Goal: Task Accomplishment & Management: Manage account settings

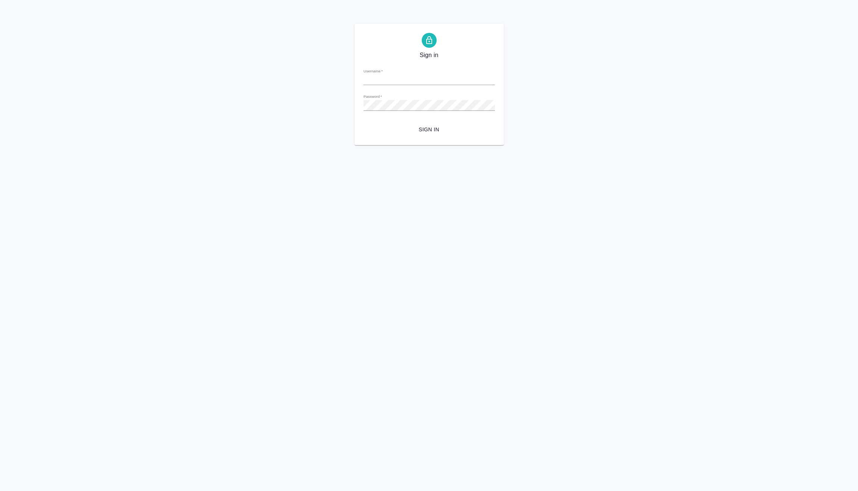
type input "e.vasilev@awatera.com"
click at [419, 130] on span "Sign in" at bounding box center [429, 129] width 119 height 9
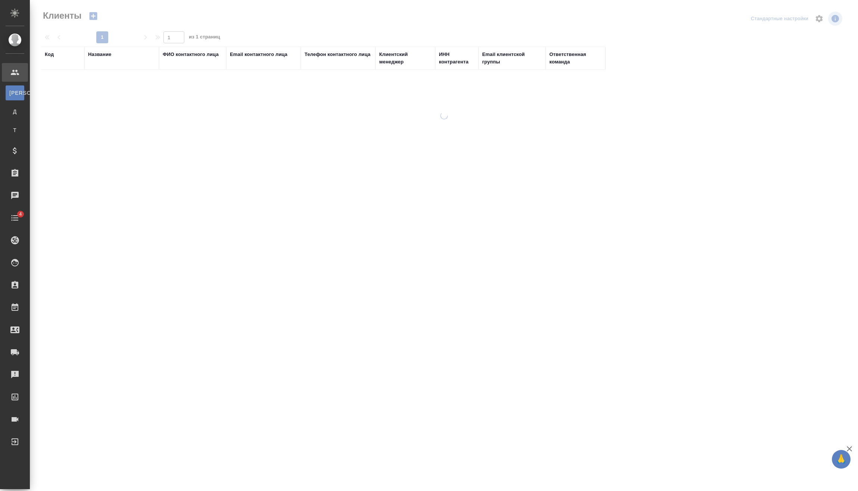
select select "RU"
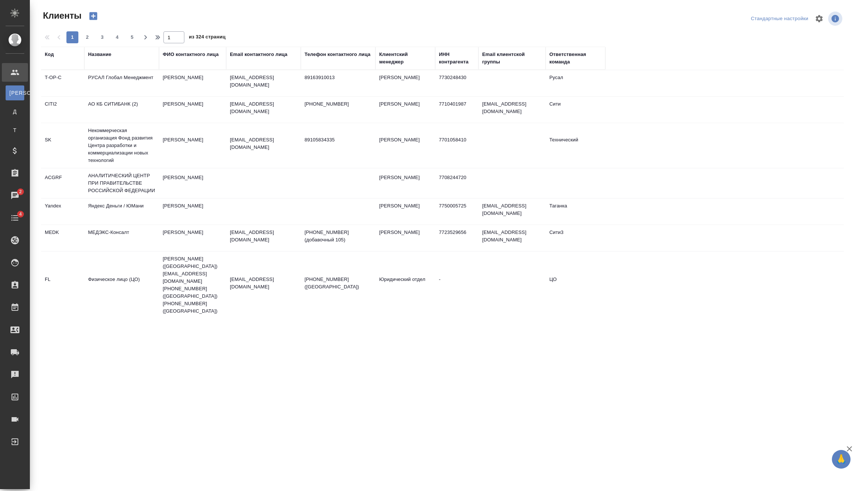
click at [107, 63] on div "Название" at bounding box center [121, 58] width 67 height 15
click at [108, 56] on div "Название" at bounding box center [99, 54] width 23 height 7
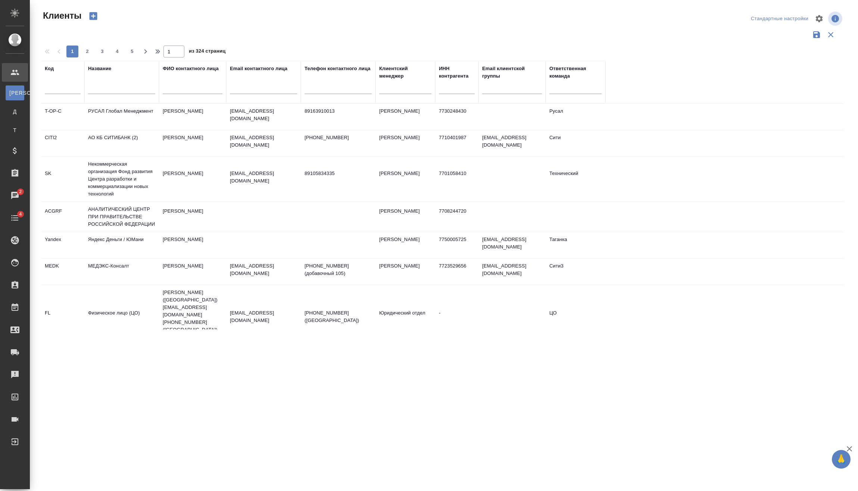
click at [116, 88] on input "text" at bounding box center [121, 89] width 67 height 9
type input "русал"
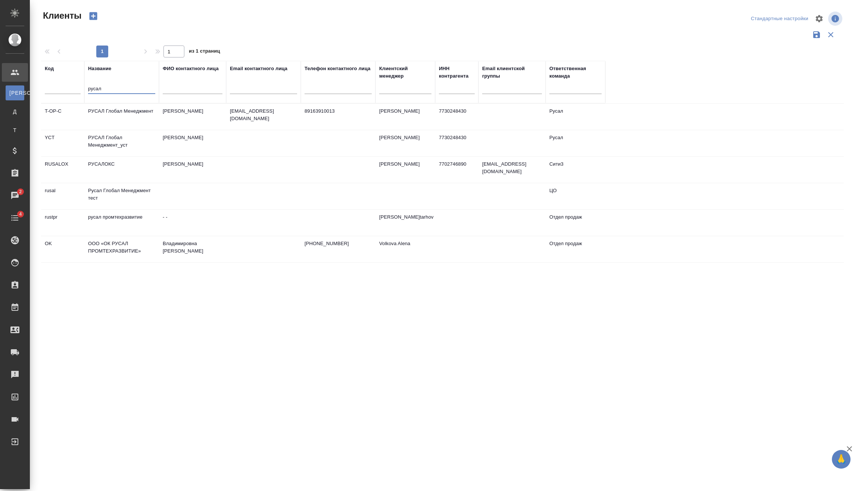
click at [133, 136] on td "РУСАЛ Глобал Менеджмент_уст" at bounding box center [121, 143] width 75 height 26
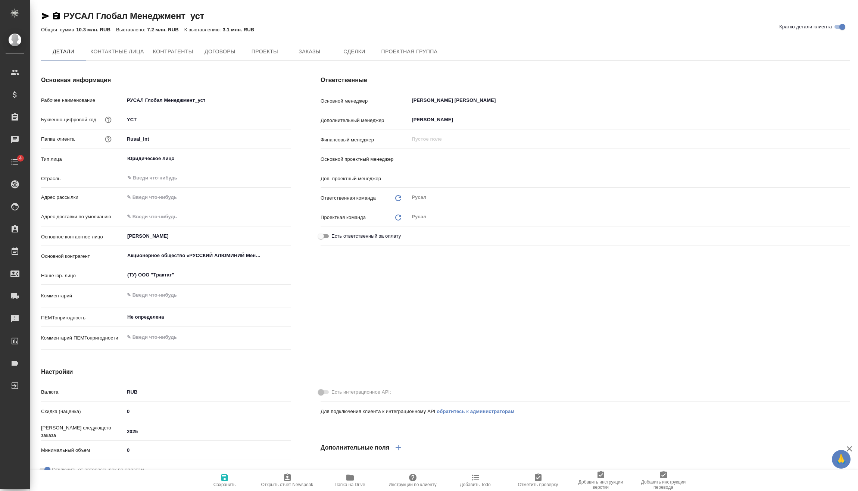
type textarea "x"
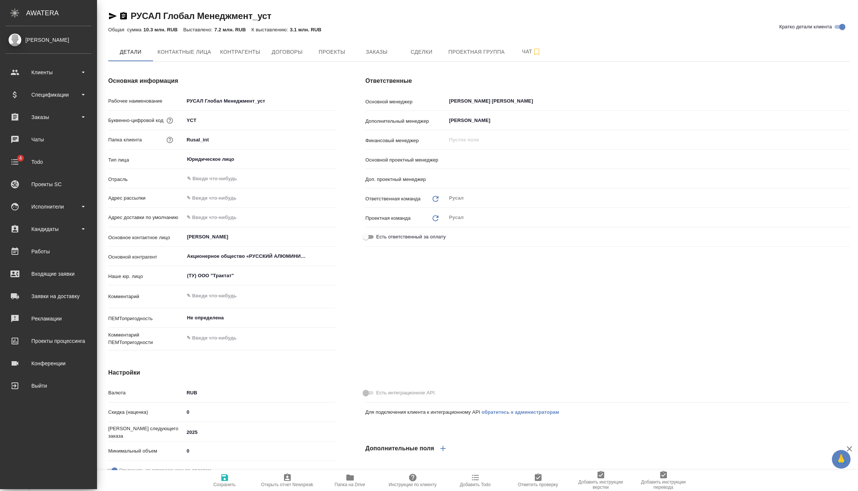
type textarea "x"
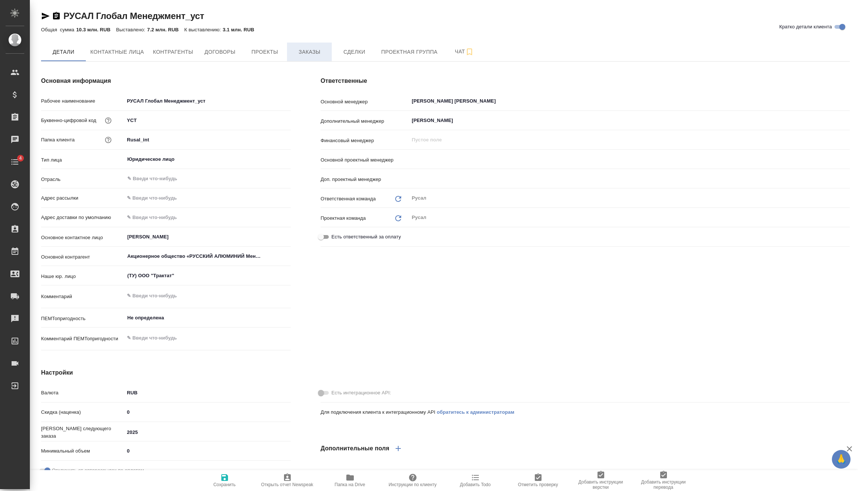
type textarea "x"
click at [308, 47] on span "Заказы" at bounding box center [310, 51] width 36 height 9
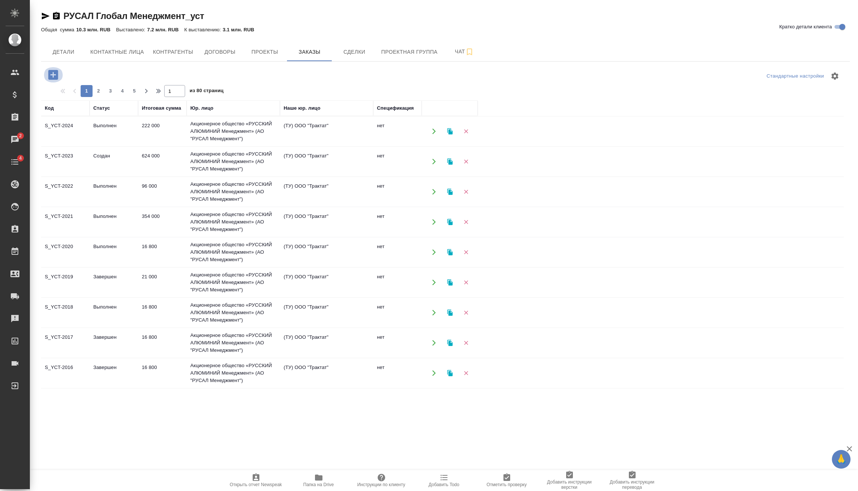
click at [53, 76] on icon "button" at bounding box center [53, 74] width 13 height 13
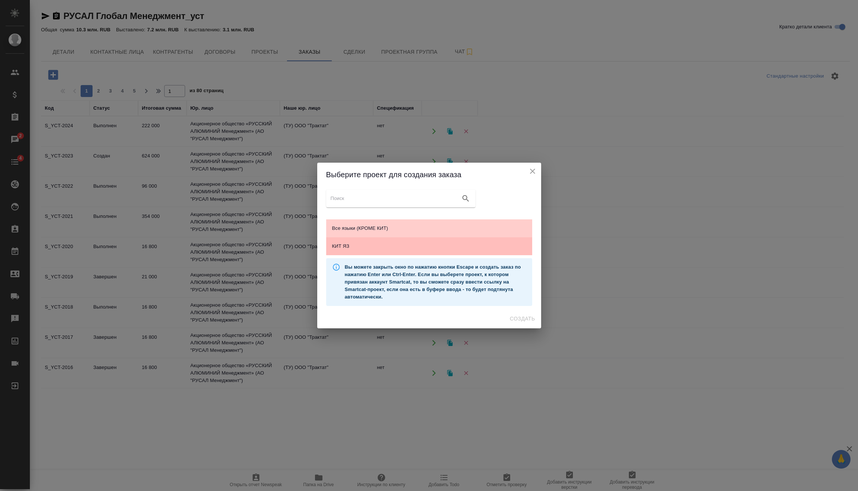
click at [421, 248] on span "КИТ ЯЗ" at bounding box center [429, 246] width 194 height 7
click at [526, 319] on span "Создать" at bounding box center [522, 318] width 25 height 9
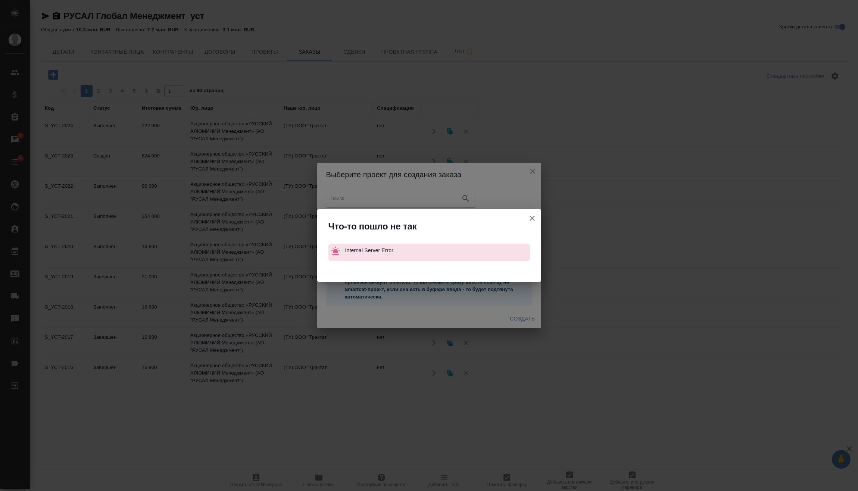
click at [530, 219] on icon "button" at bounding box center [532, 218] width 9 height 9
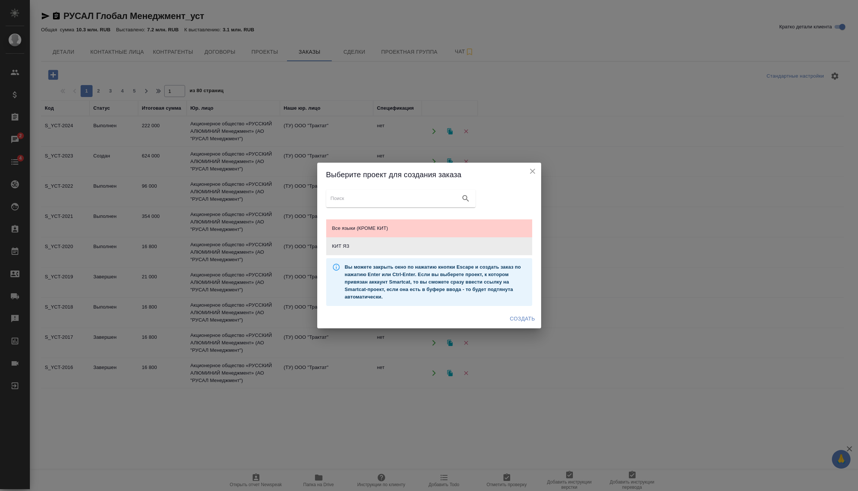
click at [535, 169] on icon "close" at bounding box center [532, 171] width 9 height 9
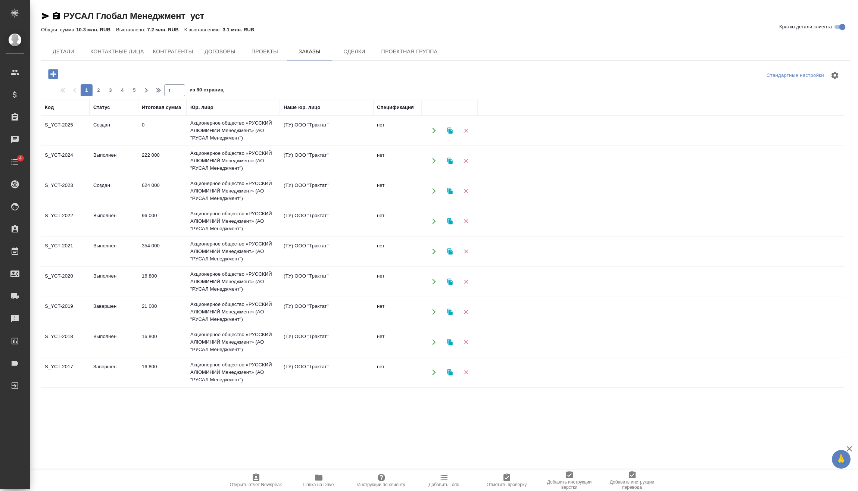
click at [183, 134] on td "0" at bounding box center [162, 131] width 49 height 26
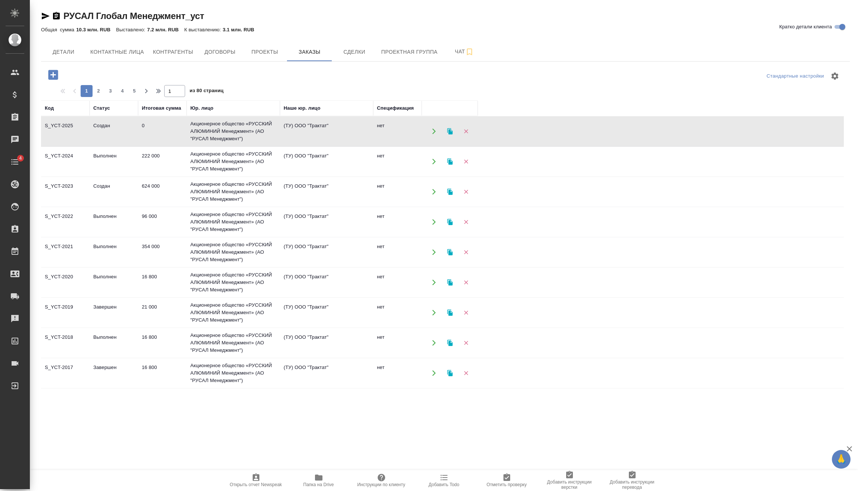
click at [183, 134] on td "0" at bounding box center [162, 131] width 49 height 26
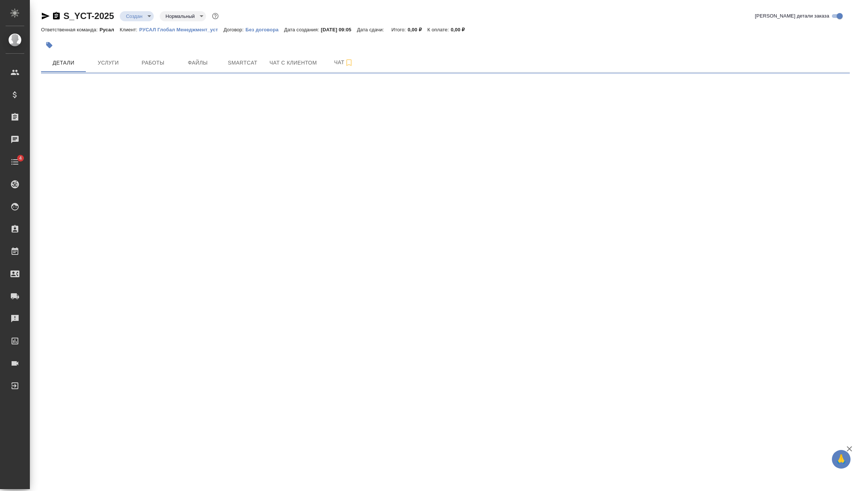
select select "RU"
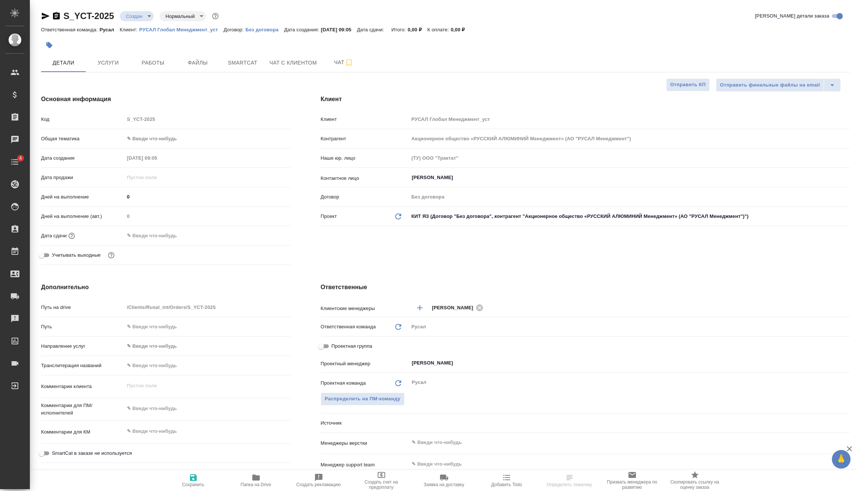
type textarea "x"
click at [134, 19] on body "🙏 .cls-1 fill:#fff; AWATERA Vasilev Evgeniy Клиенты Спецификации Заказы Чаты 4 …" at bounding box center [429, 245] width 858 height 491
type textarea "x"
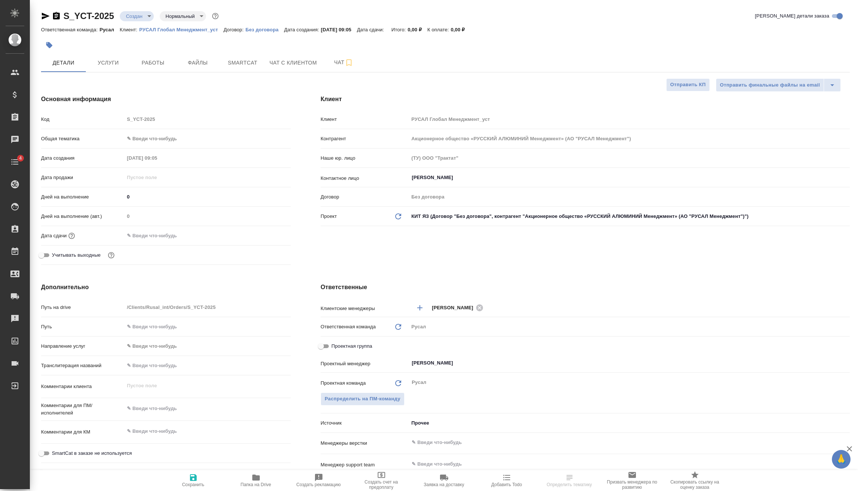
type textarea "x"
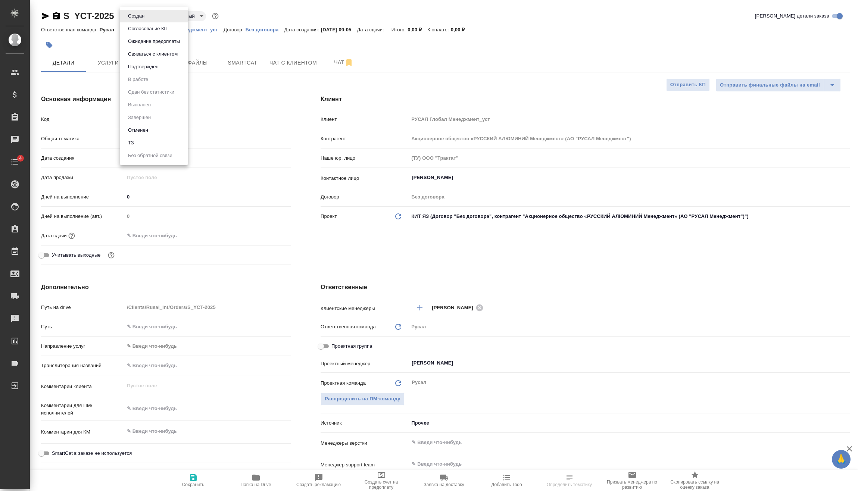
click at [158, 69] on button "Подтвержден" at bounding box center [143, 67] width 35 height 8
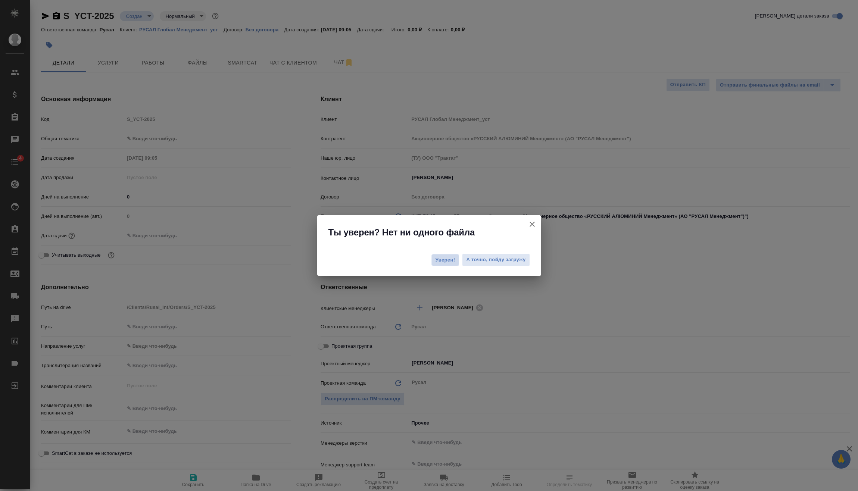
click at [445, 261] on span "Уверен!" at bounding box center [446, 259] width 20 height 7
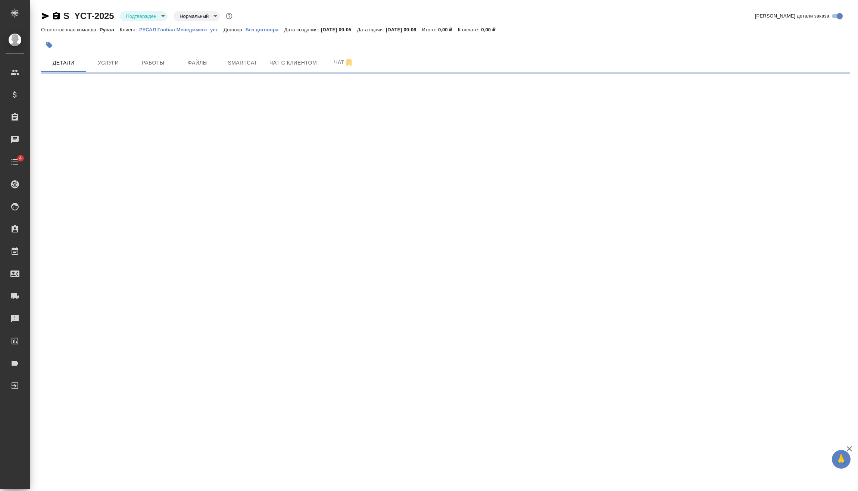
select select "RU"
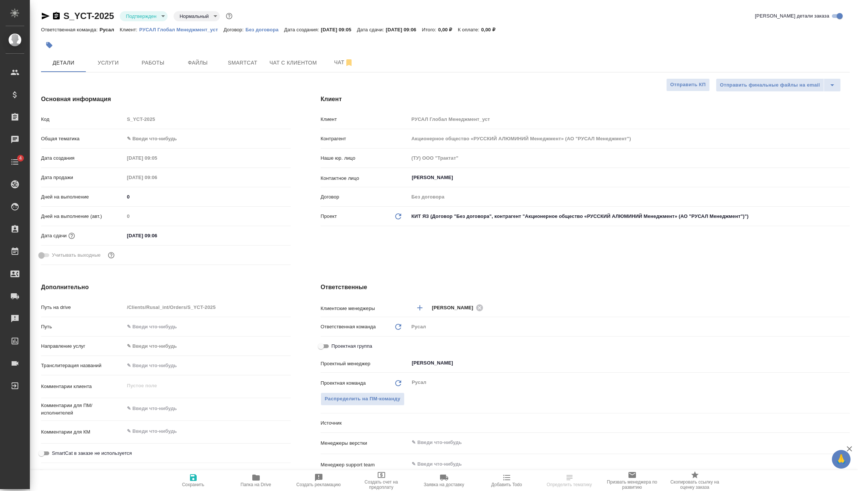
type textarea "x"
click at [164, 136] on body "🙏 .cls-1 fill:#fff; AWATERA Vasilev Evgeniy Клиенты Спецификации Заказы Чаты 4 …" at bounding box center [429, 245] width 858 height 491
click at [179, 197] on li "Техника" at bounding box center [207, 199] width 166 height 12
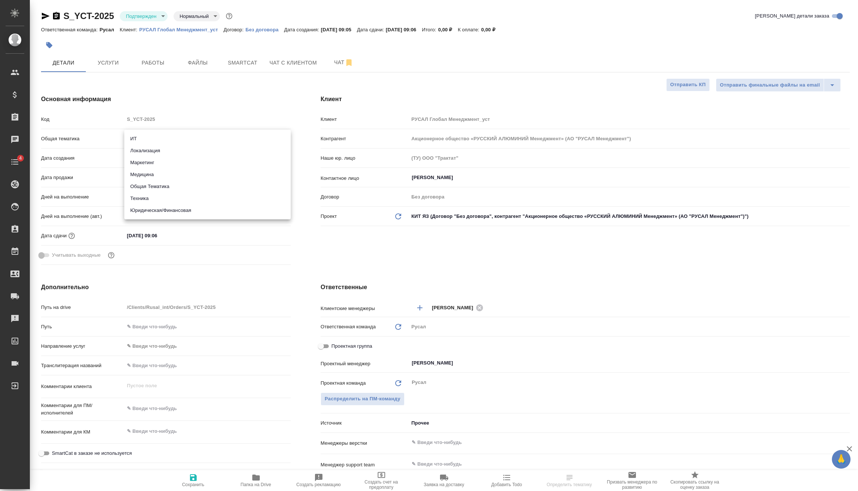
type input "tech"
type textarea "x"
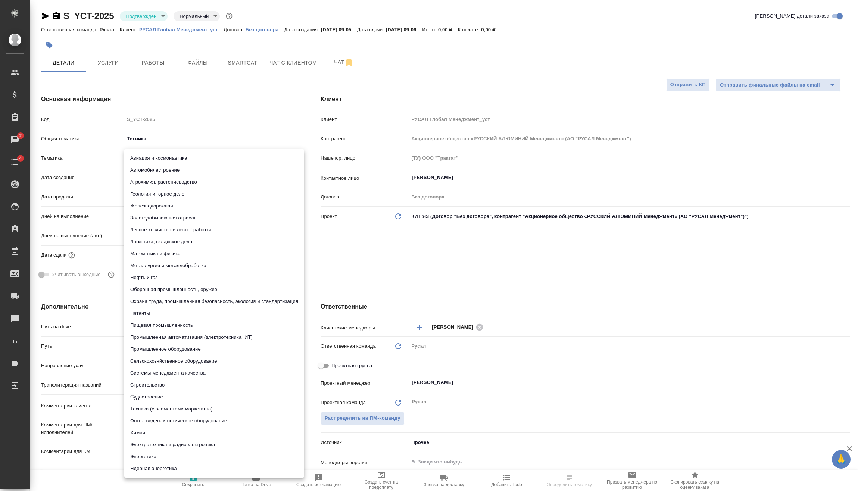
click at [163, 156] on body "🙏 .cls-1 fill:#fff; AWATERA Vasilev Evgeniy Клиенты Спецификации Заказы 2 Чаты …" at bounding box center [429, 245] width 858 height 491
click at [187, 267] on li "Металлургия и металлобработка" at bounding box center [214, 266] width 180 height 12
type textarea "x"
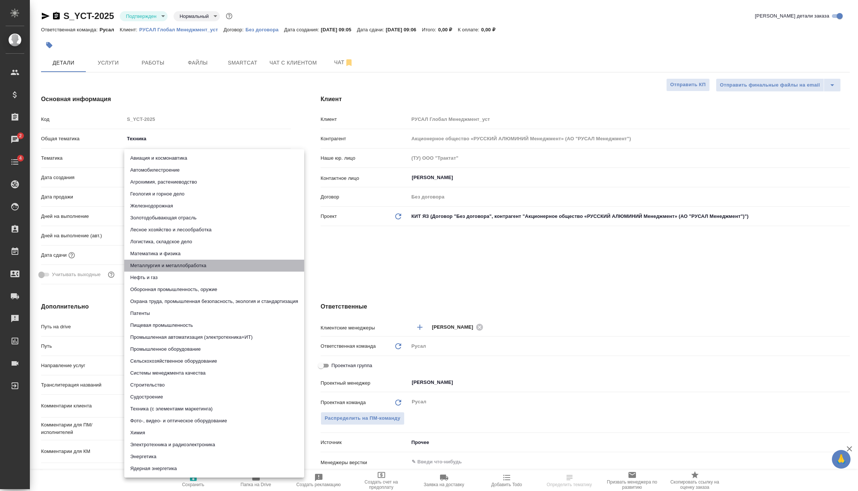
type input "60014e23f7d9dc5f480a3cf8"
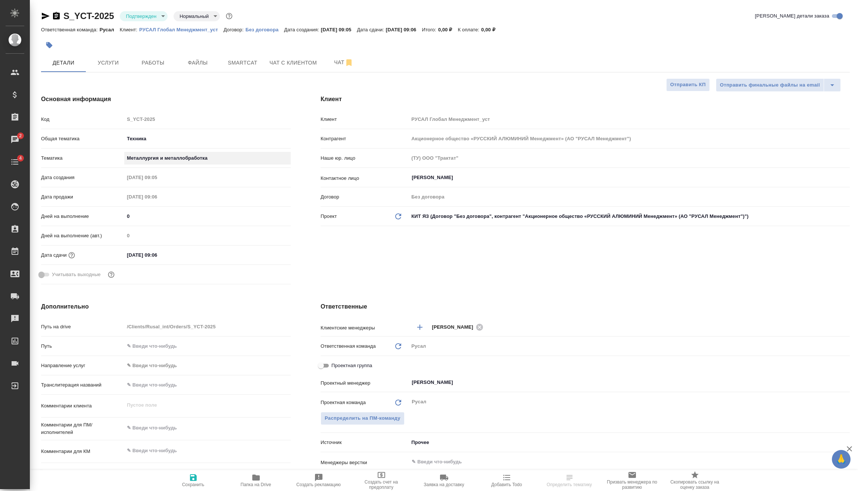
scroll to position [75, 0]
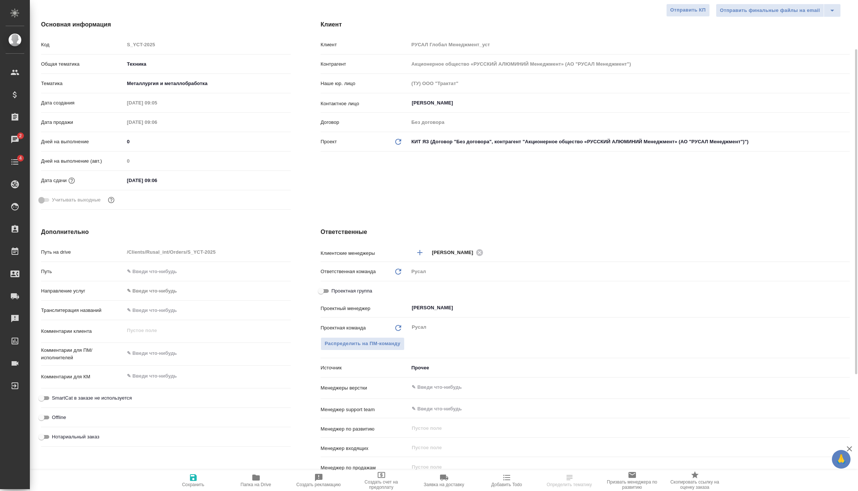
type textarea "x"
click at [175, 354] on textarea at bounding box center [208, 353] width 166 height 13
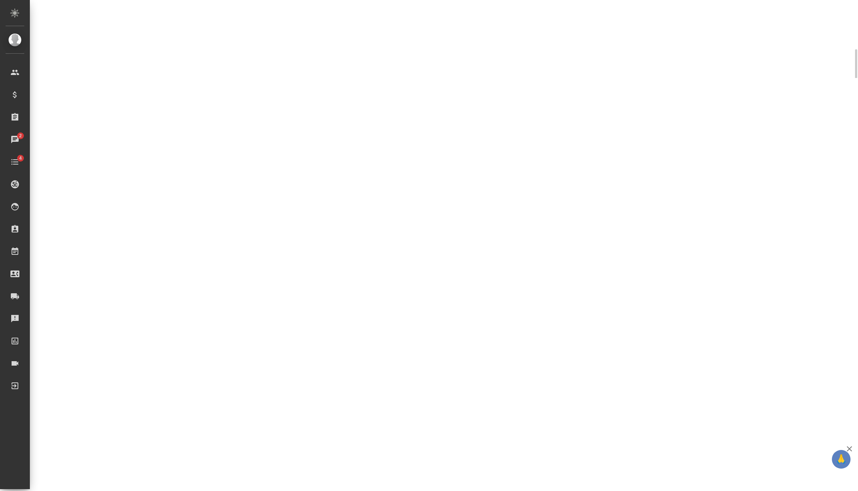
select select "RU"
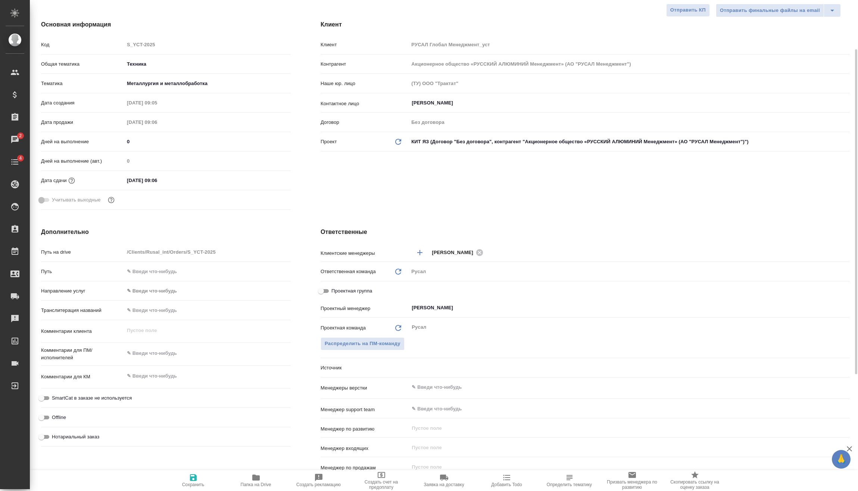
type textarea "x"
click at [175, 354] on textarea at bounding box center [207, 353] width 166 height 13
type textarea "x"
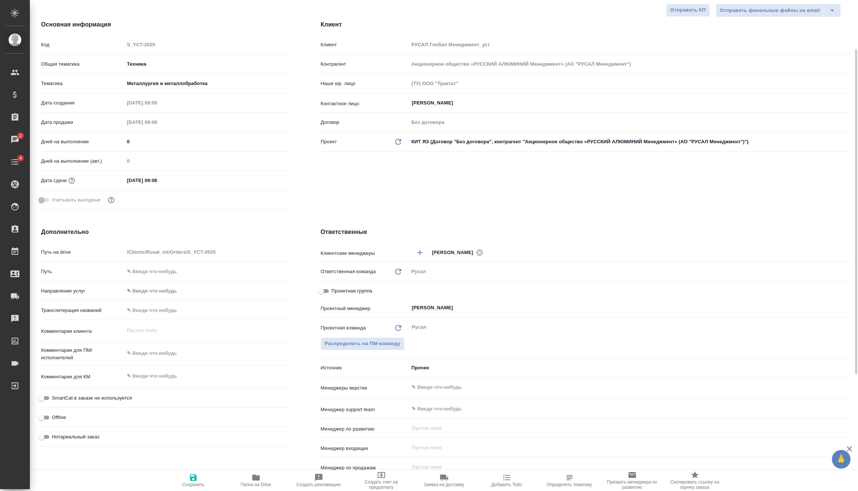
click at [155, 353] on textarea at bounding box center [207, 353] width 166 height 13
type textarea "x"
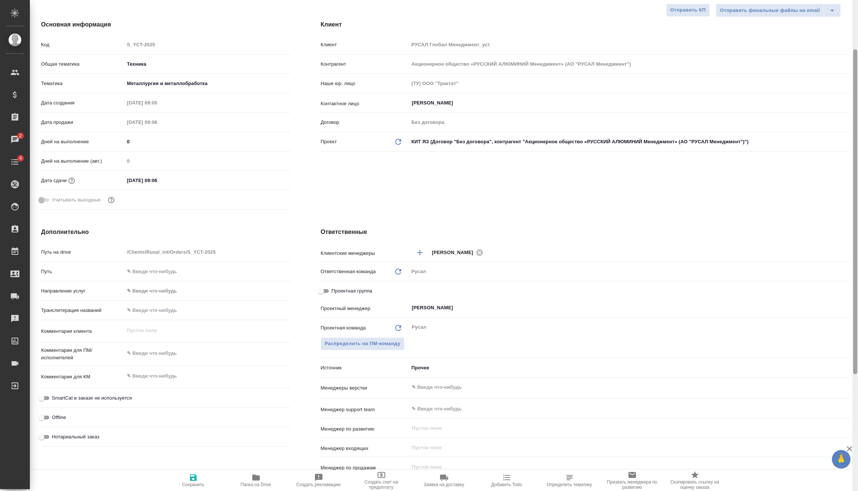
type textarea "x"
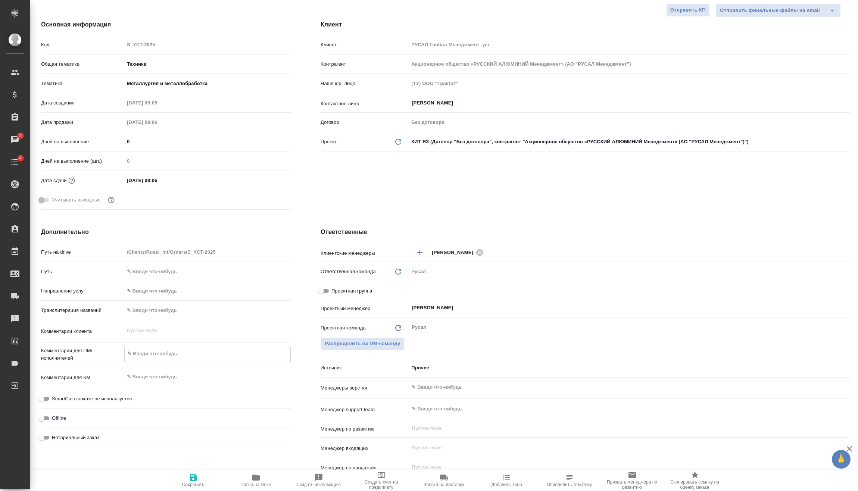
type textarea "x"
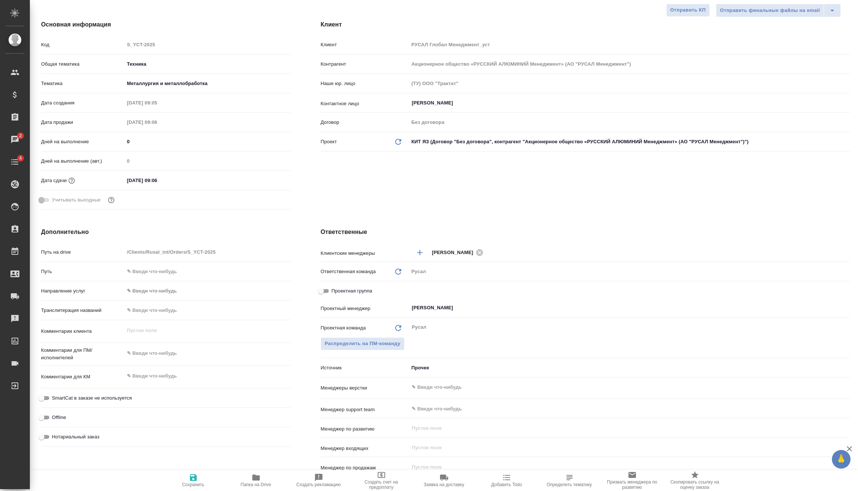
type textarea "x"
click at [735, 385] on input "text" at bounding box center [617, 387] width 412 height 9
click at [149, 347] on div "x" at bounding box center [207, 354] width 166 height 16
type textarea "x"
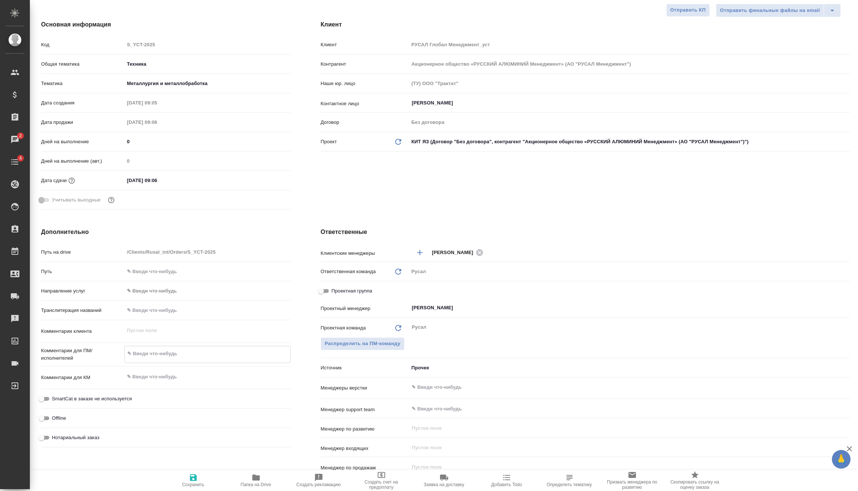
type textarea "x"
type textarea "0"
type textarea "x"
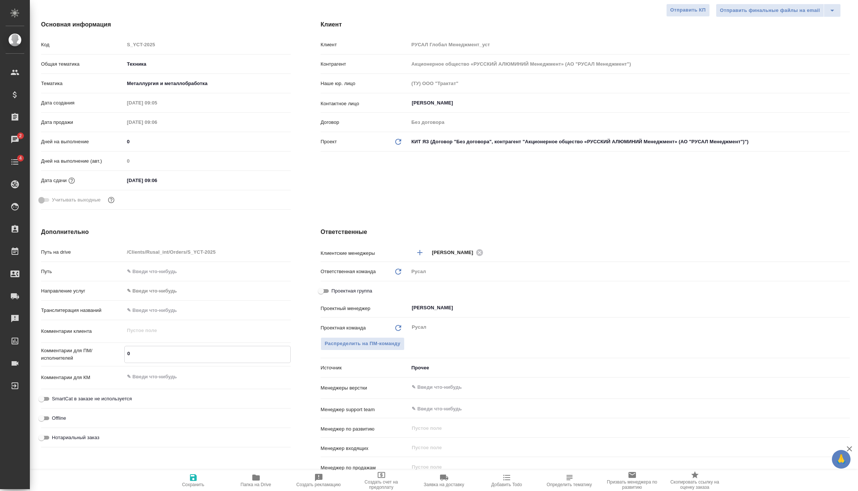
type textarea "04"
type textarea "x"
type textarea "04."
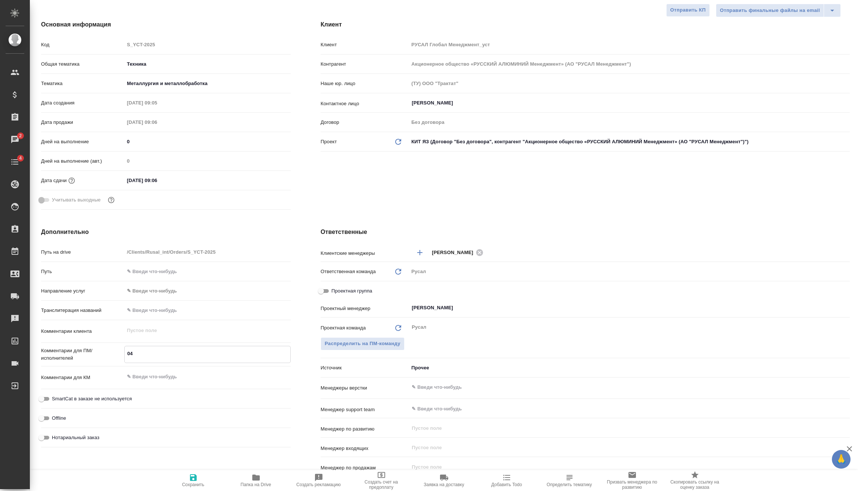
type textarea "x"
type textarea "04.0"
type textarea "x"
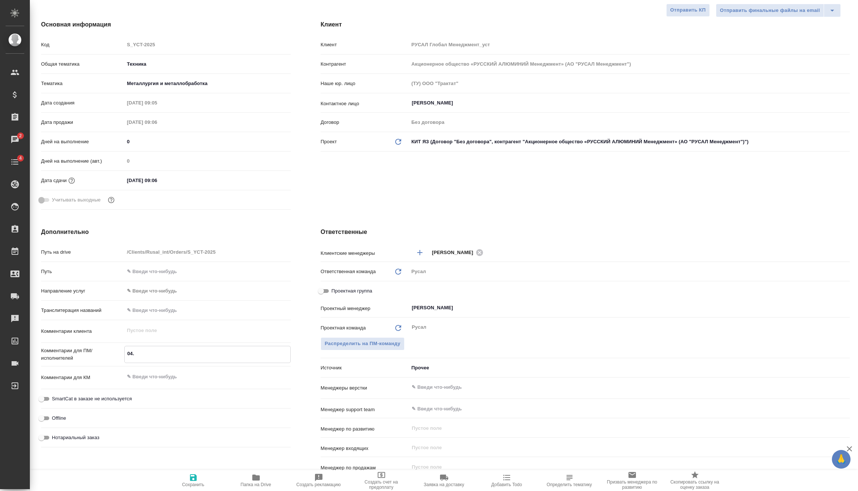
type textarea "x"
type textarea "04.06"
type textarea "x"
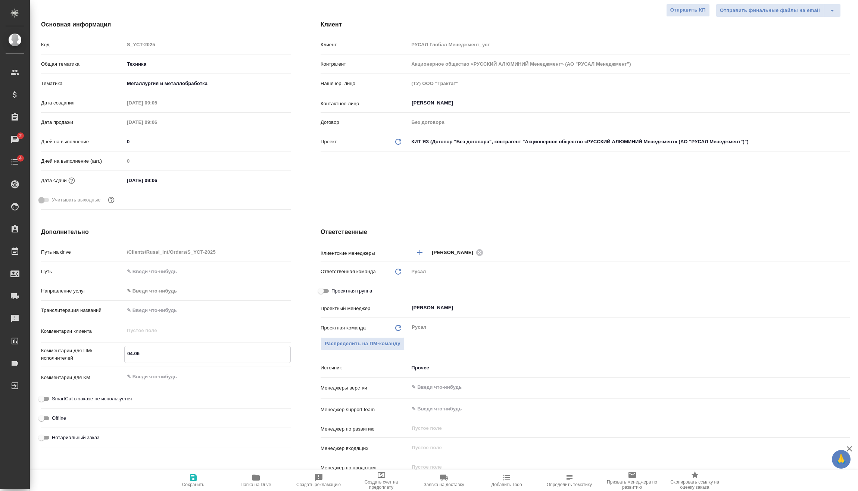
type textarea "x"
type textarea "04.06-"
type textarea "x"
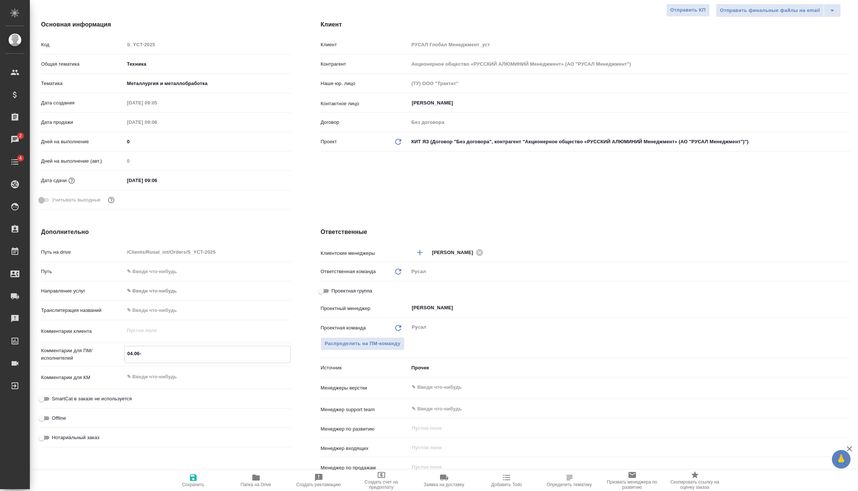
type textarea "04.06-0"
type textarea "x"
type textarea "04.06-06"
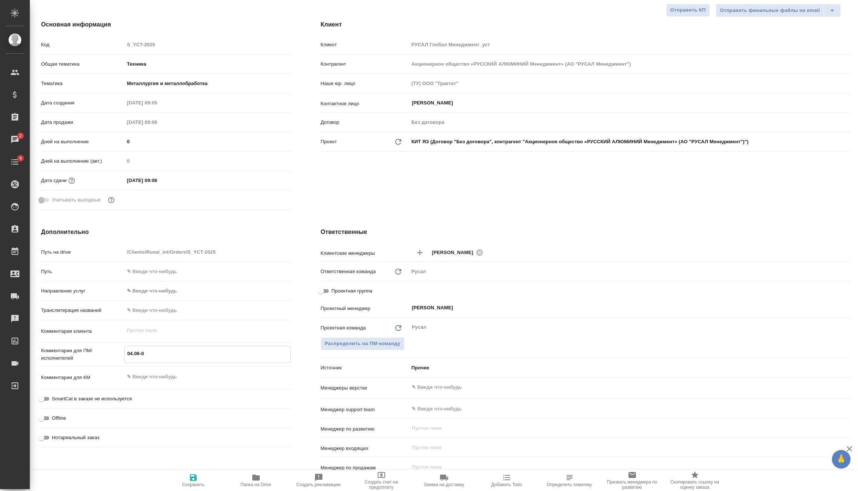
type textarea "x"
type textarea "04.06-06."
type textarea "x"
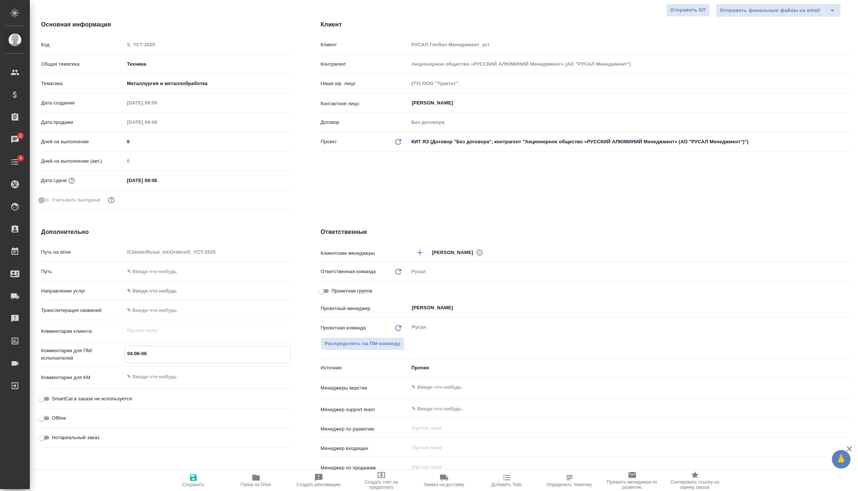
type textarea "x"
type textarea "04.06-06.0"
type textarea "x"
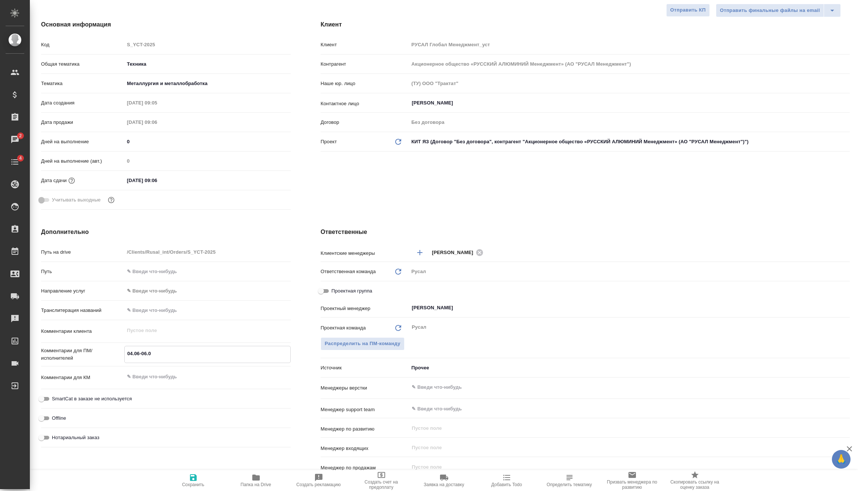
type textarea "x"
type textarea "04.06-06.06"
type textarea "x"
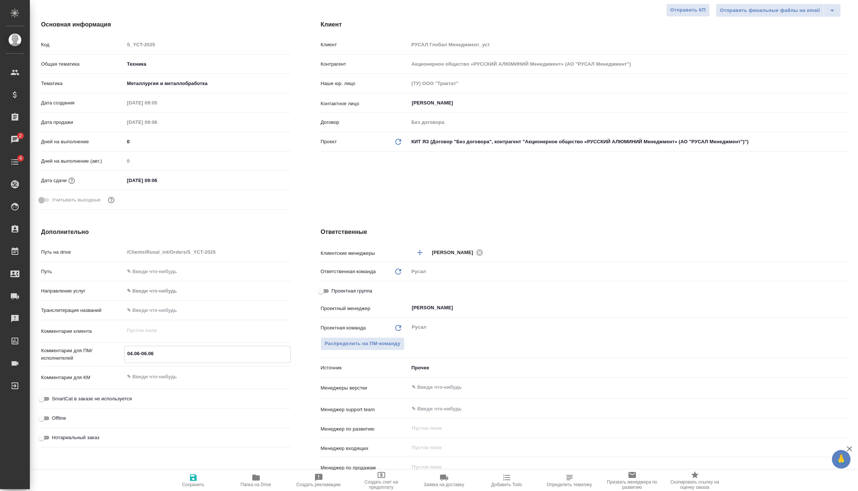
type textarea "04.06-06.06"
type textarea "x"
type textarea "04.06-06.06 Б"
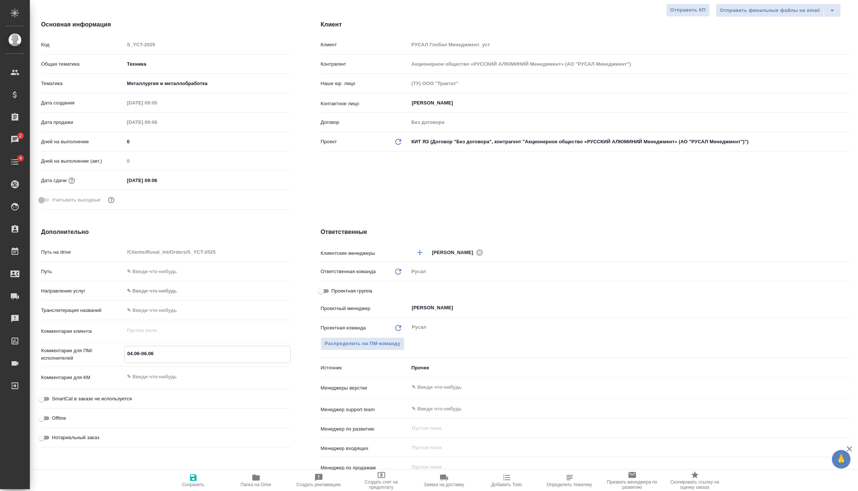
type textarea "x"
type textarea "04.06-06.06 Бу"
type textarea "x"
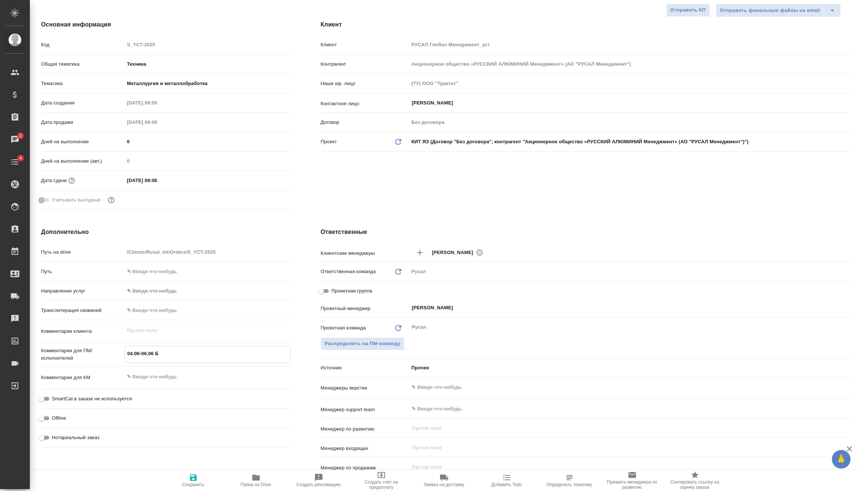
type textarea "x"
type textarea "04.06-06.06 Буд"
type textarea "x"
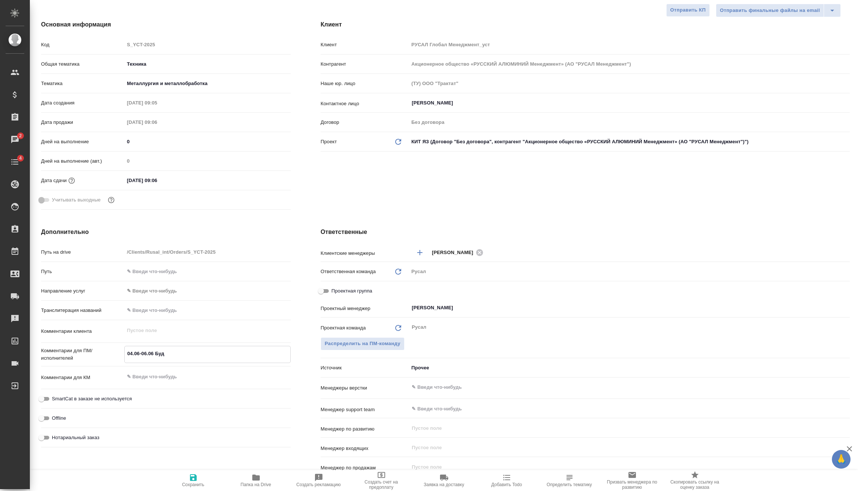
type textarea "x"
type textarea "04.06-06.06 Буда"
type textarea "x"
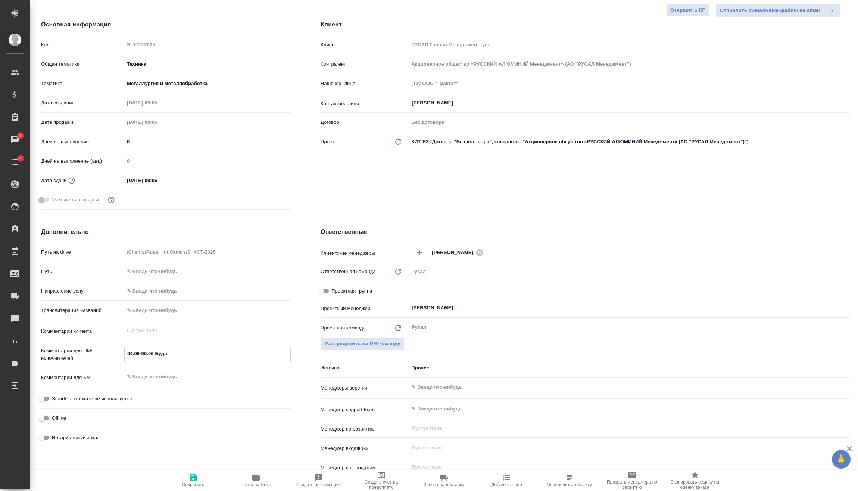
type textarea "04.06-06.06 Будае"
type textarea "x"
type textarea "04.06-06.06 Будаев"
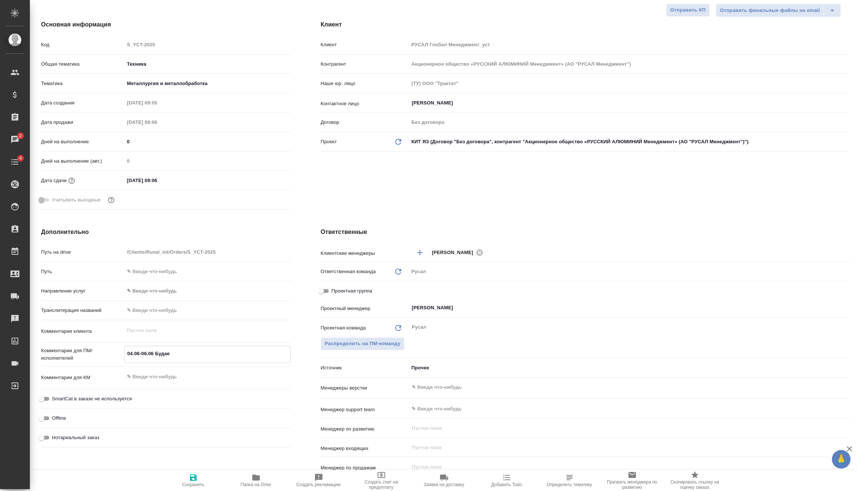
type textarea "x"
type textarea "04.06-06.06 Будаева"
type textarea "x"
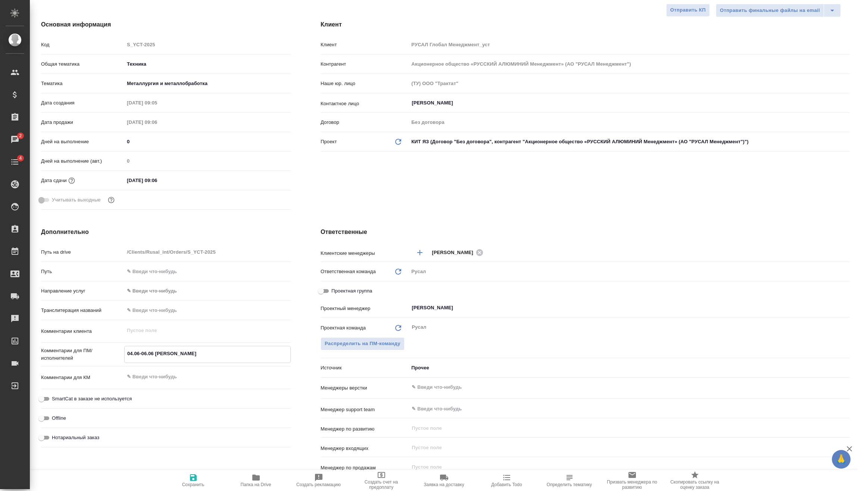
type textarea "x"
type textarea "04.06-06.06 Будаева"
type textarea "x"
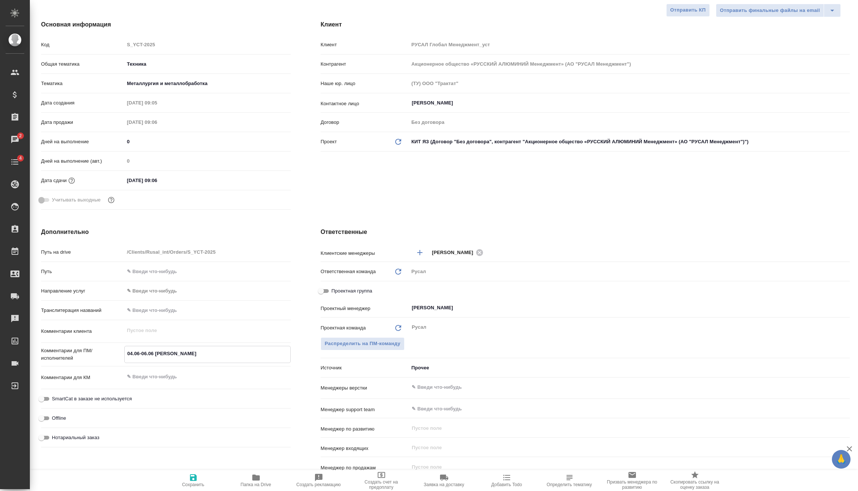
type textarea "x"
type textarea "04.06-06.06 Будаева В"
type textarea "x"
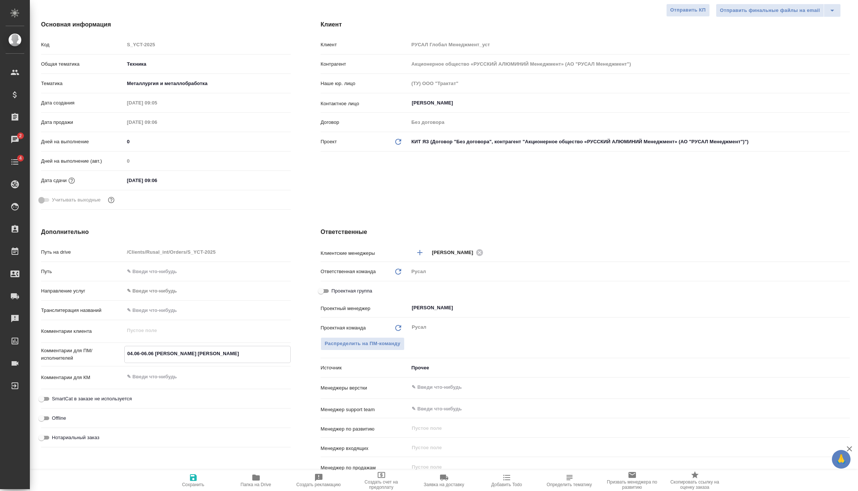
type textarea "04.06-06.06 Будаева Вл"
type textarea "x"
type textarea "04.06-06.06 Будаева Вла"
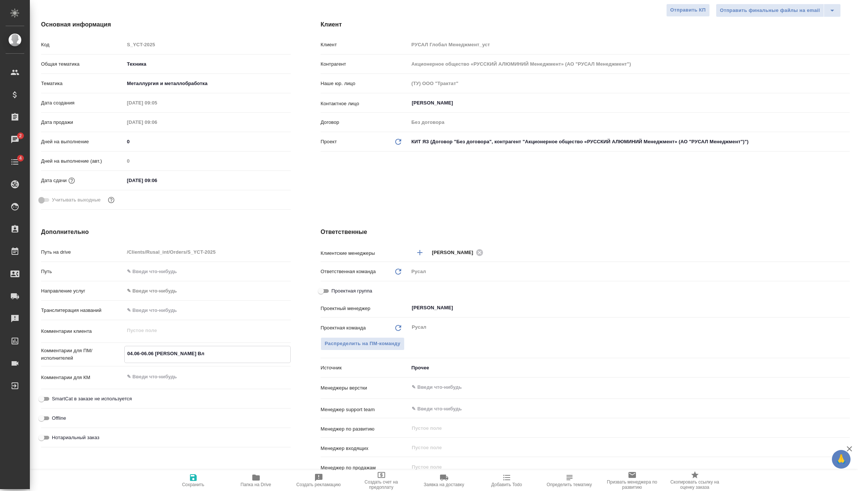
type textarea "x"
type textarea "04.06-06.06 Будаева Влад"
type textarea "x"
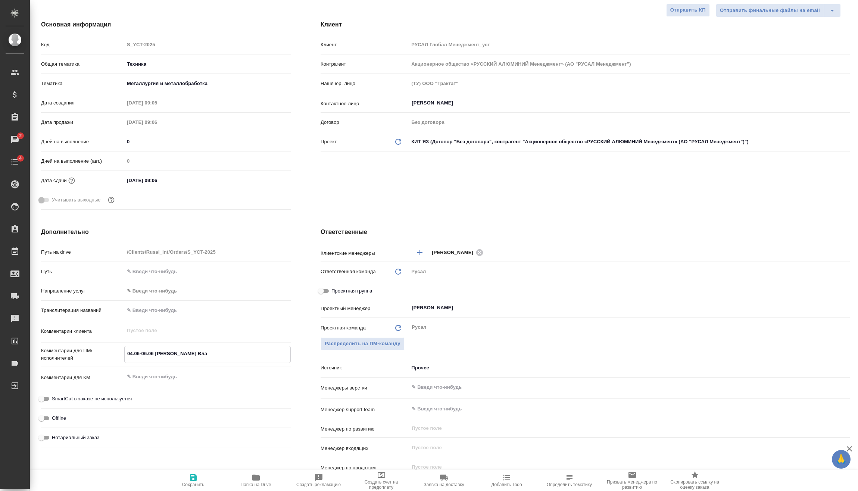
type textarea "x"
type textarea "04.06-06.06 Будаева Влади"
type textarea "x"
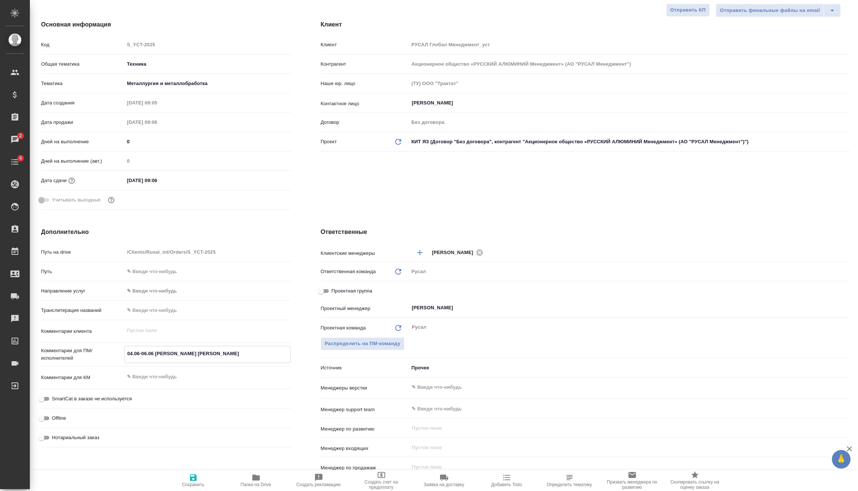
type textarea "x"
type textarea "04.06-06.06 Будаева Владив"
type textarea "x"
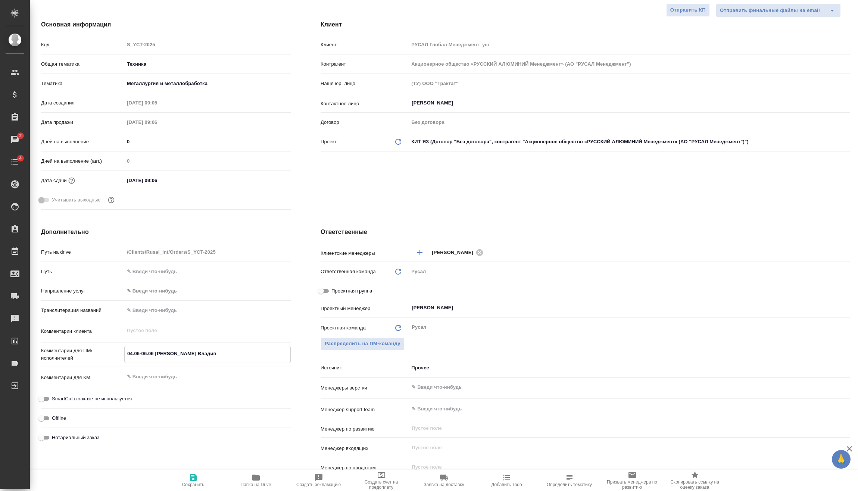
type textarea "04.06-06.06 Будаева Владиво"
type textarea "x"
type textarea "04.06-06.06 Будаева Владивос"
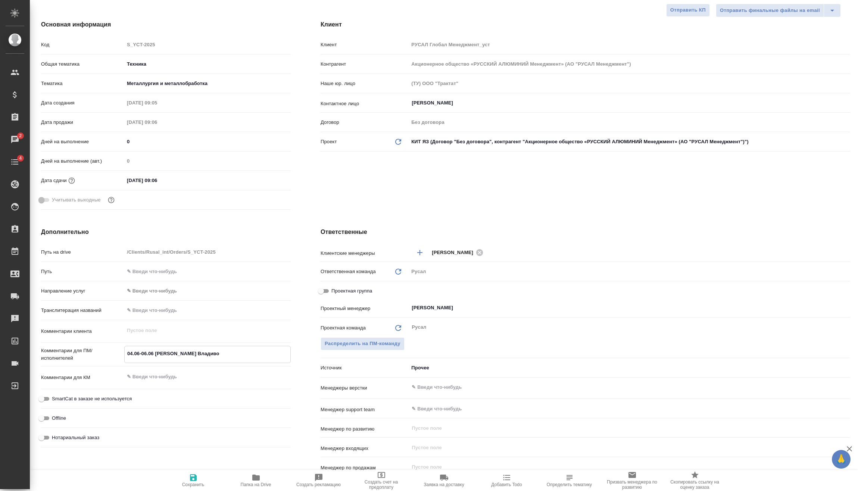
type textarea "x"
type textarea "04.06-06.06 Будаева Владивост"
type textarea "x"
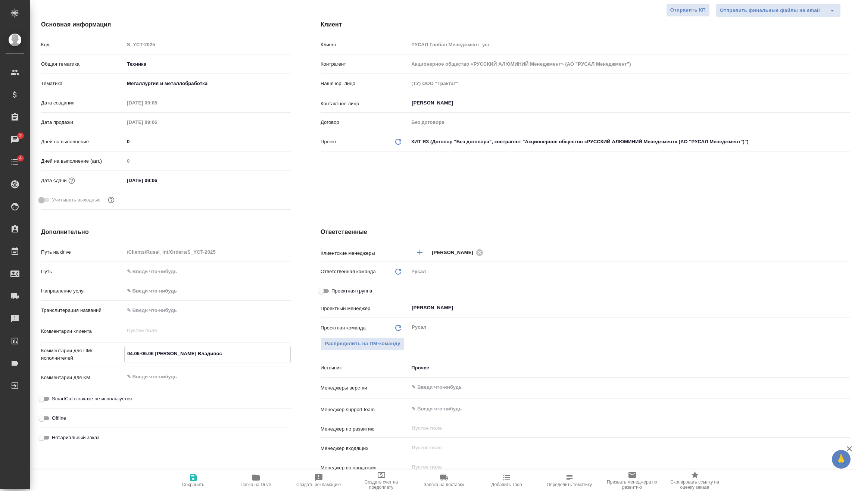
type textarea "x"
type textarea "04.06-06.06 Будаева Владивосто"
type textarea "x"
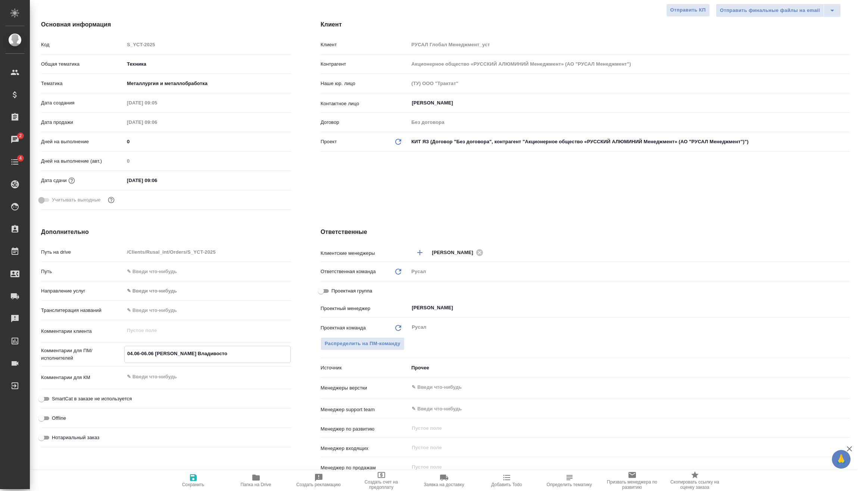
type textarea "x"
type textarea "04.06-06.06 Будаева Владивосток"
type textarea "x"
type textarea "04.06-06.06 Будаева Владивосток"
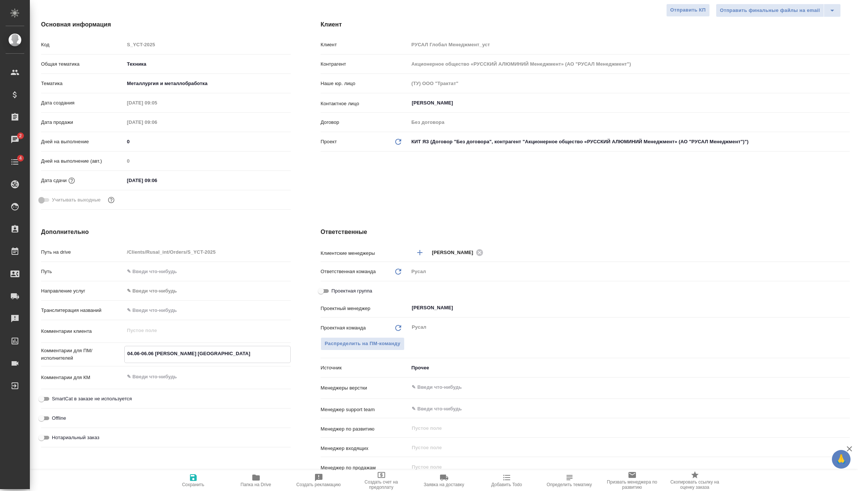
type textarea "x"
click at [193, 486] on span "Сохранить" at bounding box center [193, 484] width 22 height 5
type textarea "x"
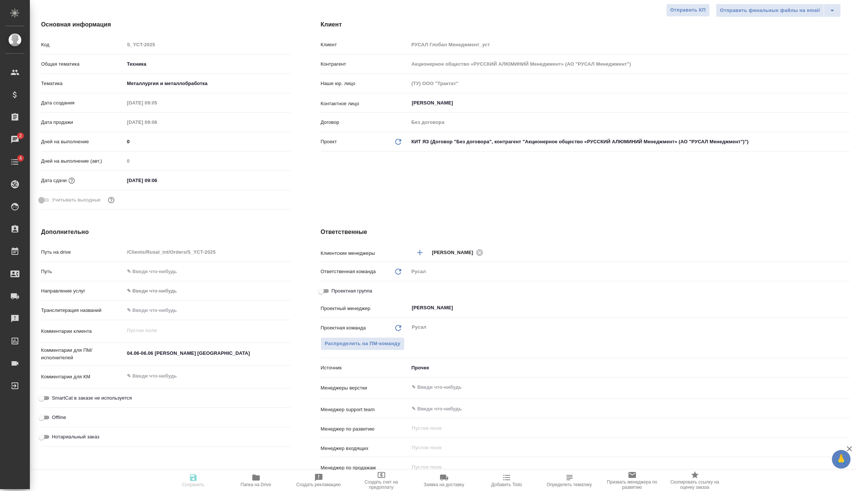
type textarea "x"
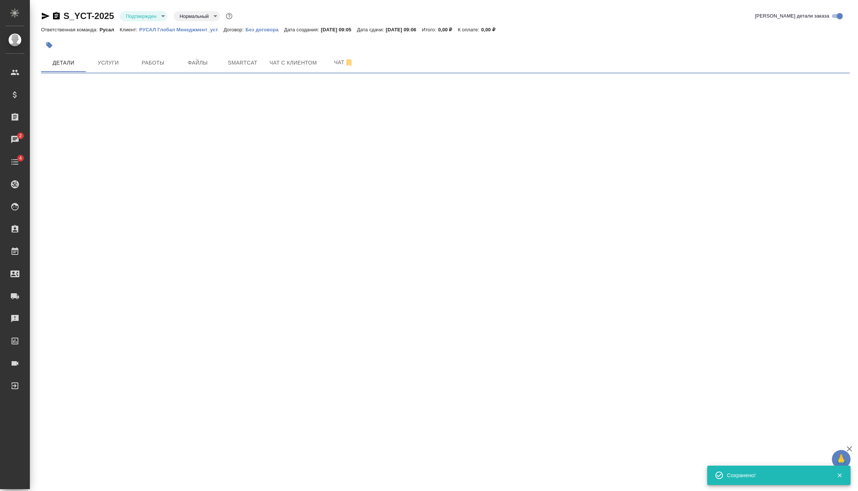
select select "RU"
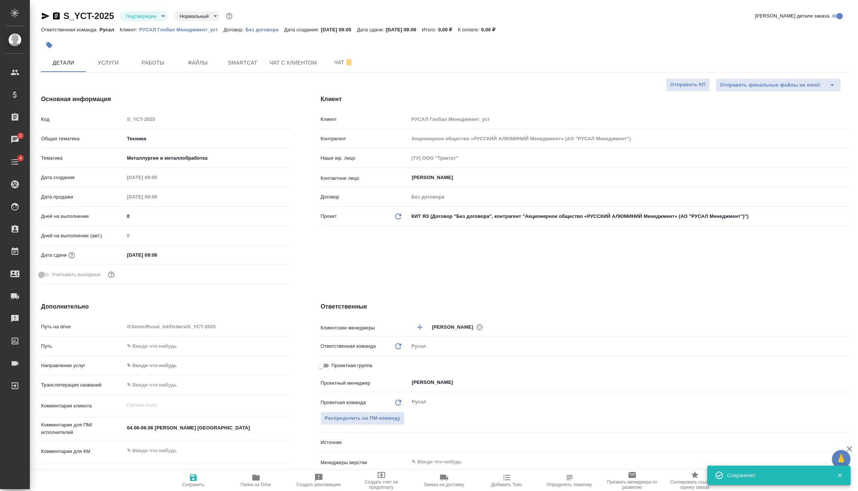
type textarea "x"
click at [112, 56] on button "Услуги" at bounding box center [108, 62] width 45 height 19
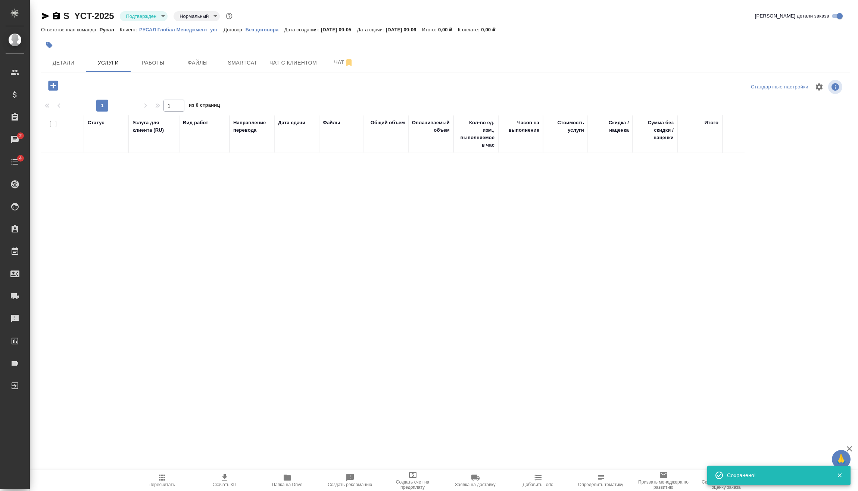
click at [57, 90] on icon "button" at bounding box center [53, 86] width 10 height 10
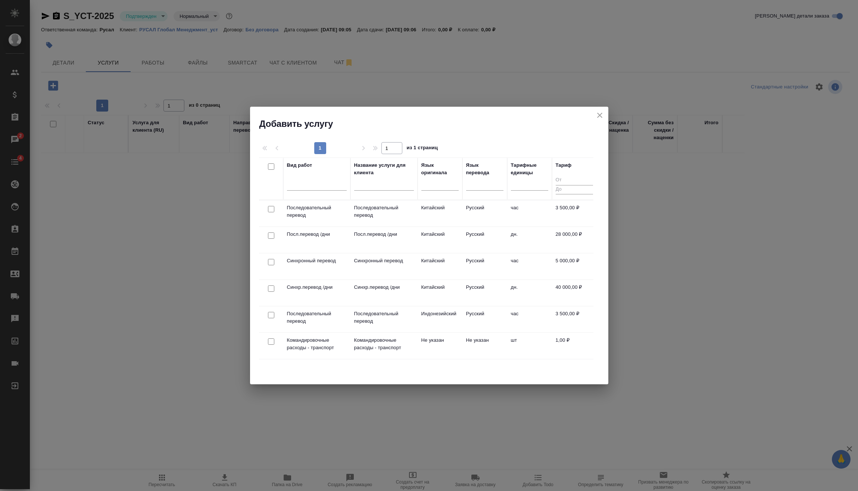
click at [269, 288] on input "checkbox" at bounding box center [271, 289] width 6 height 6
checkbox input "true"
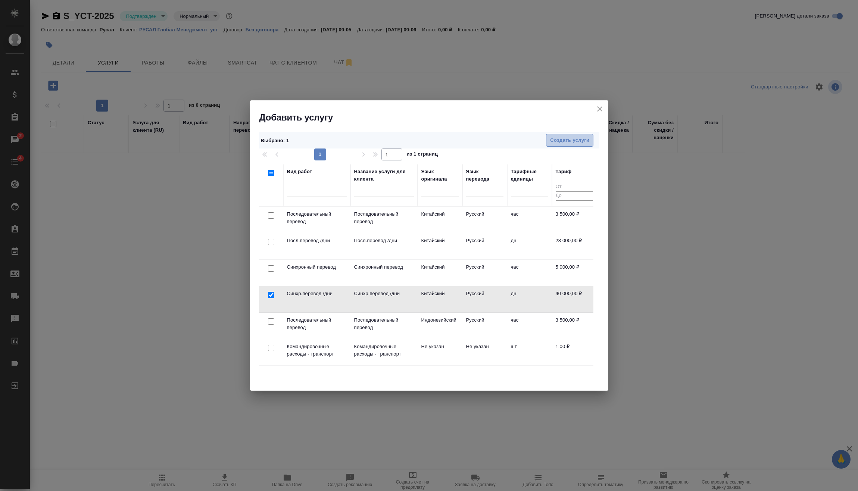
click at [554, 138] on span "Создать услуги" at bounding box center [569, 140] width 39 height 9
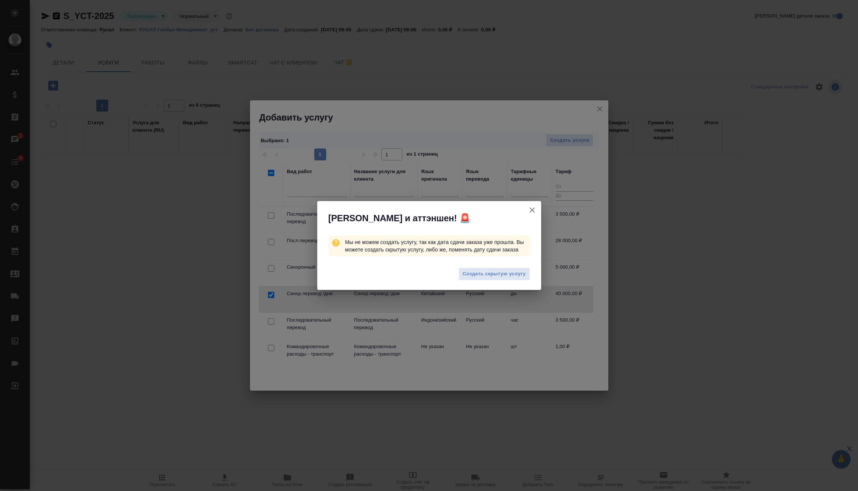
click at [533, 208] on icon "button" at bounding box center [532, 210] width 9 height 9
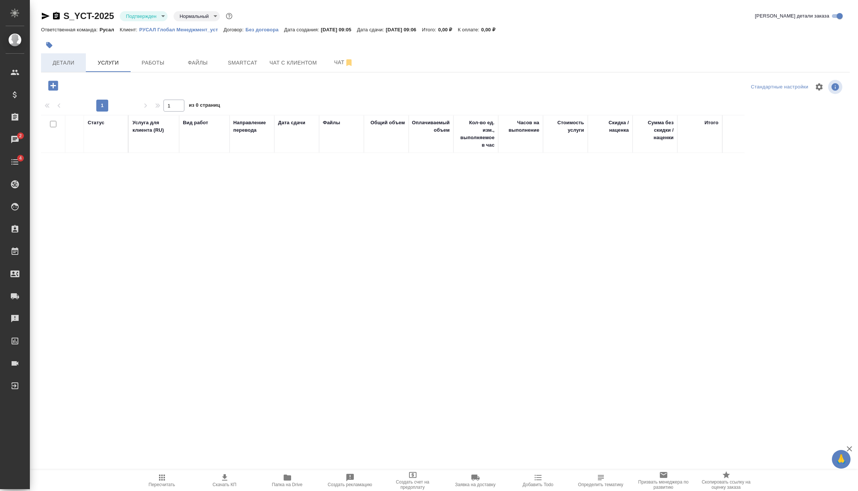
click at [80, 60] on span "Детали" at bounding box center [64, 62] width 36 height 9
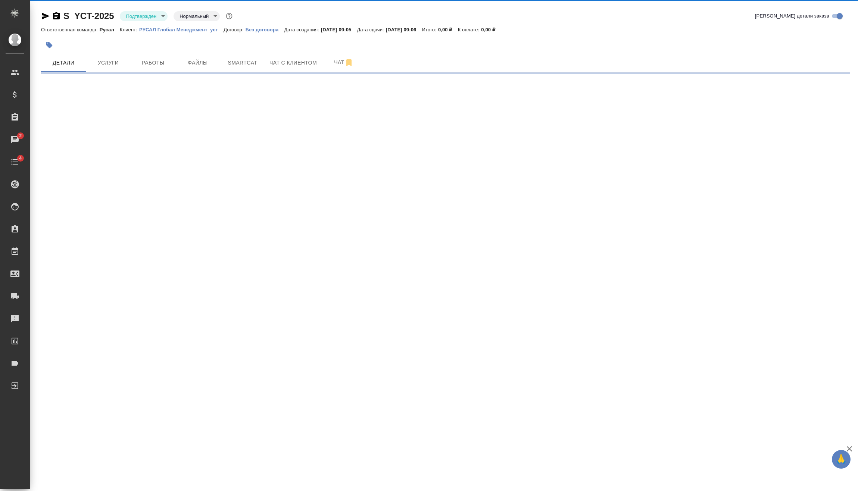
select select "RU"
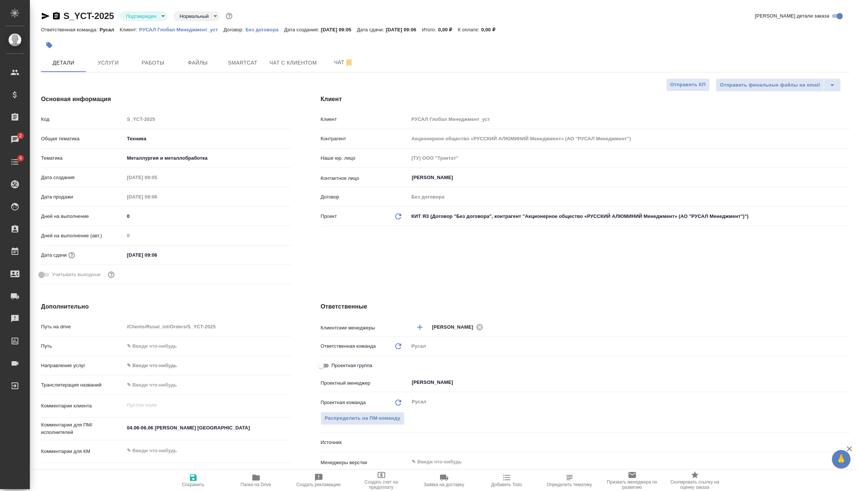
type textarea "x"
click at [177, 258] on input "16.09.2025 09:06" at bounding box center [156, 255] width 65 height 11
click at [266, 252] on icon "button" at bounding box center [269, 253] width 7 height 7
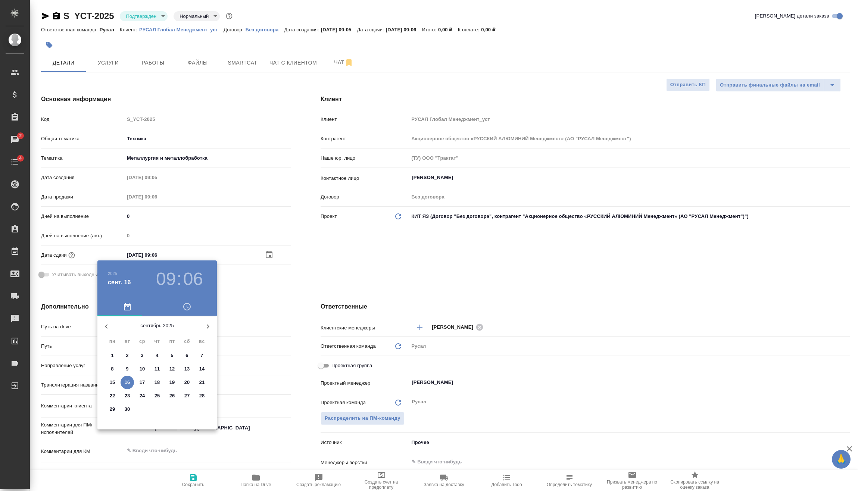
click at [175, 274] on h3 "09" at bounding box center [166, 279] width 20 height 21
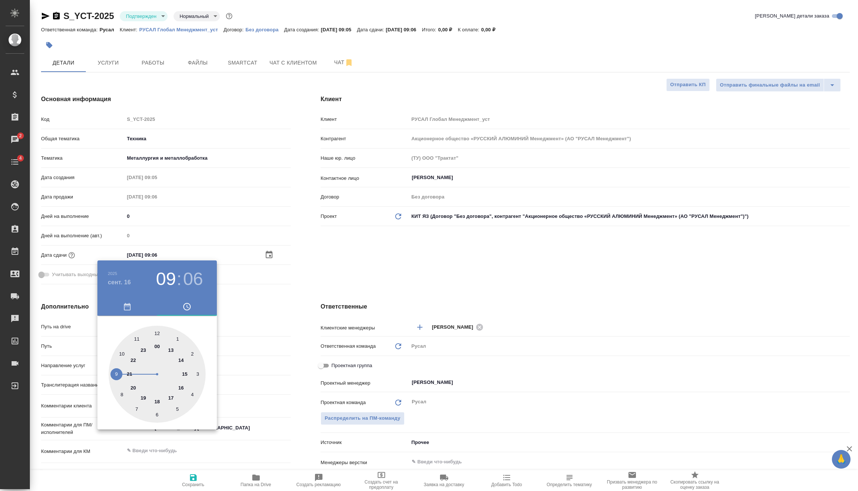
click at [159, 399] on div at bounding box center [157, 374] width 97 height 97
type input "16.09.2025 18:06"
type textarea "x"
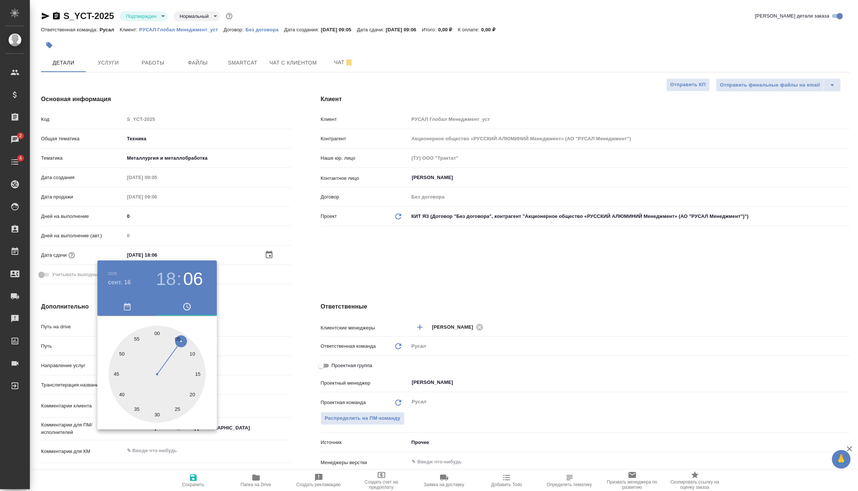
click at [157, 414] on div at bounding box center [157, 374] width 97 height 97
type input "16.09.2025 18:30"
type textarea "x"
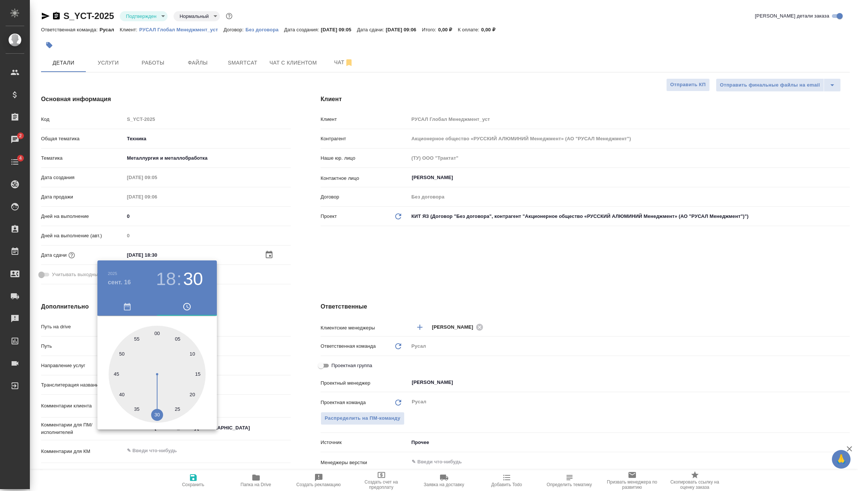
click at [260, 323] on div at bounding box center [429, 245] width 858 height 491
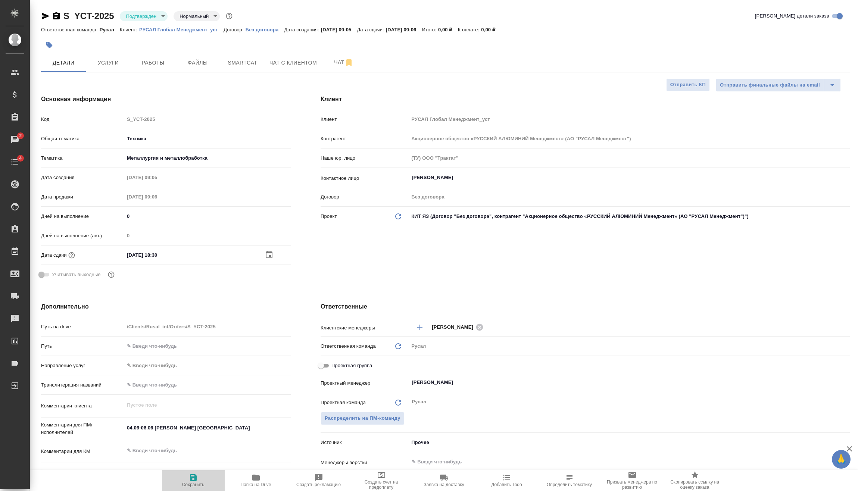
click at [193, 475] on icon "button" at bounding box center [193, 477] width 7 height 7
type textarea "x"
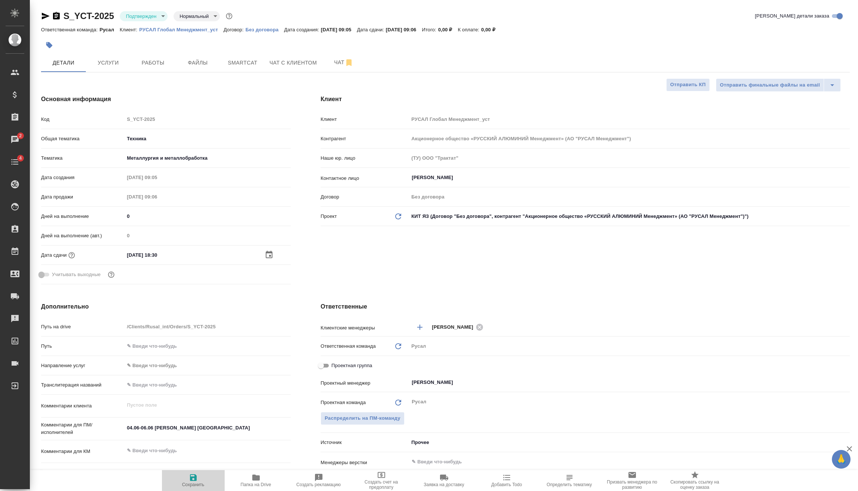
type textarea "x"
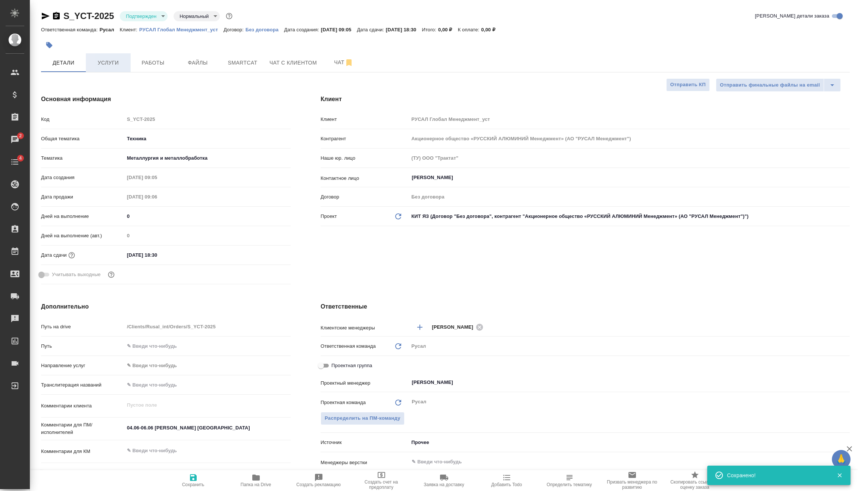
click at [112, 68] on button "Услуги" at bounding box center [108, 62] width 45 height 19
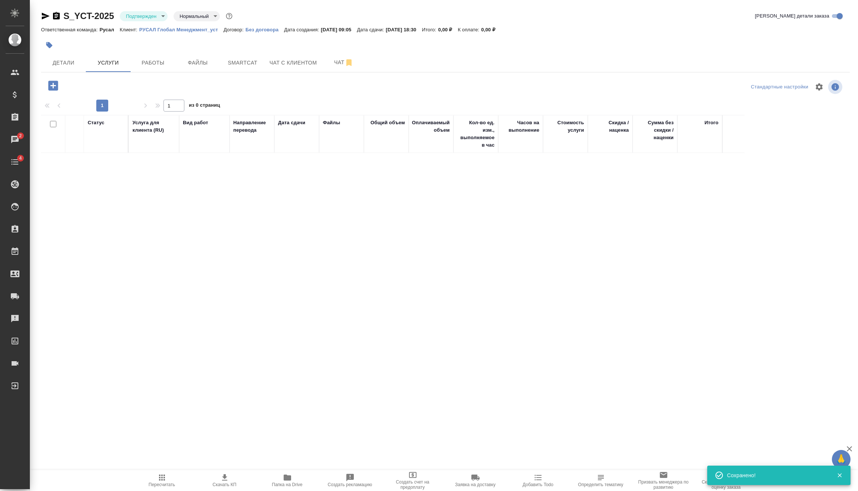
click at [55, 80] on icon "button" at bounding box center [53, 85] width 13 height 13
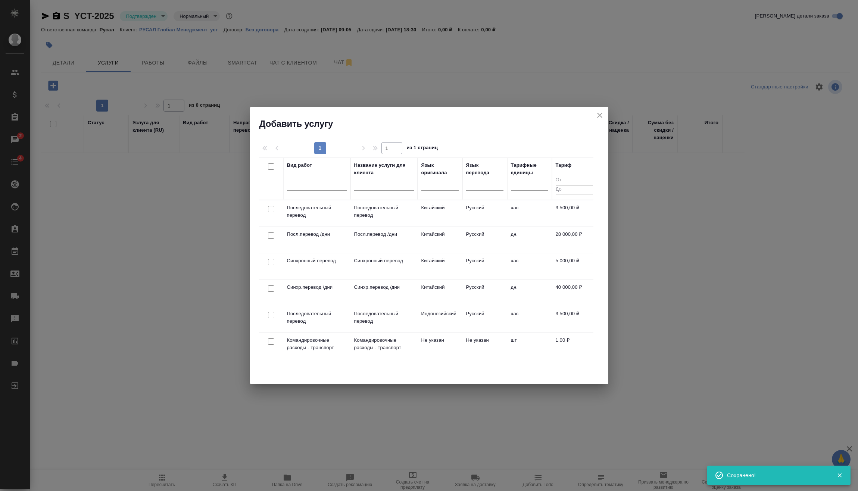
drag, startPoint x: 270, startPoint y: 289, endPoint x: 274, endPoint y: 290, distance: 3.9
click at [270, 289] on input "checkbox" at bounding box center [271, 289] width 6 height 6
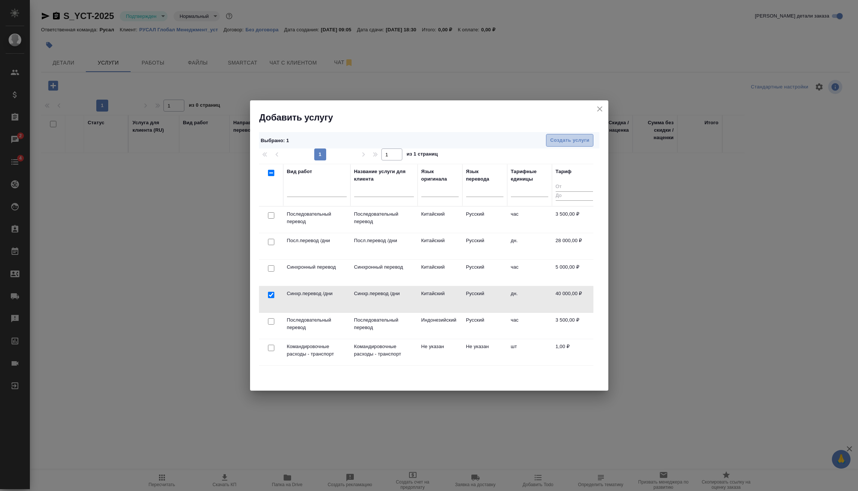
click at [587, 140] on span "Создать услуги" at bounding box center [569, 140] width 39 height 9
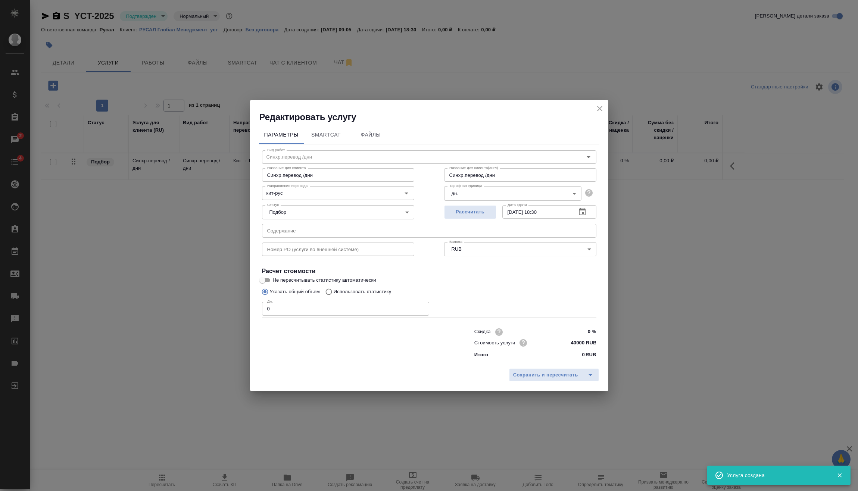
click at [301, 308] on input "0" at bounding box center [345, 308] width 167 height 13
click at [233, 312] on div "Редактировать услугу Параметры SmartCat Файлы Вид работ Синхр.перевод /дни Вид …" at bounding box center [429, 245] width 858 height 491
click at [530, 375] on span "Сохранить и пересчитать" at bounding box center [545, 375] width 65 height 9
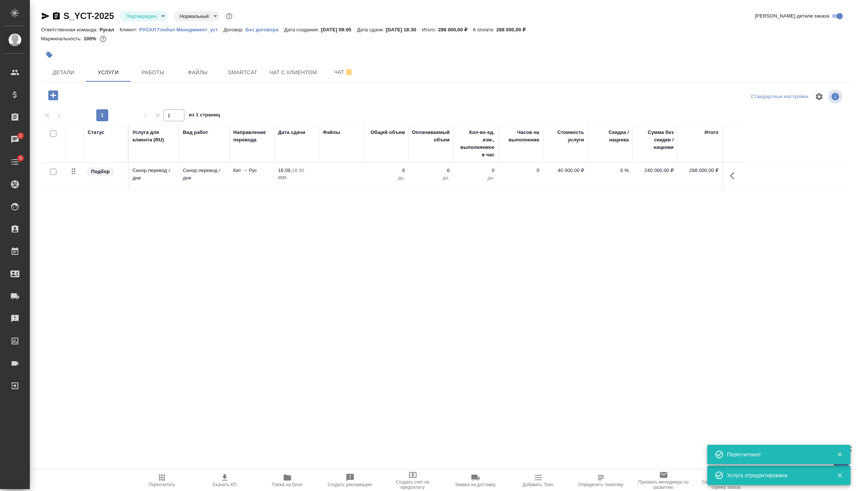
click at [52, 99] on icon "button" at bounding box center [53, 95] width 10 height 10
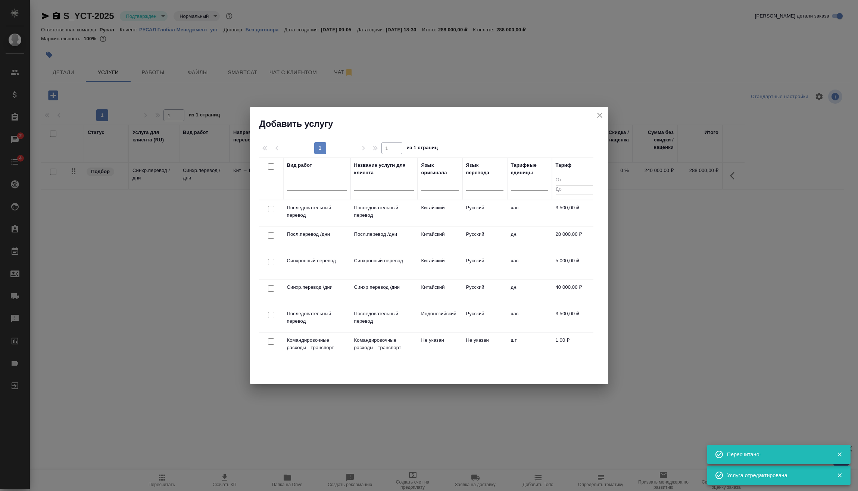
drag, startPoint x: 270, startPoint y: 345, endPoint x: 278, endPoint y: 341, distance: 9.0
click at [271, 345] on div at bounding box center [271, 342] width 17 height 10
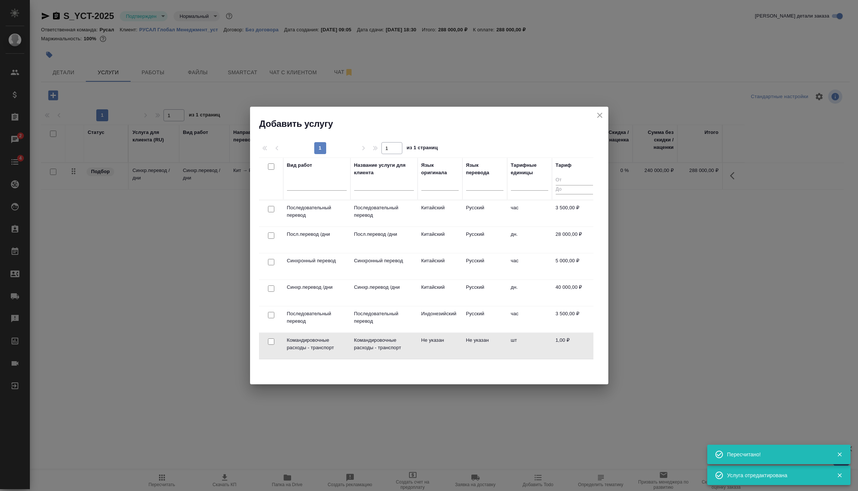
click at [270, 342] on input "checkbox" at bounding box center [271, 342] width 6 height 6
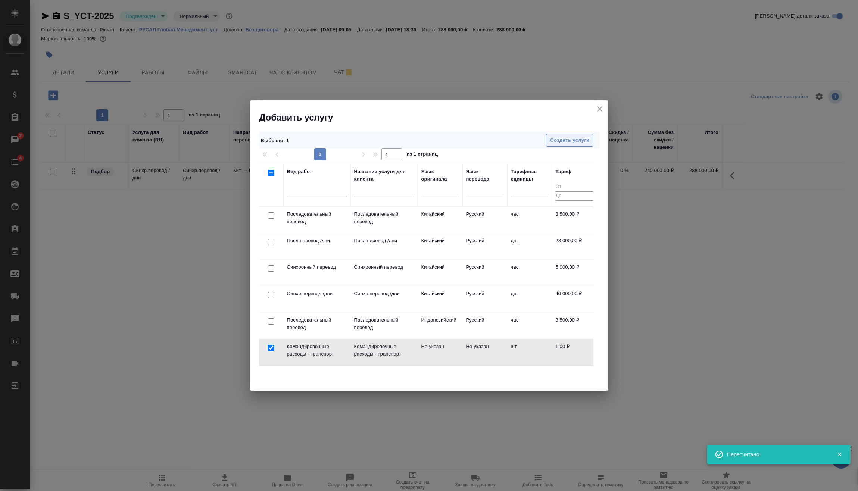
click at [562, 140] on span "Создать услуги" at bounding box center [569, 140] width 39 height 9
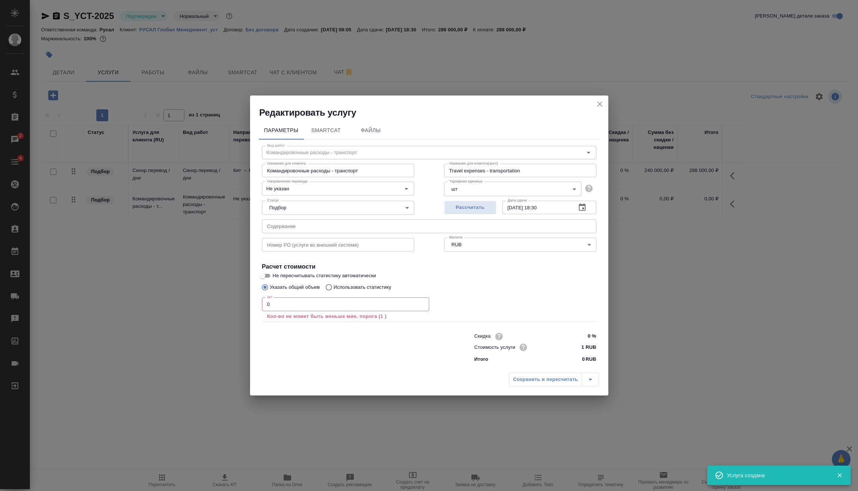
drag, startPoint x: 284, startPoint y: 306, endPoint x: 210, endPoint y: 310, distance: 74.4
click at [216, 310] on div "Редактировать услугу Параметры SmartCat Файлы Вид работ Командировочные расходы…" at bounding box center [429, 245] width 858 height 491
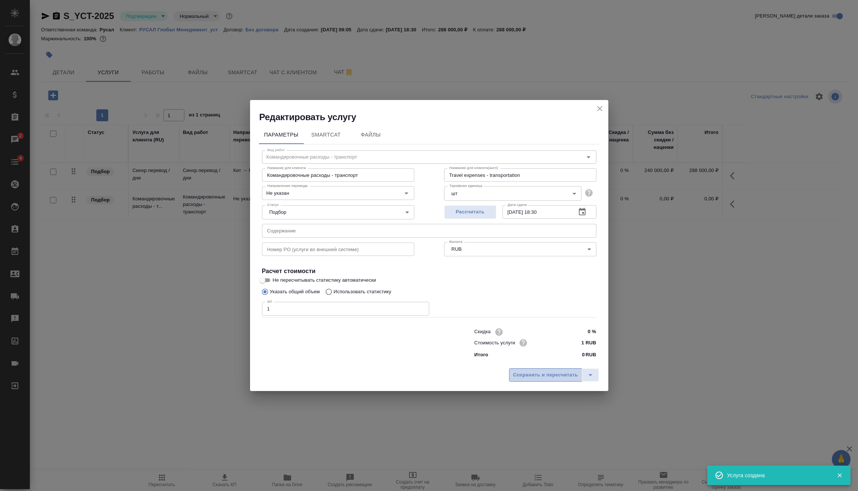
click at [545, 378] on span "Сохранить и пересчитать" at bounding box center [545, 375] width 65 height 9
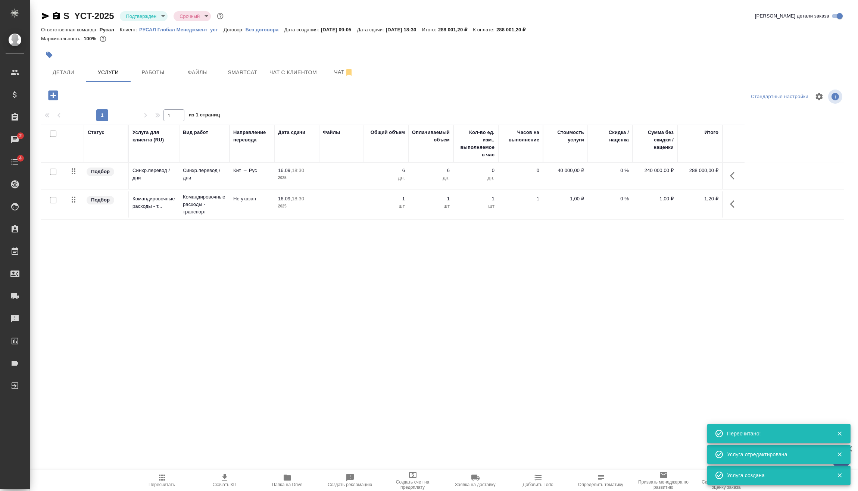
click at [736, 200] on icon "button" at bounding box center [734, 204] width 9 height 9
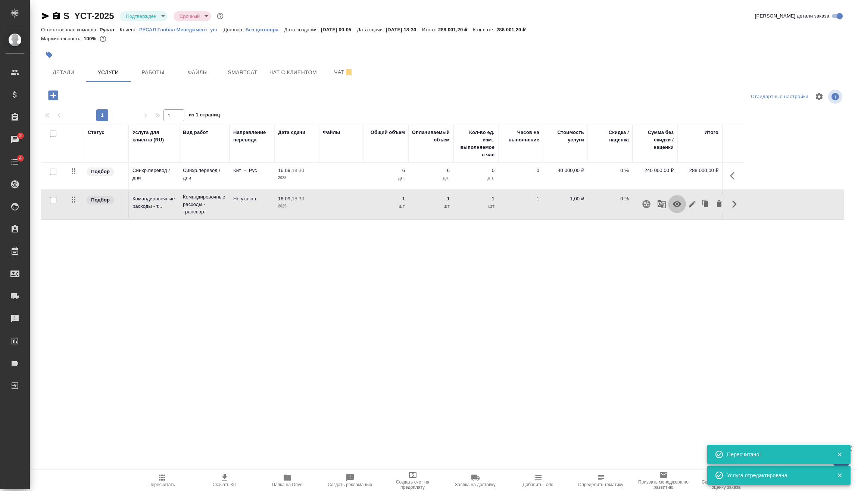
click at [679, 205] on icon "button" at bounding box center [677, 205] width 8 height 6
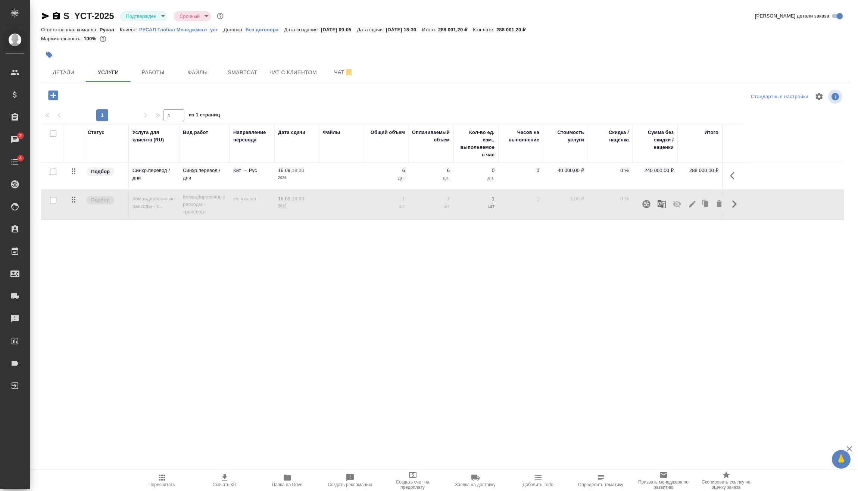
click at [160, 18] on body "🙏 .cls-1 fill:#fff; AWATERA Vasilev Evgeniy Клиенты Спецификации Заказы 2 Чаты …" at bounding box center [429, 245] width 858 height 491
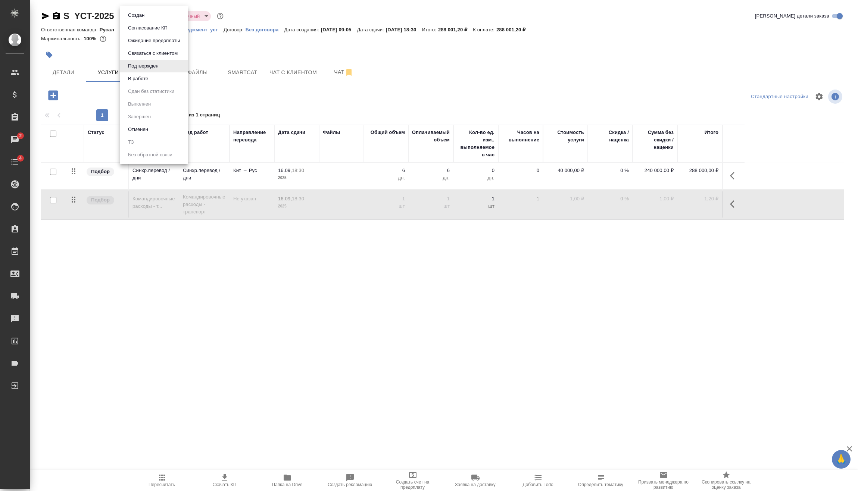
click at [57, 23] on div at bounding box center [429, 245] width 858 height 491
click at [44, 14] on icon "button" at bounding box center [46, 16] width 8 height 7
click at [738, 175] on icon "button" at bounding box center [734, 175] width 9 height 9
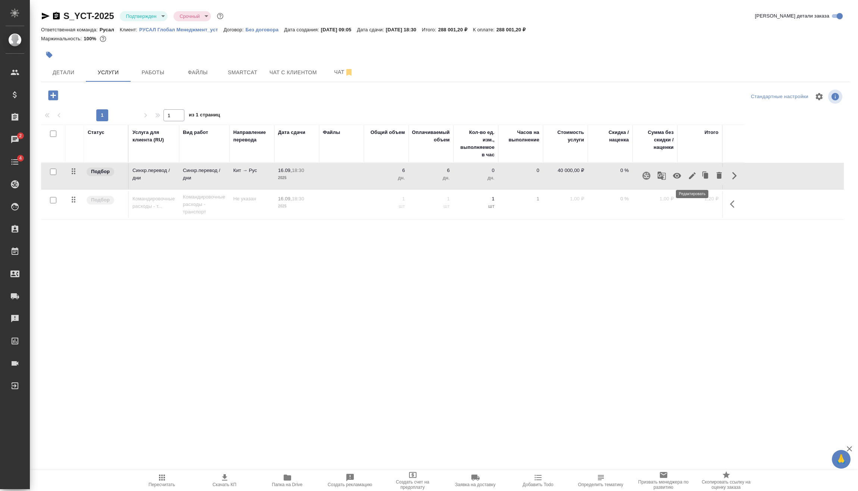
click at [692, 173] on icon "button" at bounding box center [692, 175] width 9 height 9
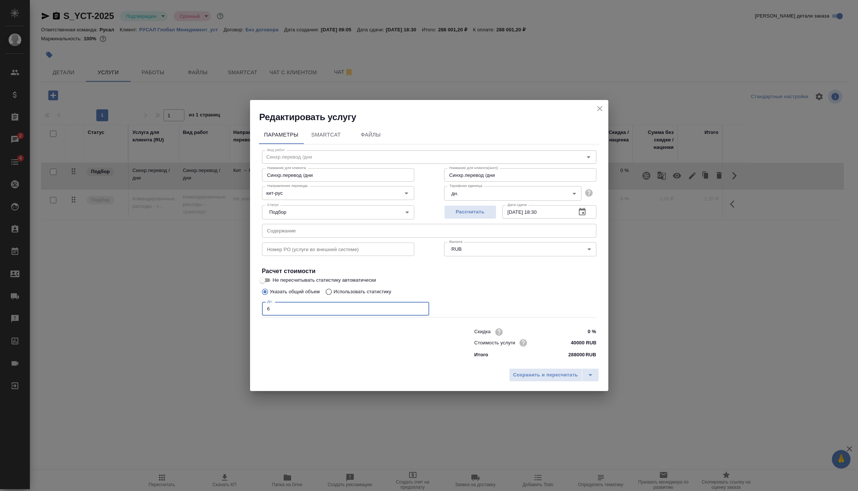
drag, startPoint x: 304, startPoint y: 310, endPoint x: 155, endPoint y: 323, distance: 149.9
click at [183, 318] on div "Редактировать услугу Параметры SmartCat Файлы Вид работ Синхр.перевод /дни Вид …" at bounding box center [429, 245] width 858 height 491
click at [566, 377] on span "Сохранить и пересчитать" at bounding box center [545, 375] width 65 height 9
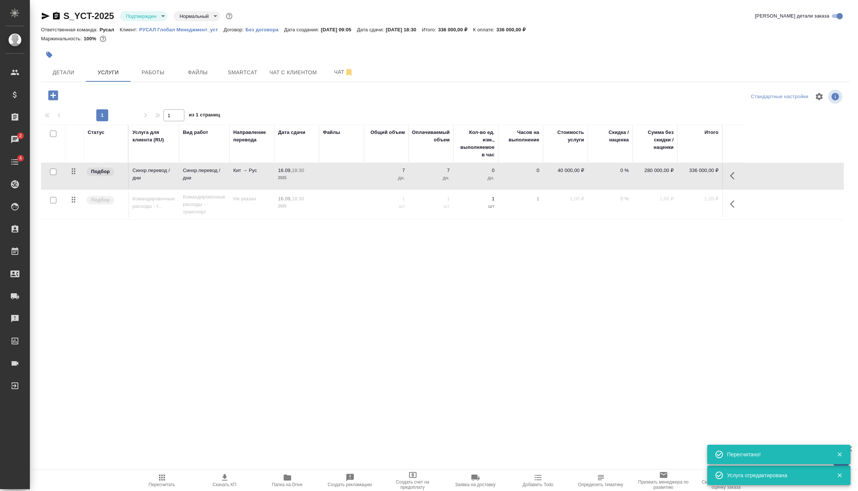
click at [733, 176] on icon "button" at bounding box center [734, 175] width 9 height 9
click at [697, 179] on button "button" at bounding box center [692, 176] width 13 height 18
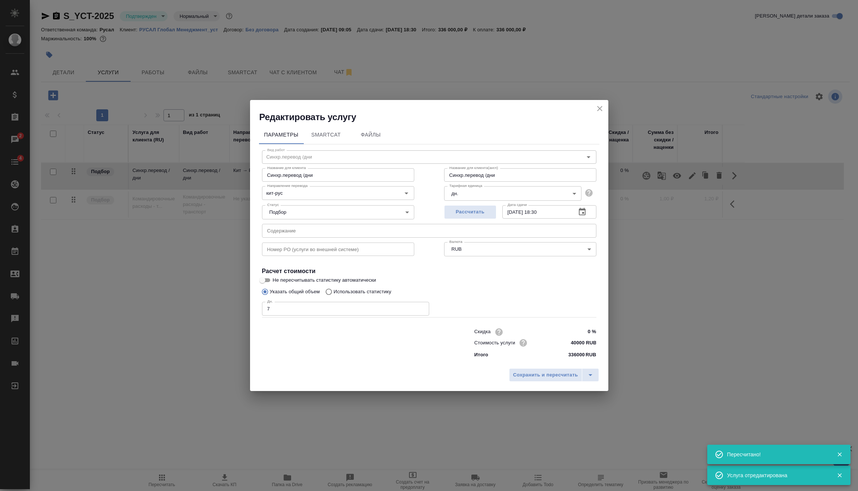
drag, startPoint x: 319, startPoint y: 308, endPoint x: 244, endPoint y: 317, distance: 75.2
click at [253, 315] on div "Параметры SmartCat Файлы Вид работ Синхр.перевод /дни Вид работ Название для кл…" at bounding box center [429, 244] width 358 height 242
click at [552, 377] on span "Сохранить и пересчитать" at bounding box center [545, 375] width 65 height 9
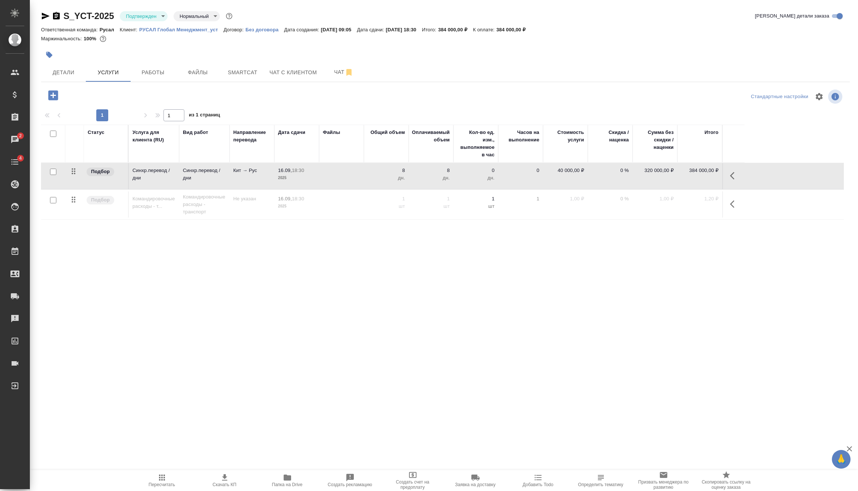
click at [735, 242] on div "Статус Услуга для клиента (RU) Вид работ Направление перевода Дата сдачи Файлы …" at bounding box center [442, 205] width 803 height 160
click at [56, 98] on icon "button" at bounding box center [53, 95] width 10 height 10
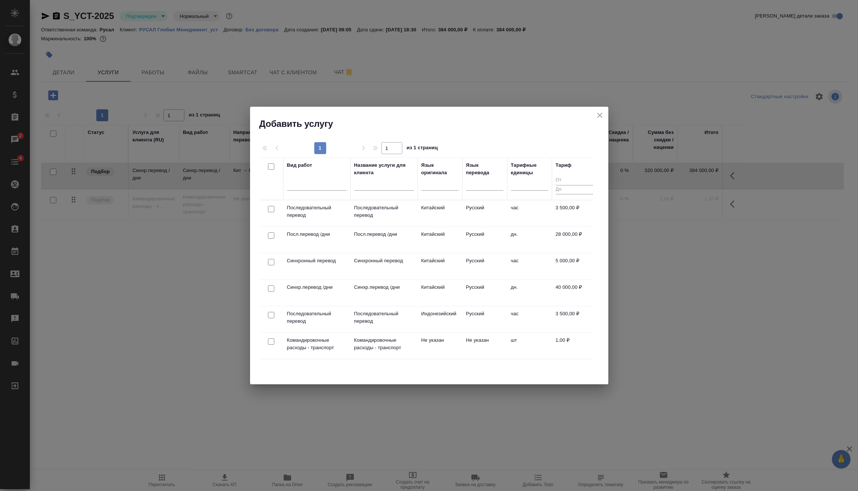
click at [272, 263] on input "checkbox" at bounding box center [271, 262] width 6 height 6
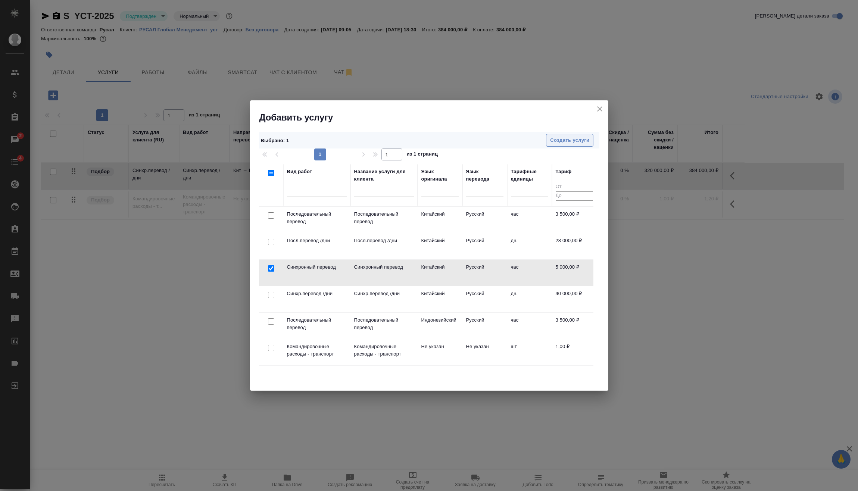
click at [581, 137] on span "Создать услуги" at bounding box center [569, 140] width 39 height 9
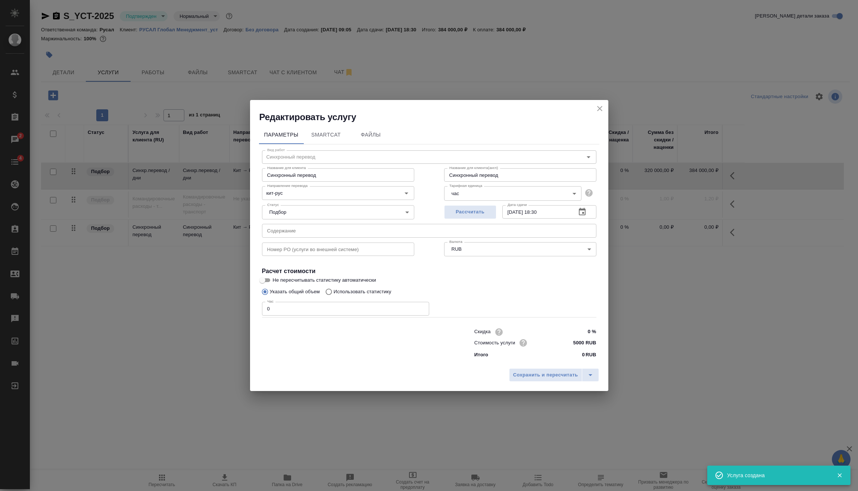
drag, startPoint x: 263, startPoint y: 315, endPoint x: 249, endPoint y: 317, distance: 14.1
click at [249, 317] on div "Редактировать услугу Параметры SmartCat Файлы Вид работ Синхронный перевод Вид …" at bounding box center [429, 245] width 858 height 491
click at [561, 376] on span "Сохранить и пересчитать" at bounding box center [545, 375] width 65 height 9
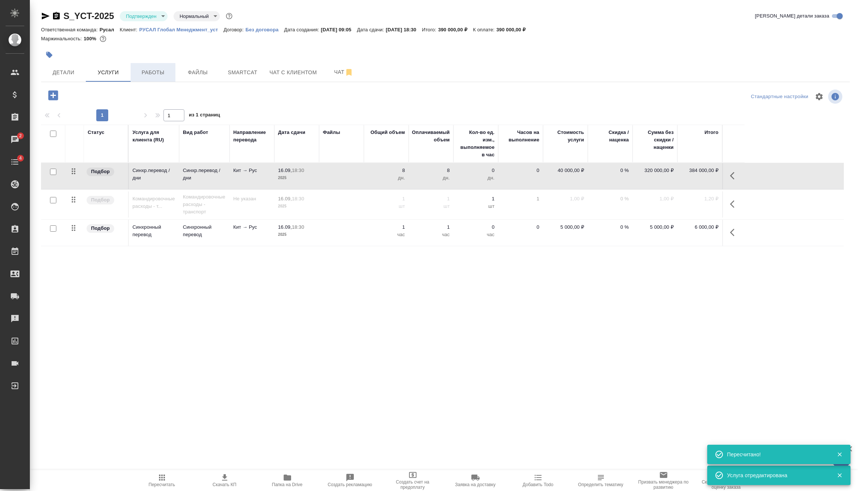
click at [144, 69] on span "Работы" at bounding box center [153, 72] width 36 height 9
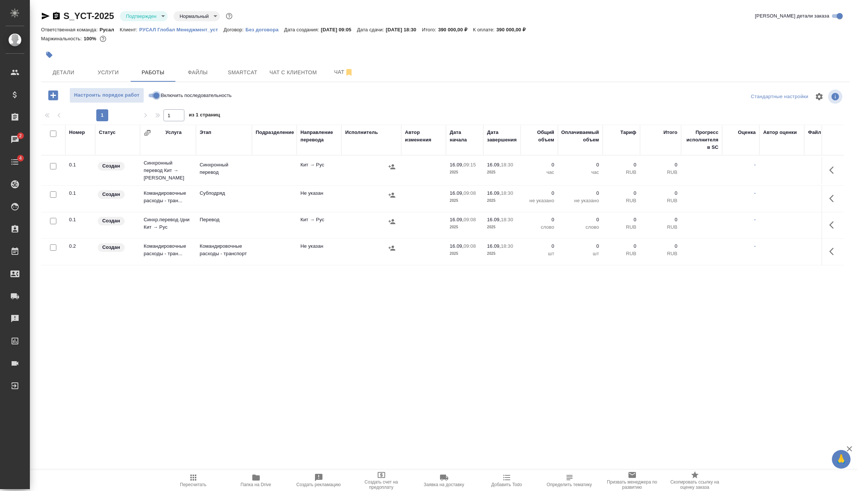
click at [152, 98] on input "Включить последовательность" at bounding box center [156, 95] width 27 height 9
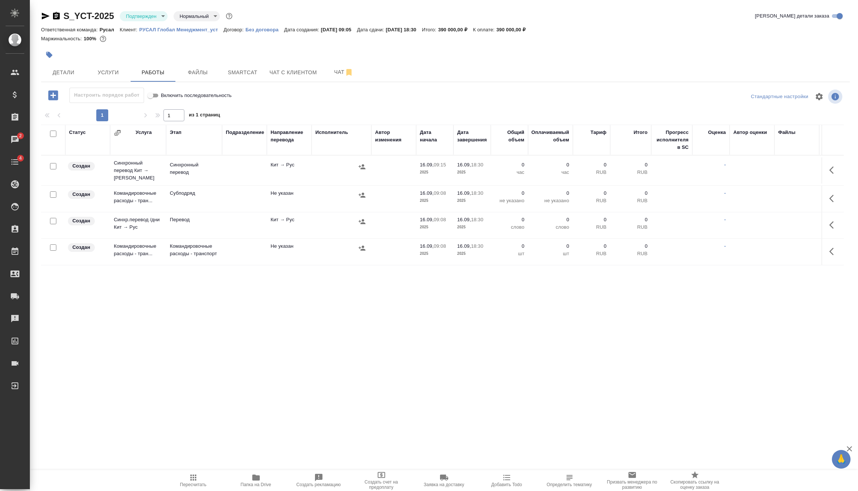
click at [54, 244] on input "checkbox" at bounding box center [53, 247] width 6 height 6
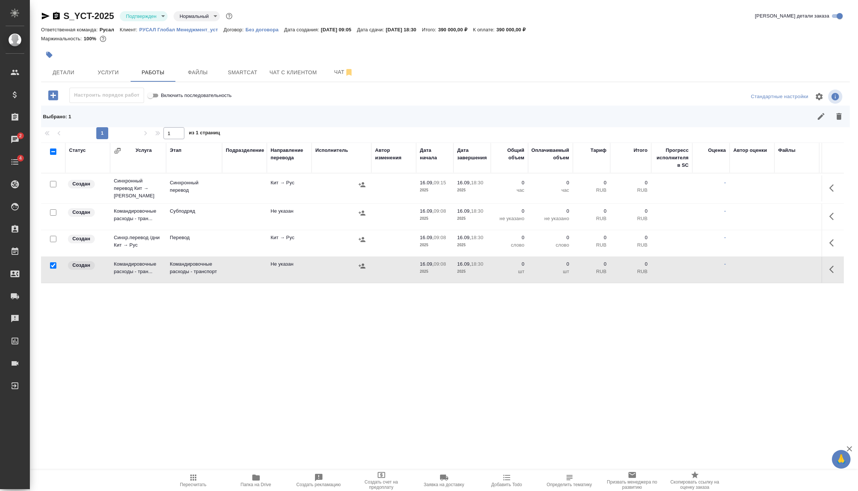
click at [57, 234] on div at bounding box center [53, 239] width 17 height 10
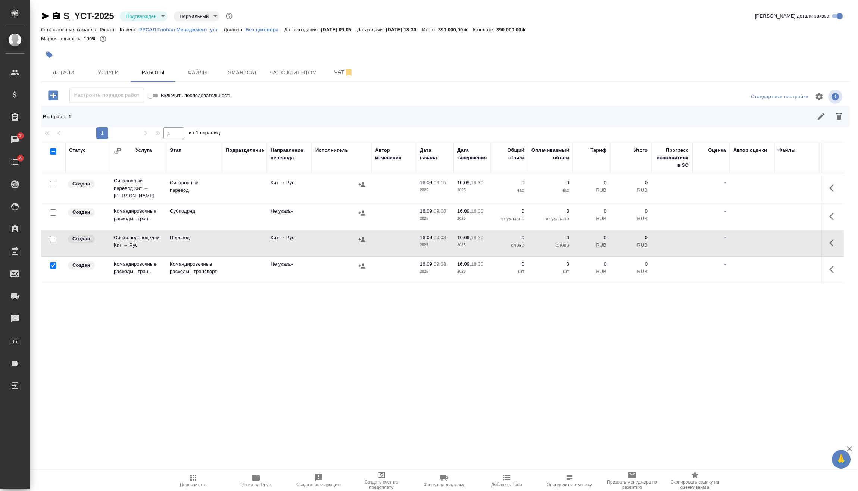
drag, startPoint x: 52, startPoint y: 234, endPoint x: 53, endPoint y: 202, distance: 32.5
click at [52, 236] on input "checkbox" at bounding box center [53, 239] width 6 height 6
click at [53, 184] on input "checkbox" at bounding box center [53, 184] width 6 height 6
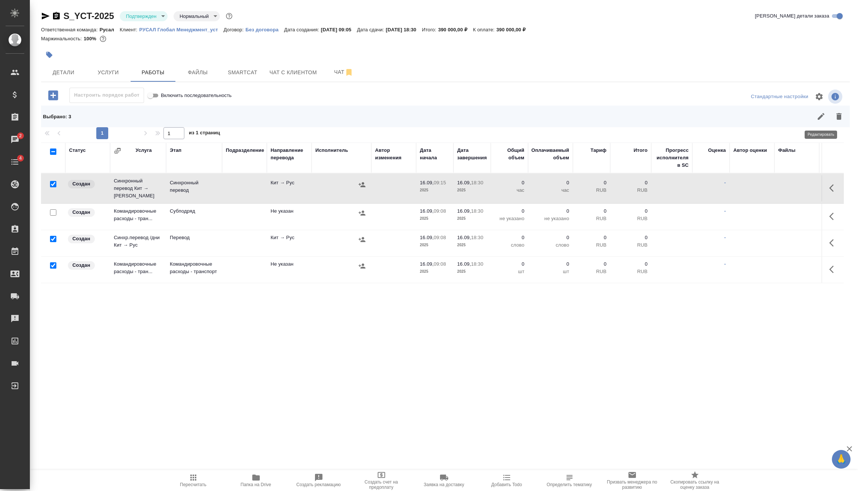
click at [822, 117] on icon "button" at bounding box center [821, 116] width 7 height 7
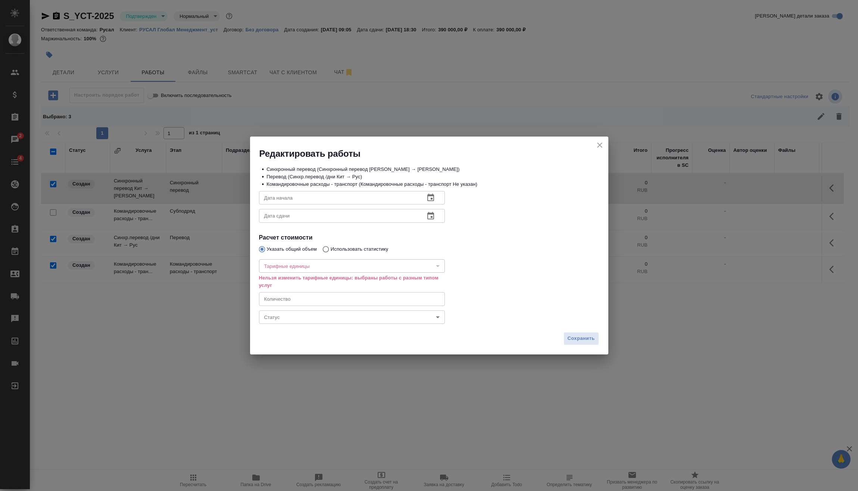
click at [598, 143] on icon "close" at bounding box center [599, 145] width 5 height 5
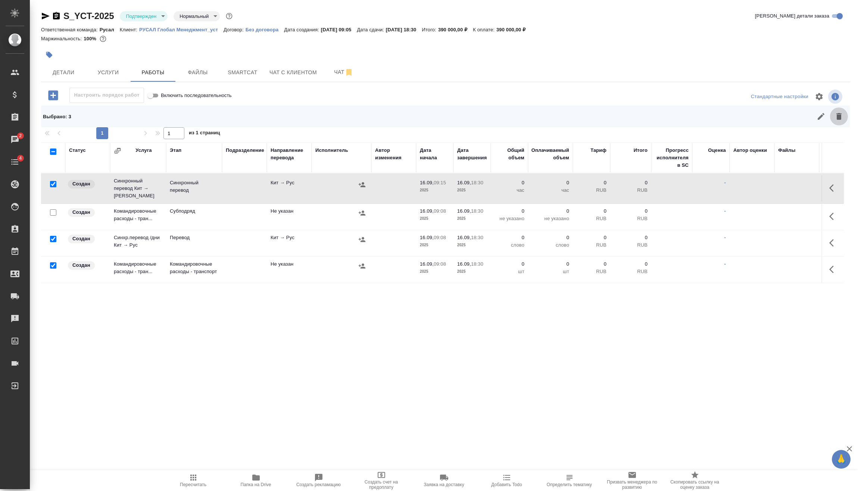
click at [839, 118] on icon "button" at bounding box center [838, 116] width 5 height 7
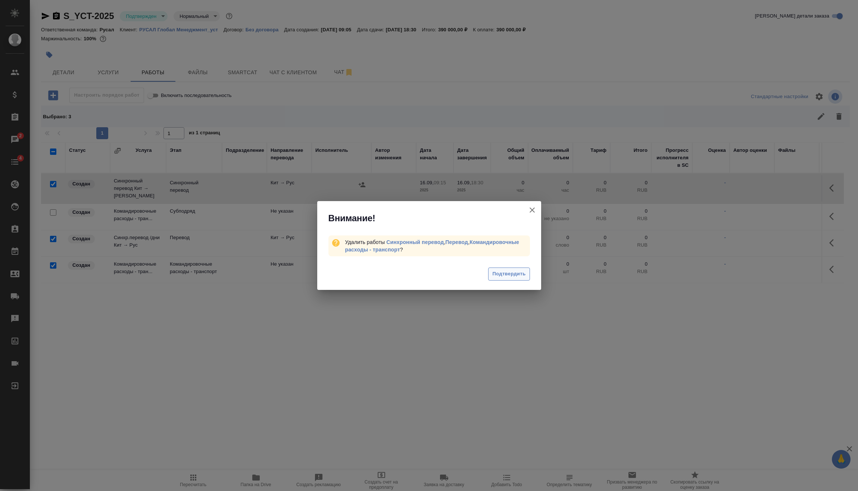
click at [516, 275] on span "Подтвердить" at bounding box center [508, 274] width 33 height 9
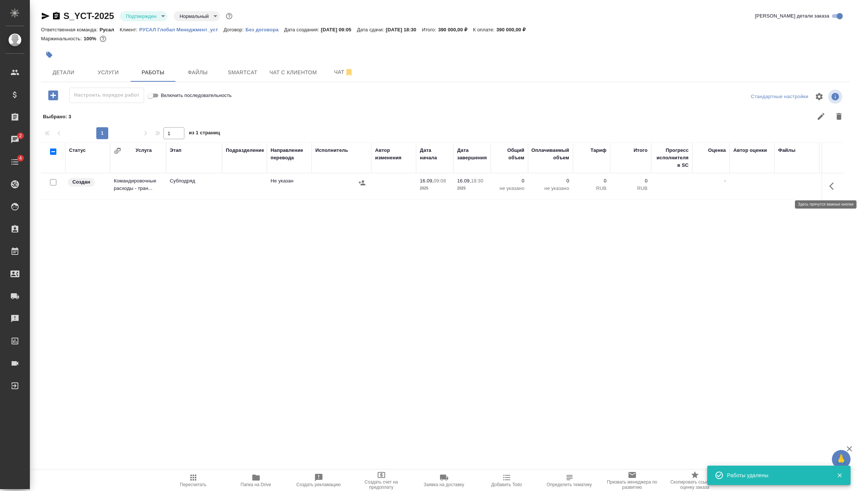
click at [837, 183] on icon "button" at bounding box center [833, 186] width 9 height 9
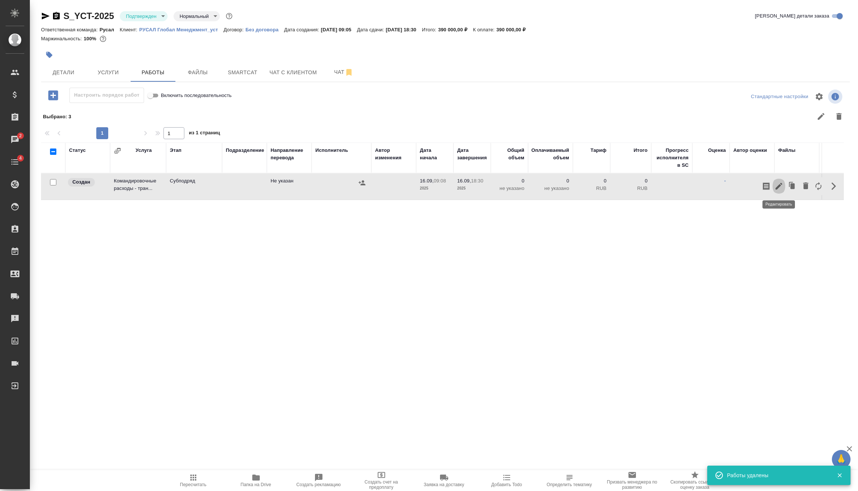
click at [774, 186] on icon "button" at bounding box center [778, 186] width 9 height 9
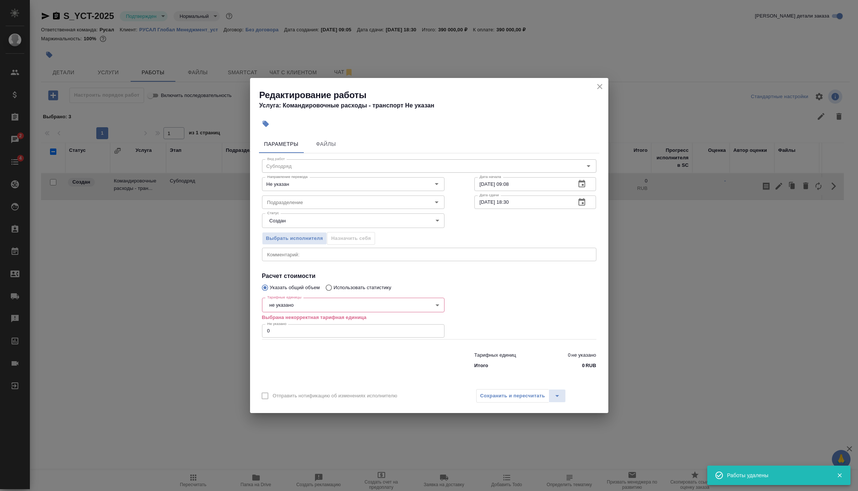
click at [316, 308] on body "🙏 .cls-1 fill:#fff; AWATERA Vasilev Evgeniy Клиенты Спецификации Заказы 2 Чаты …" at bounding box center [429, 245] width 858 height 491
click at [297, 380] on li "шт" at bounding box center [353, 381] width 183 height 13
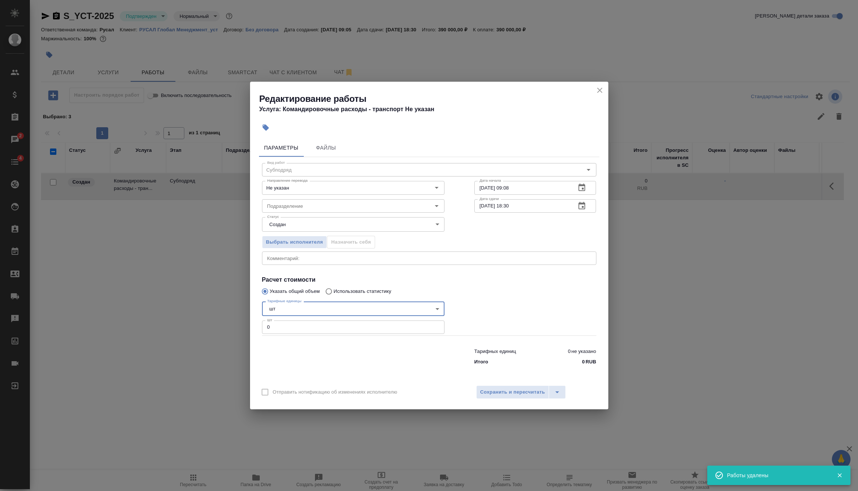
drag, startPoint x: 253, startPoint y: 331, endPoint x: 223, endPoint y: 336, distance: 30.5
click at [225, 335] on div "Редактирование работы Услуга: Командировочные расходы - транспорт Не указан Пар…" at bounding box center [429, 245] width 858 height 491
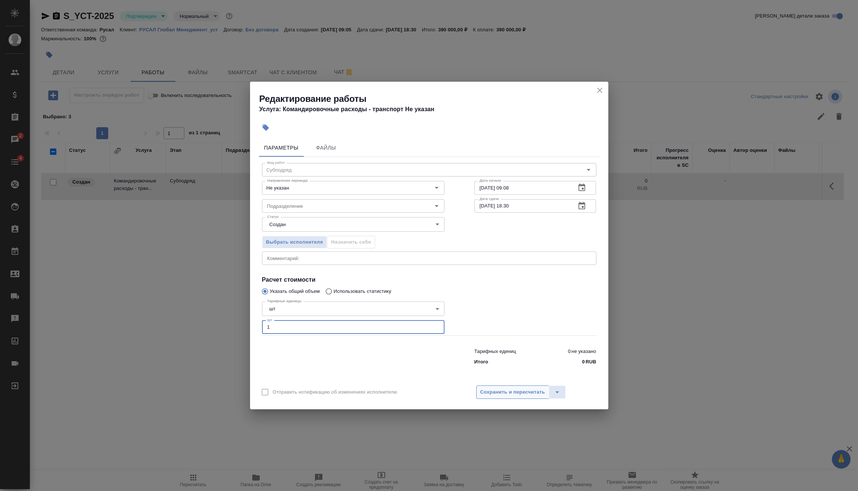
click at [500, 396] on span "Сохранить и пересчитать" at bounding box center [512, 392] width 65 height 9
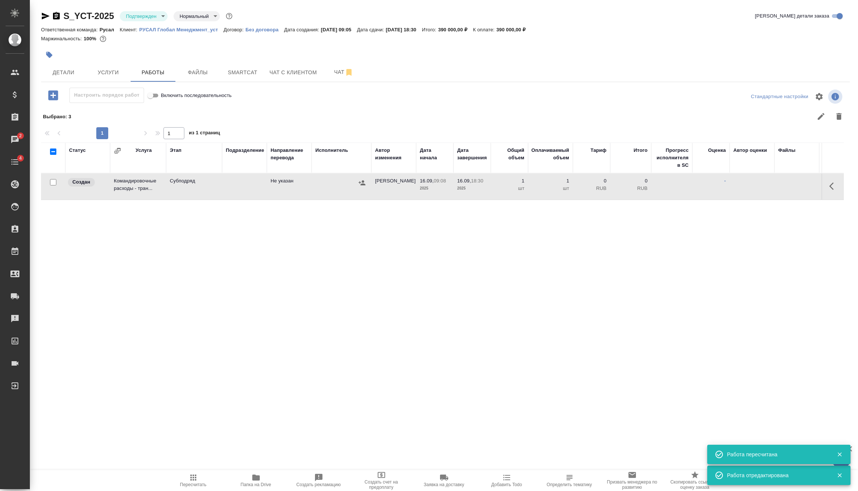
click at [361, 183] on icon "button" at bounding box center [361, 182] width 7 height 7
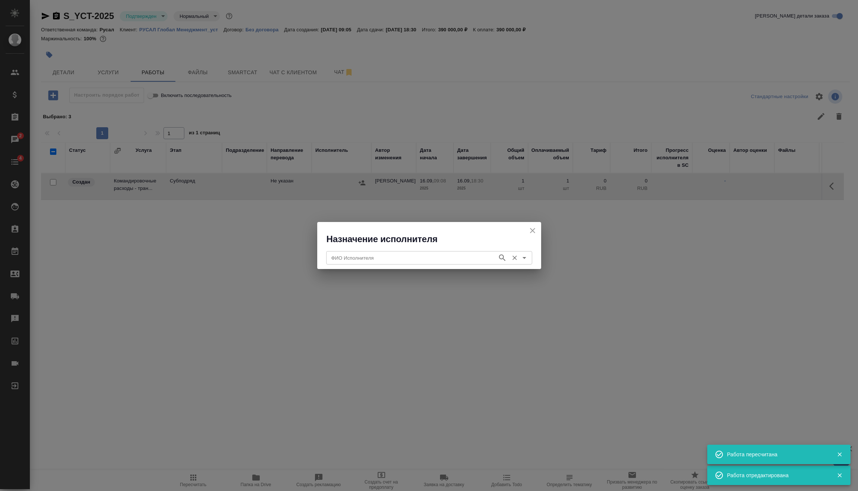
click at [348, 257] on input "ФИО Исполнителя" at bounding box center [410, 257] width 165 height 9
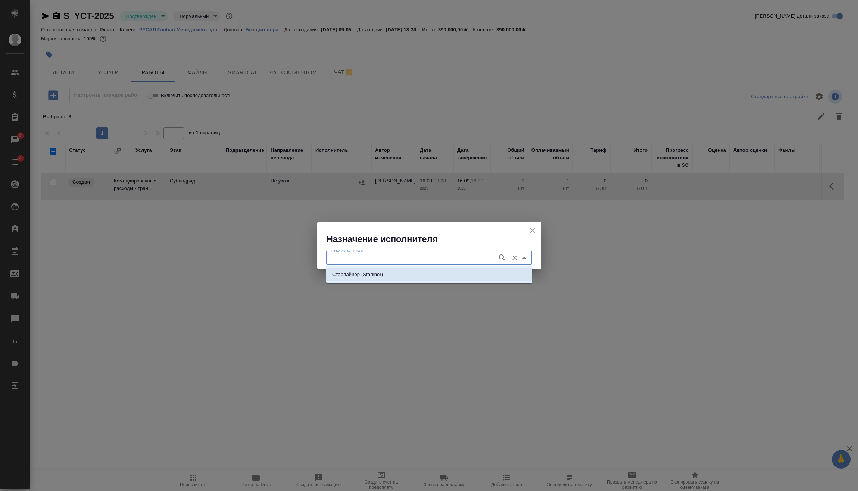
drag, startPoint x: 344, startPoint y: 271, endPoint x: 377, endPoint y: 282, distance: 35.4
click at [377, 282] on ul "Старлайнер (Starliner)" at bounding box center [429, 280] width 206 height 13
click at [396, 280] on li "Старлайнер (Starliner)" at bounding box center [429, 274] width 206 height 13
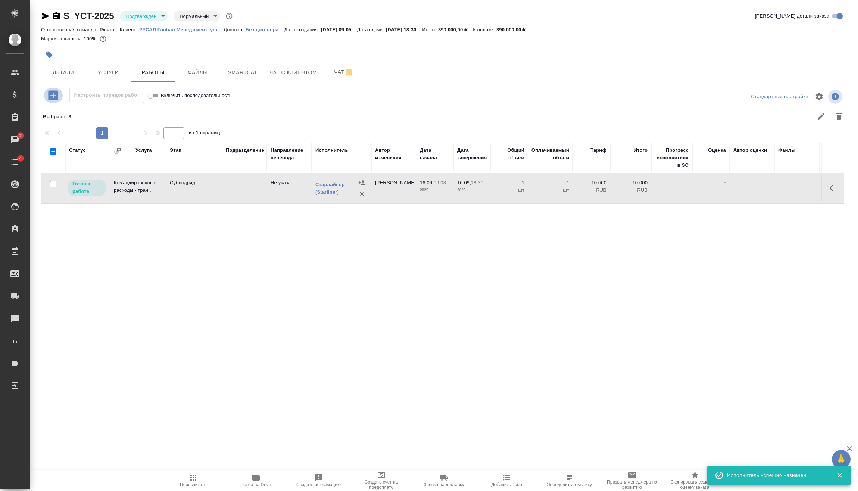
click at [51, 95] on icon "button" at bounding box center [53, 95] width 10 height 10
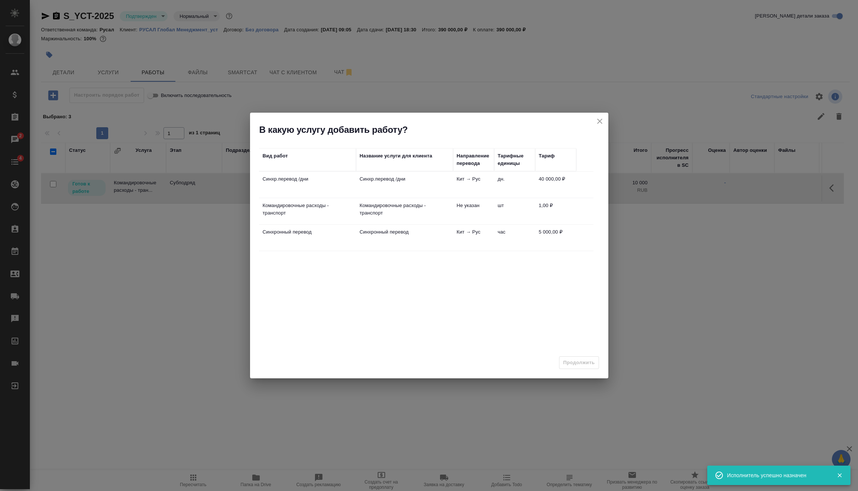
click at [270, 185] on td "Синхр.перевод /дни" at bounding box center [307, 185] width 97 height 26
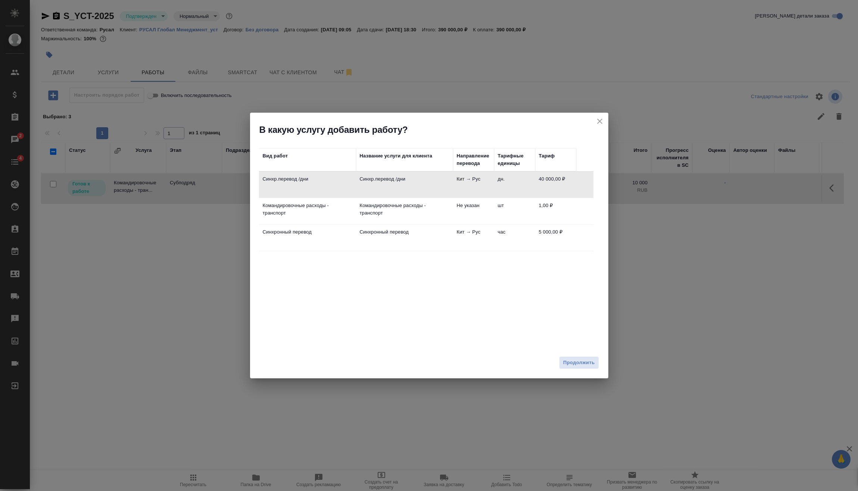
click at [509, 183] on td "дн." at bounding box center [514, 185] width 41 height 26
click at [576, 357] on button "Продолжить" at bounding box center [579, 362] width 40 height 13
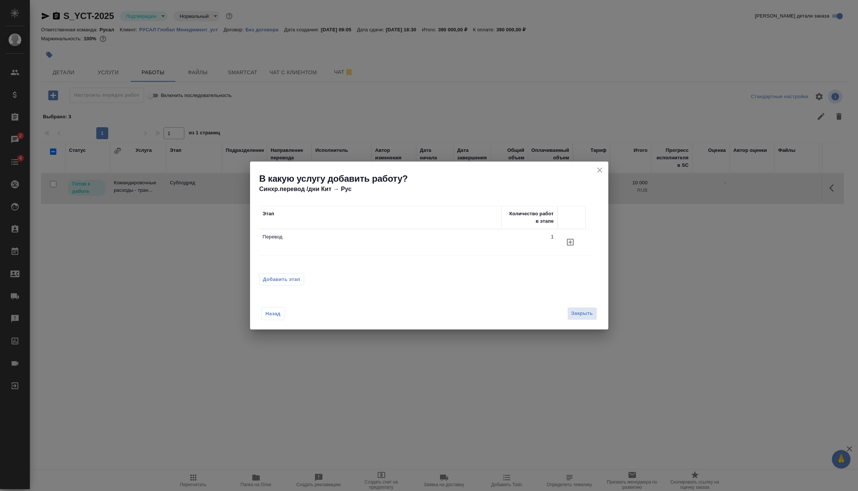
click at [284, 284] on button "Добавить этап" at bounding box center [282, 280] width 46 height 12
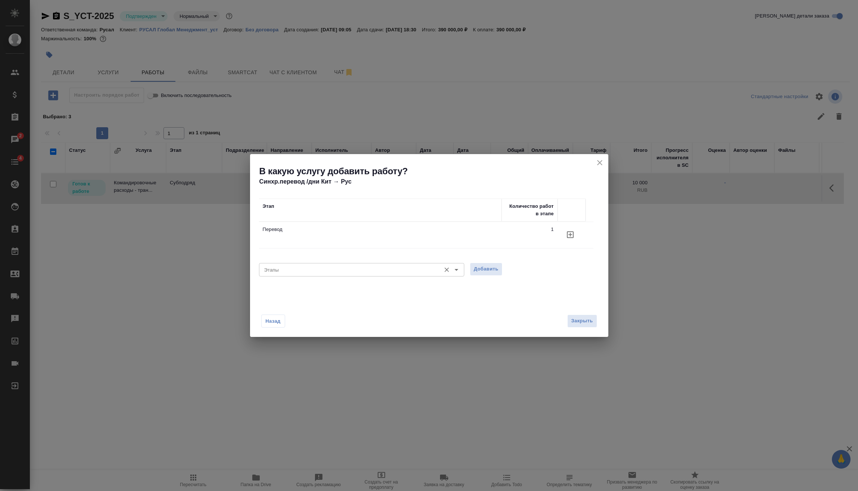
click at [345, 271] on input "Этапы" at bounding box center [349, 269] width 176 height 9
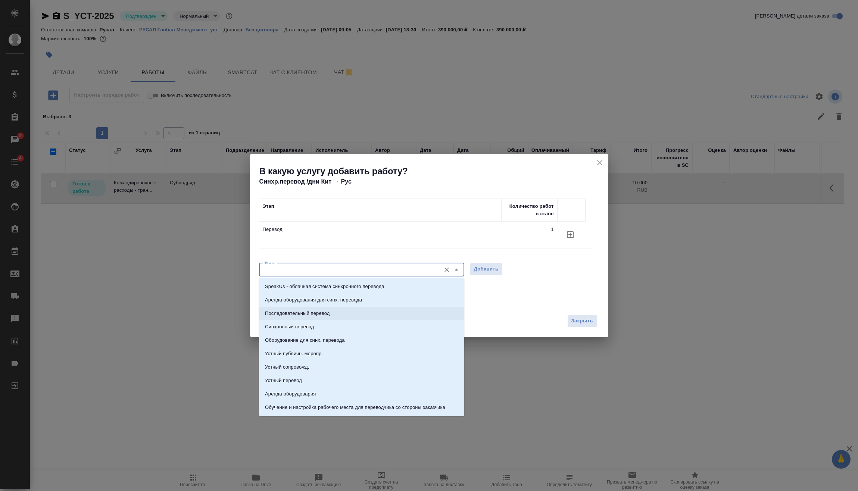
click at [333, 314] on li "Последовательный перевод" at bounding box center [361, 313] width 205 height 13
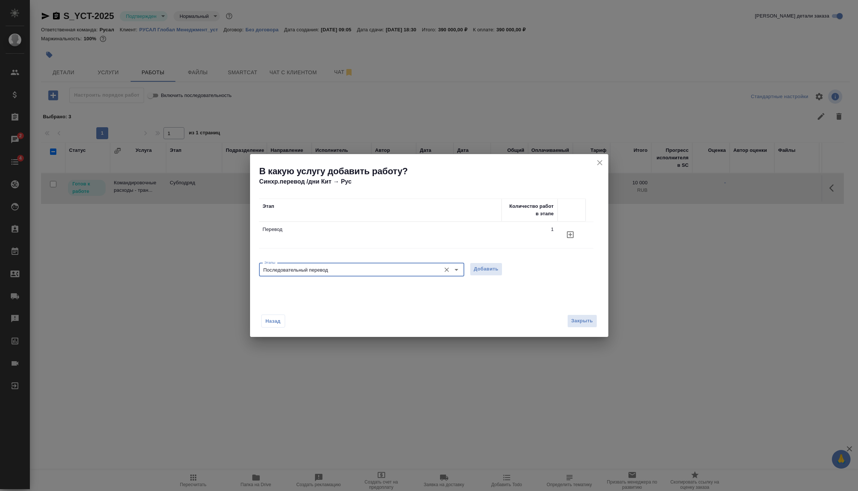
click at [489, 269] on span "Добавить" at bounding box center [486, 269] width 25 height 9
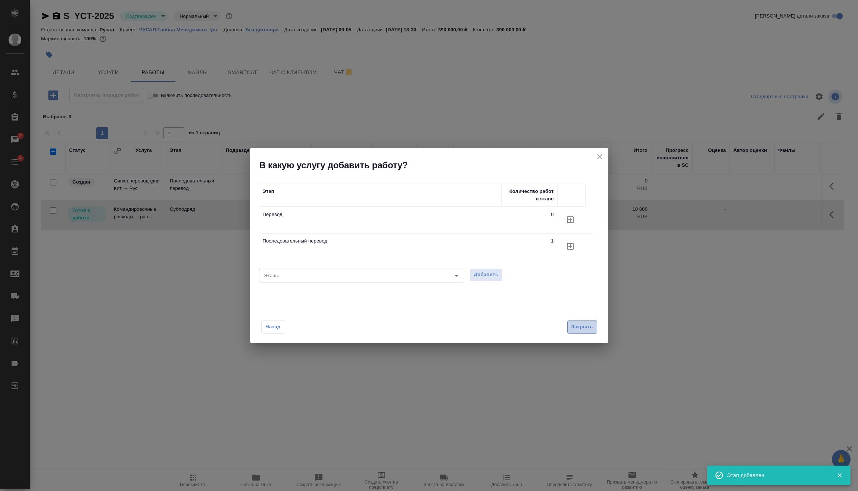
click at [592, 329] on span "Закрыть" at bounding box center [582, 327] width 22 height 9
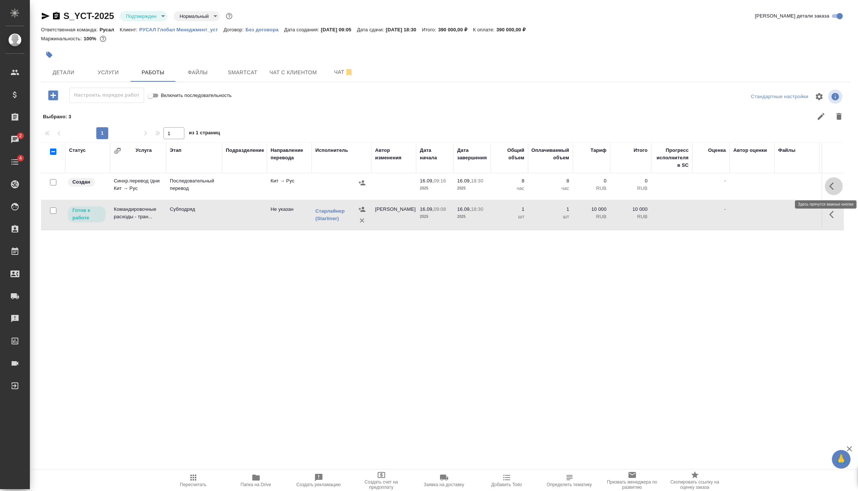
click at [836, 185] on icon "button" at bounding box center [833, 186] width 9 height 9
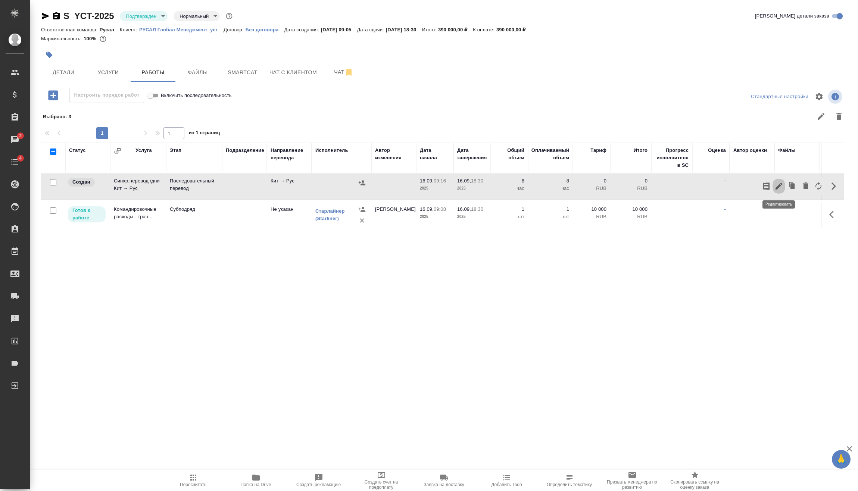
click at [784, 185] on button "button" at bounding box center [779, 186] width 13 height 18
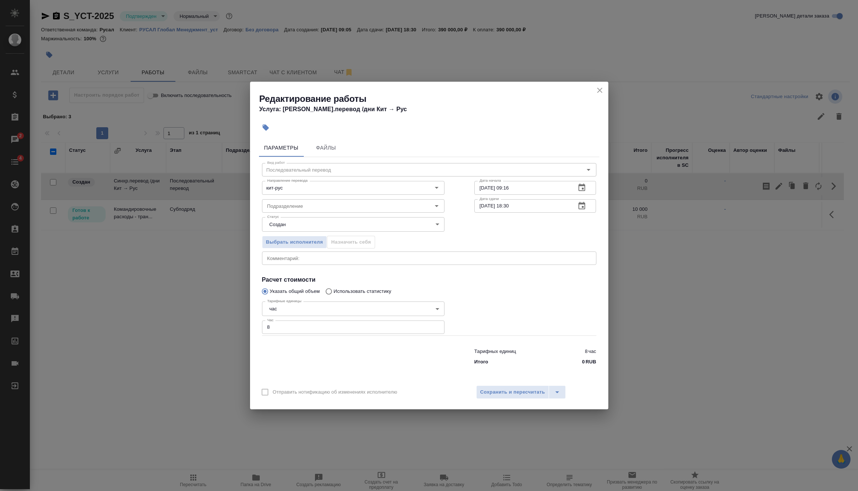
click at [317, 309] on body "🙏 .cls-1 fill:#fff; AWATERA Vasilev Evgeniy Клиенты Спецификации Заказы 2 Чаты …" at bounding box center [429, 245] width 858 height 491
click at [314, 296] on li "дн." at bounding box center [353, 296] width 183 height 13
click at [290, 328] on input "8" at bounding box center [353, 327] width 183 height 13
drag, startPoint x: 259, startPoint y: 331, endPoint x: 271, endPoint y: 352, distance: 24.4
click at [156, 336] on div "Редактирование работы Услуга: Синхр.перевод /дни Кит → Рус Параметры Файлы Вид …" at bounding box center [429, 245] width 858 height 491
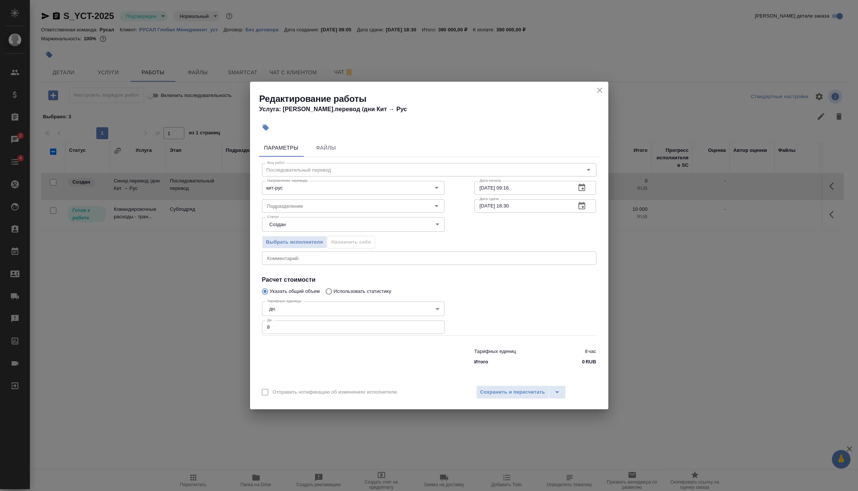
click at [306, 334] on div "Тарифных единиц 8 час Итого 0 RUB" at bounding box center [429, 355] width 364 height 51
click at [310, 329] on input "8" at bounding box center [353, 327] width 183 height 13
drag, startPoint x: 310, startPoint y: 329, endPoint x: 221, endPoint y: 326, distance: 89.3
click at [221, 326] on div "Редактирование работы Услуга: Синхр.перевод /дни Кит → Рус Параметры Файлы Вид …" at bounding box center [429, 245] width 858 height 491
click at [492, 387] on button "Сохранить и пересчитать" at bounding box center [512, 392] width 73 height 13
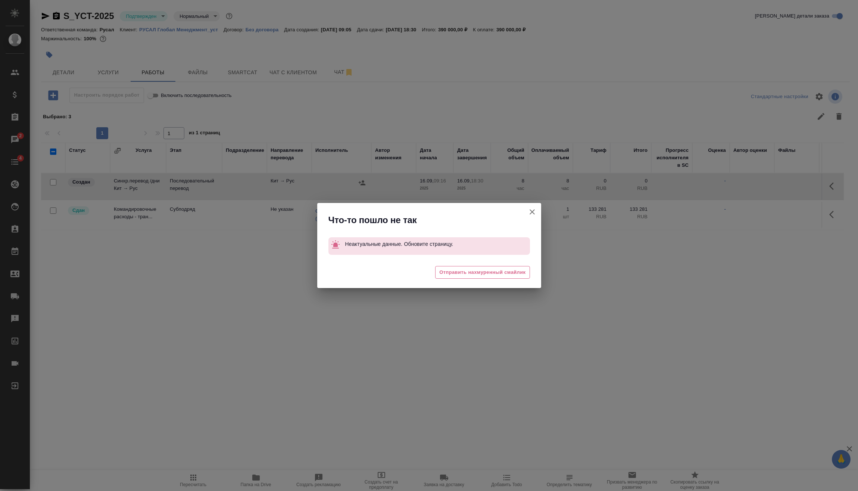
click at [532, 211] on icon "button" at bounding box center [532, 211] width 5 height 5
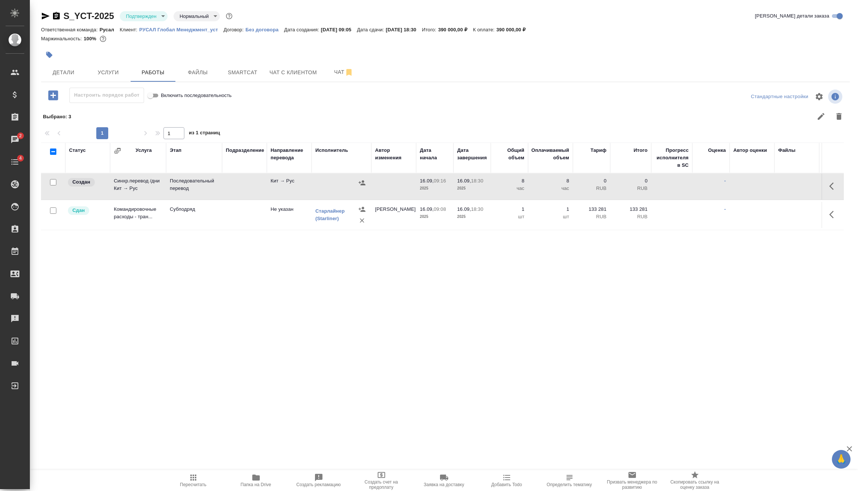
click at [187, 480] on span "Пересчитать" at bounding box center [193, 480] width 54 height 14
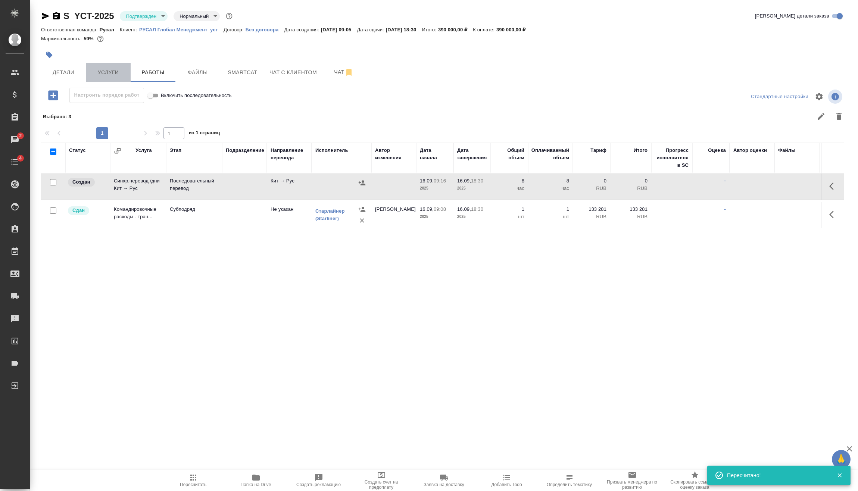
click at [112, 71] on span "Услуги" at bounding box center [108, 72] width 36 height 9
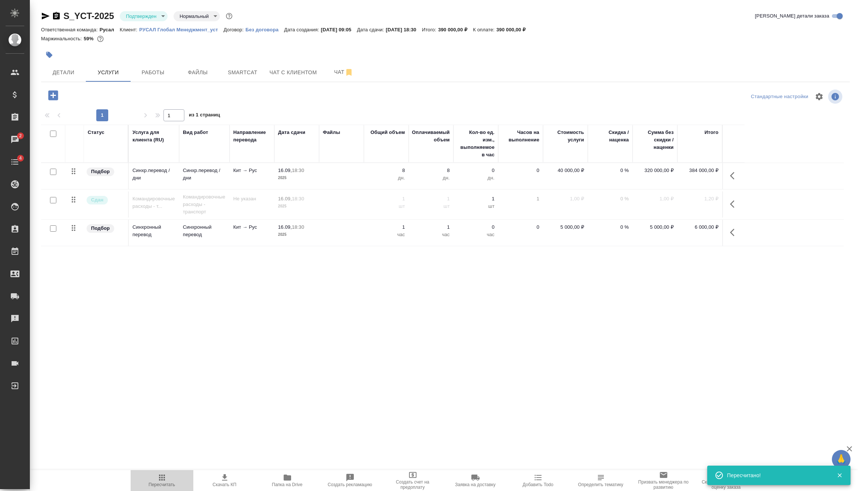
click at [169, 483] on span "Пересчитать" at bounding box center [162, 484] width 27 height 5
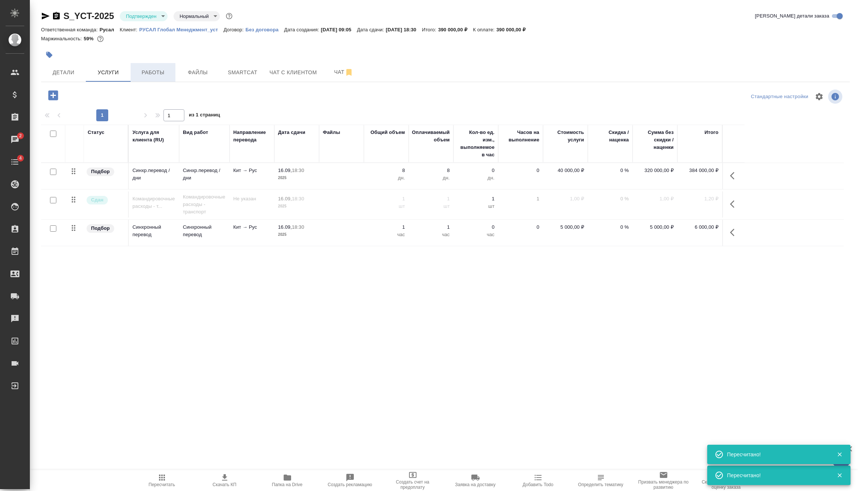
click at [154, 79] on button "Работы" at bounding box center [153, 72] width 45 height 19
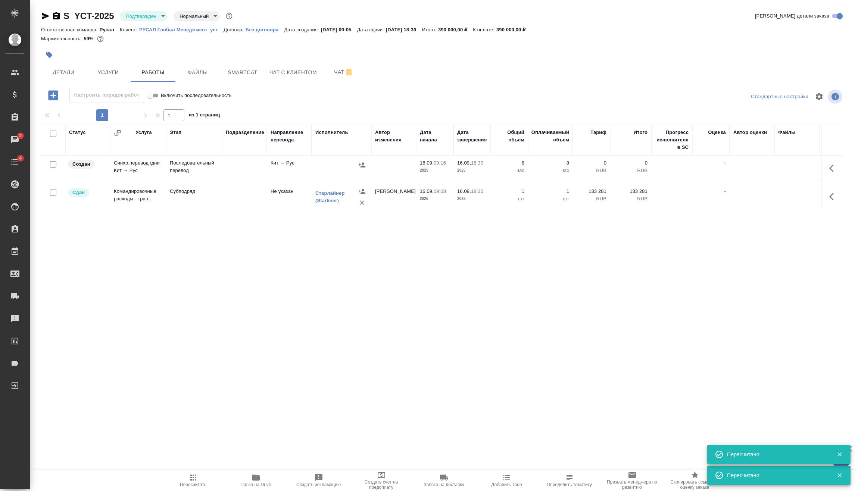
click at [829, 167] on icon "button" at bounding box center [833, 168] width 9 height 9
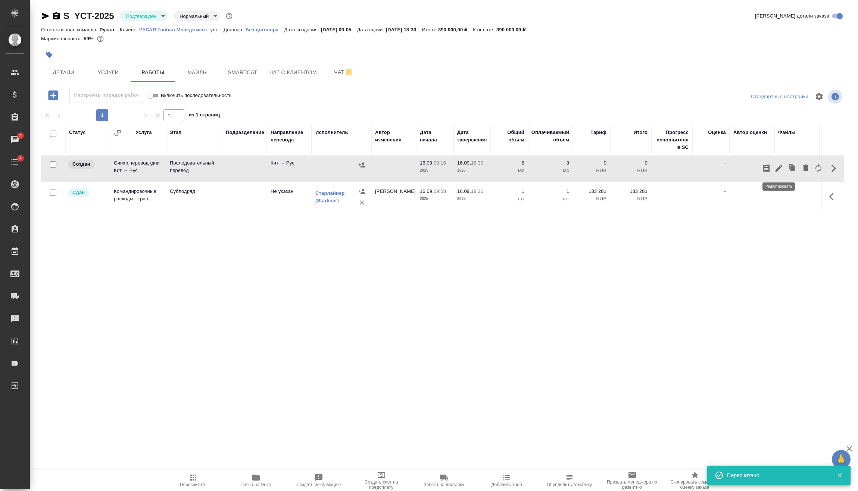
click at [780, 166] on icon "button" at bounding box center [779, 168] width 7 height 7
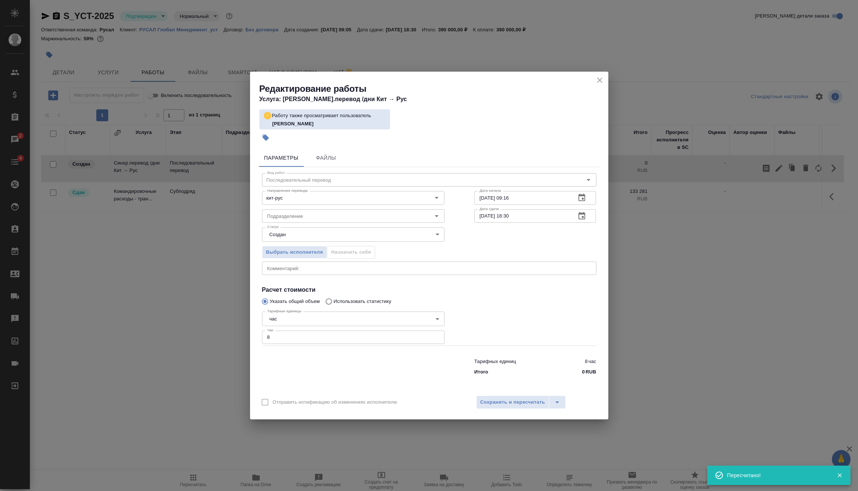
click at [306, 312] on body "🙏 .cls-1 fill:#fff; AWATERA Vasilev Evgeniy Клиенты Спецификации Заказы 2 Чаты …" at bounding box center [429, 245] width 858 height 491
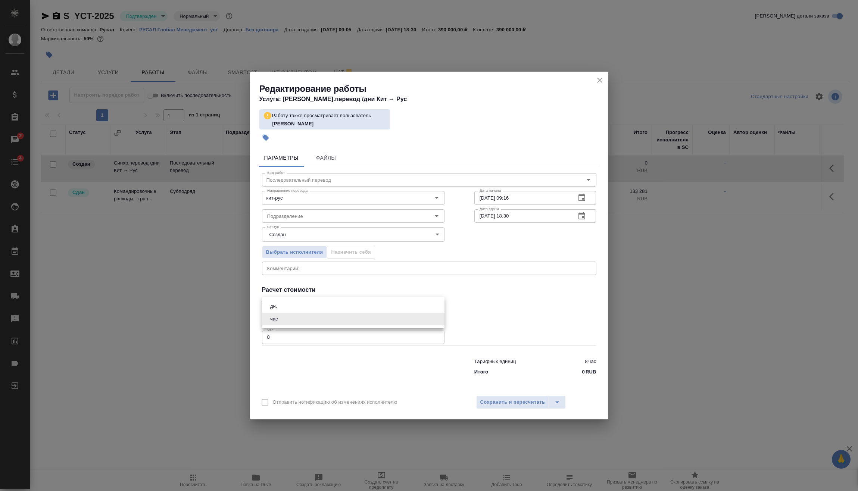
click at [284, 308] on li "дн." at bounding box center [353, 306] width 183 height 13
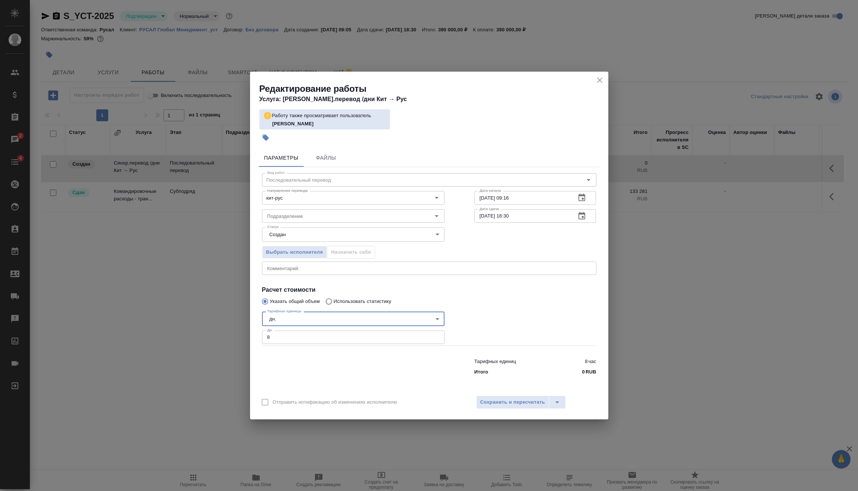
drag, startPoint x: 287, startPoint y: 339, endPoint x: 225, endPoint y: 345, distance: 61.5
click at [236, 342] on div "Редактирование работы Услуга: Синхр.перевод /дни Кит → Рус Работу также просмат…" at bounding box center [429, 245] width 858 height 491
click at [492, 401] on span "Сохранить и пересчитать" at bounding box center [512, 402] width 65 height 9
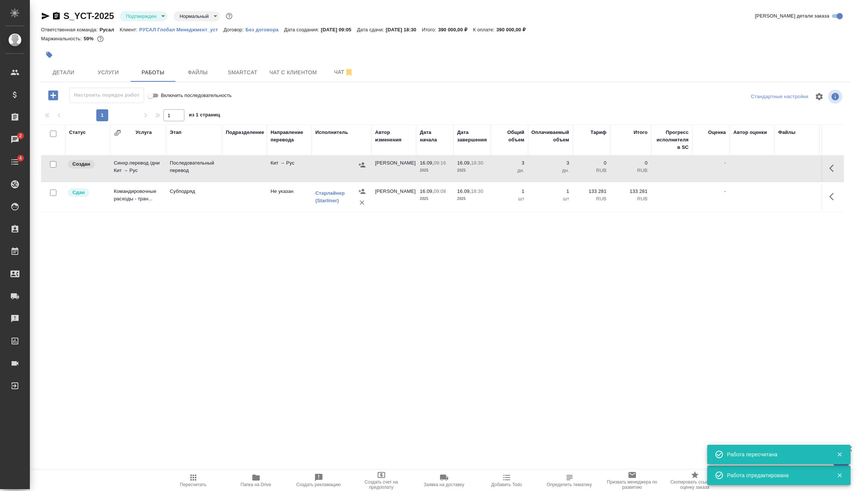
click at [363, 165] on icon "button" at bounding box center [361, 164] width 7 height 7
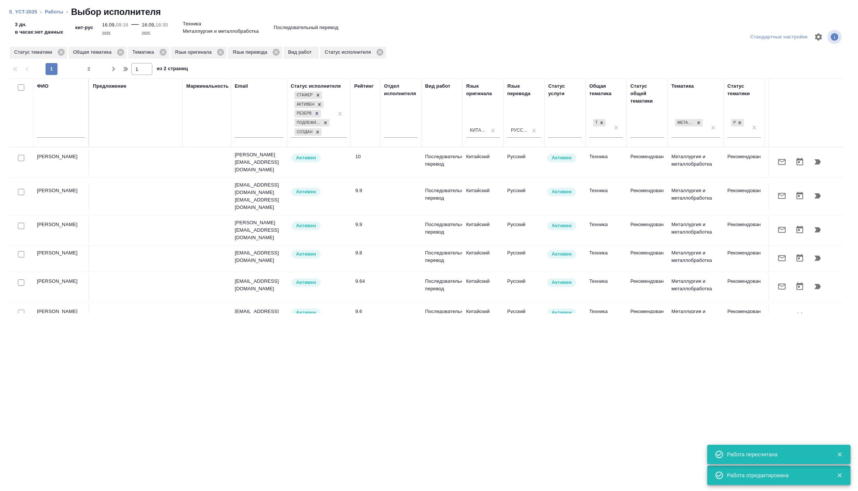
click at [69, 133] on input "text" at bounding box center [61, 132] width 48 height 9
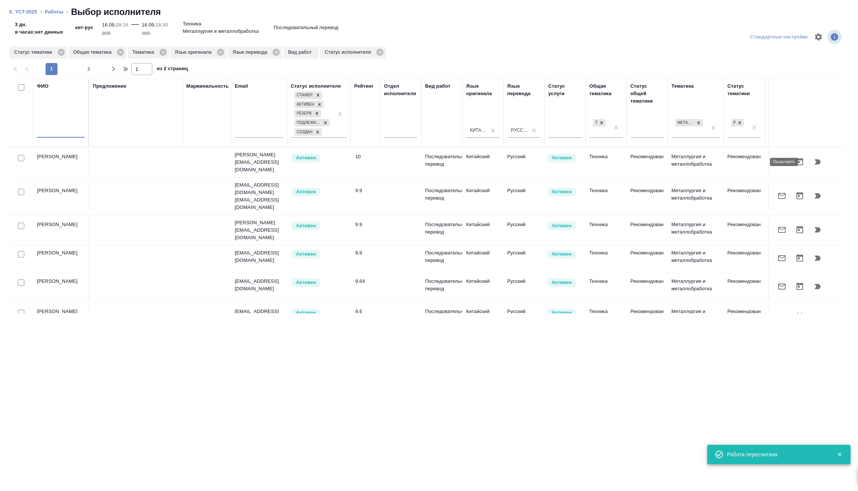
click at [816, 162] on icon "button" at bounding box center [817, 162] width 9 height 9
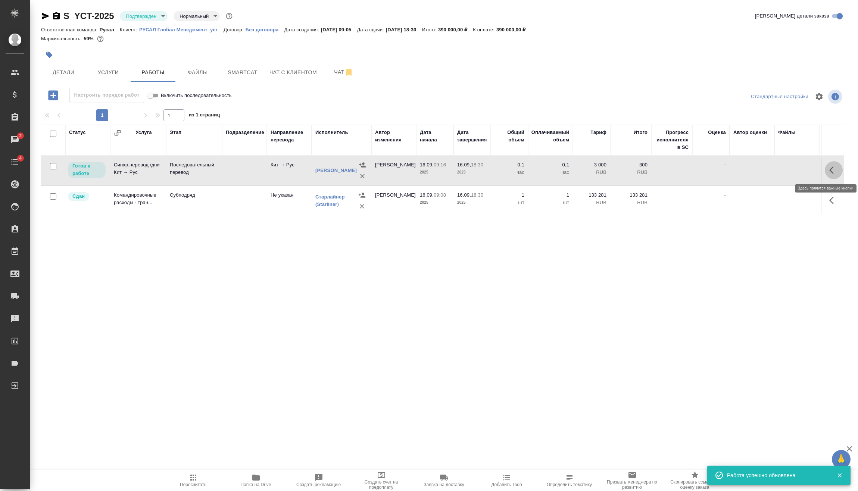
click at [833, 168] on icon "button" at bounding box center [833, 170] width 9 height 9
click at [778, 172] on icon "button" at bounding box center [779, 170] width 7 height 7
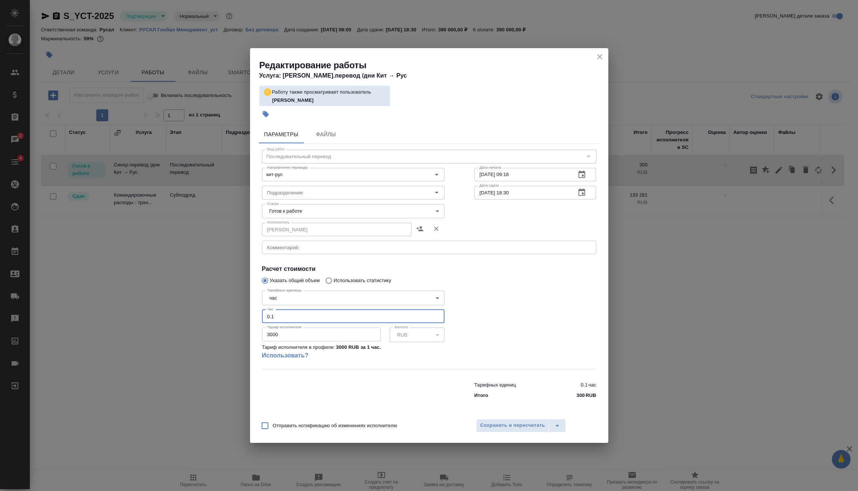
click at [312, 317] on input "0.1" at bounding box center [353, 316] width 183 height 13
click at [314, 298] on body "🙏 .cls-1 fill:#fff; AWATERA Vasilev Evgeniy Клиенты Спецификации Заказы 2 Чаты …" at bounding box center [429, 245] width 858 height 491
click at [322, 283] on li "дн." at bounding box center [353, 285] width 183 height 13
drag, startPoint x: 289, startPoint y: 317, endPoint x: 233, endPoint y: 318, distance: 56.0
click at [245, 318] on div "Редактирование работы Услуга: Синхр.перевод /дни Кит → Рус Работу также просмат…" at bounding box center [429, 245] width 858 height 491
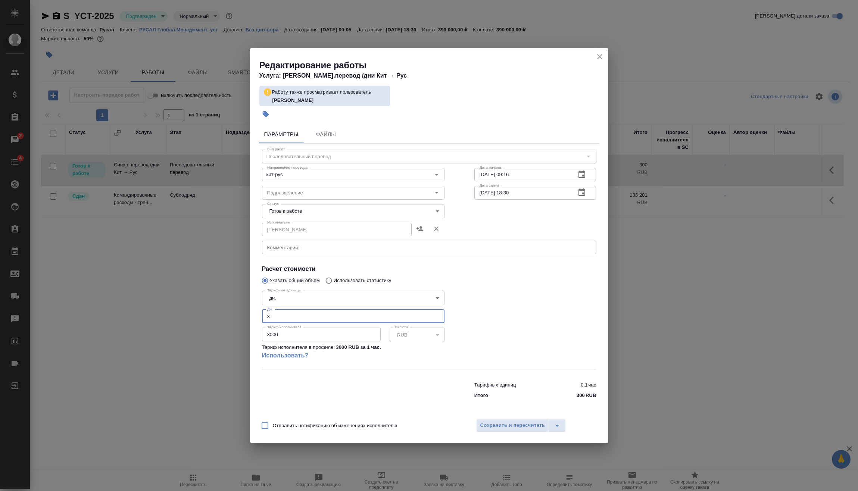
drag, startPoint x: 328, startPoint y: 337, endPoint x: 244, endPoint y: 335, distance: 84.4
click at [245, 335] on div "Редактирование работы Услуга: Синхр.перевод /дни Кит → Рус Работу также просмат…" at bounding box center [429, 245] width 858 height 491
click at [523, 427] on span "Сохранить и пересчитать" at bounding box center [512, 425] width 65 height 9
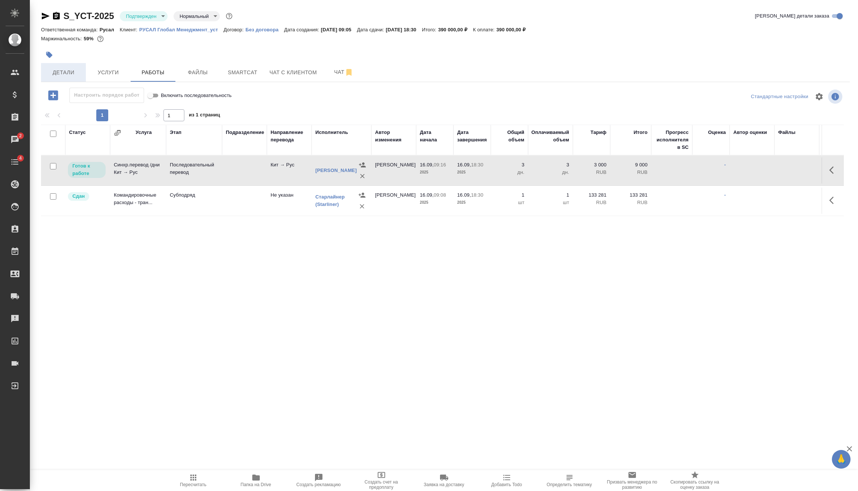
click at [54, 70] on span "Детали" at bounding box center [64, 72] width 36 height 9
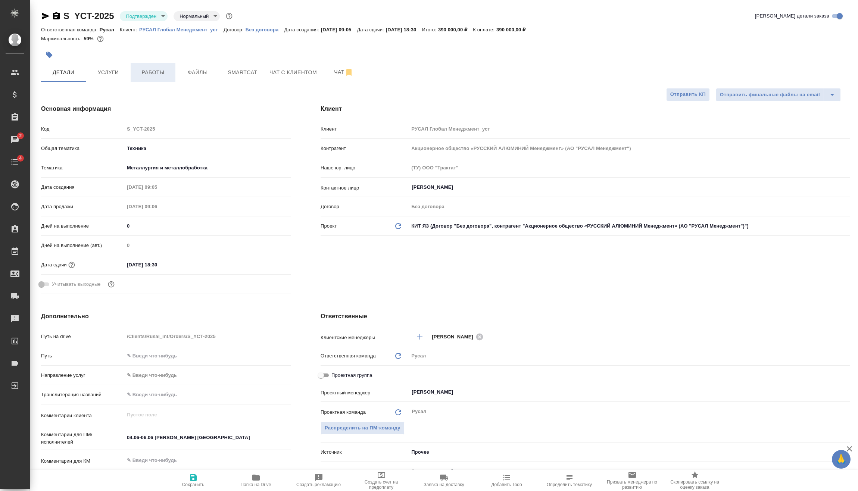
click at [147, 65] on button "Работы" at bounding box center [153, 72] width 45 height 19
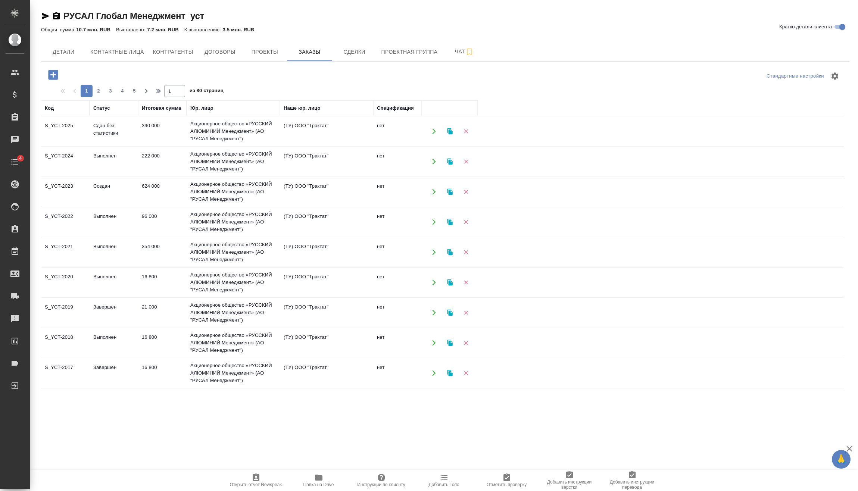
click at [51, 72] on icon "button" at bounding box center [53, 75] width 10 height 10
click at [424, 244] on td at bounding box center [450, 252] width 56 height 27
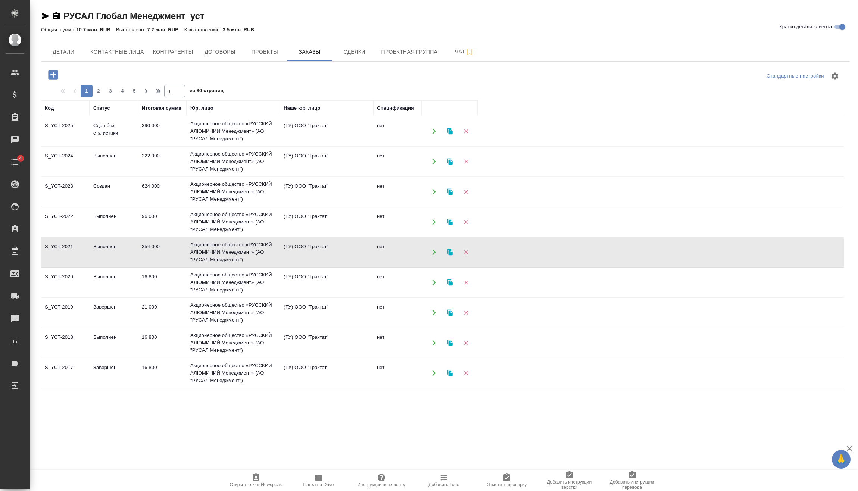
click at [53, 72] on icon "button" at bounding box center [53, 74] width 13 height 13
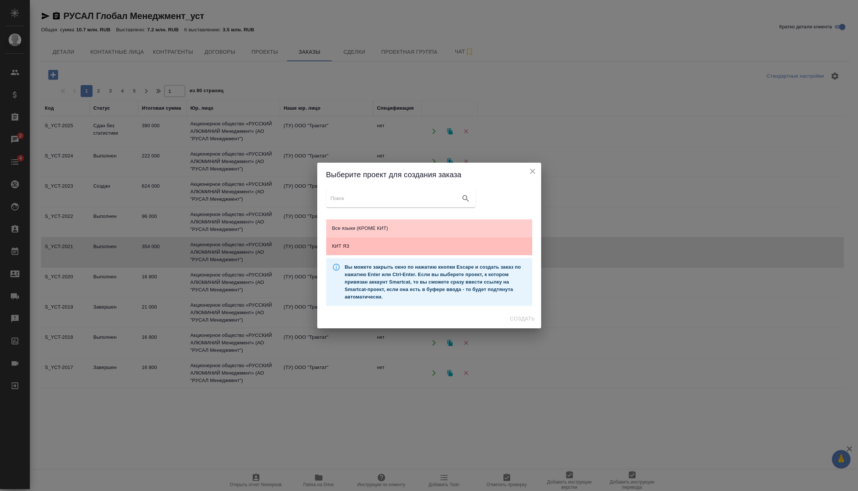
click at [400, 244] on span "КИТ ЯЗ" at bounding box center [429, 246] width 194 height 7
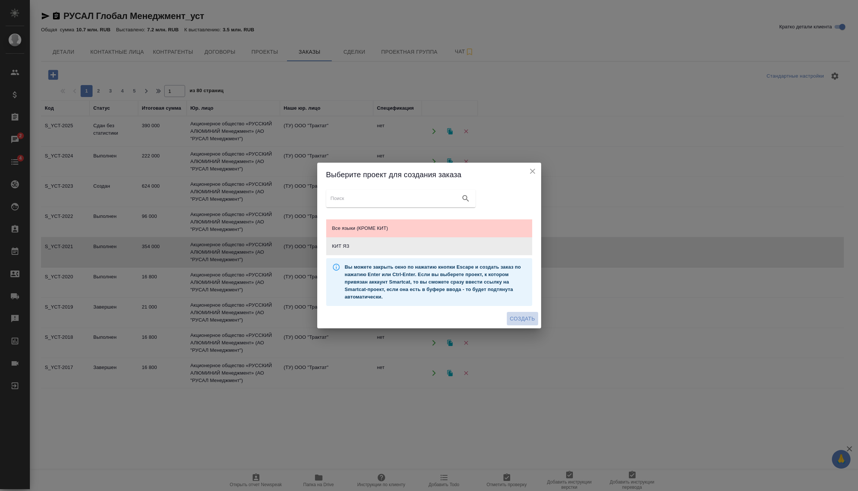
click at [520, 320] on span "Создать" at bounding box center [522, 318] width 25 height 9
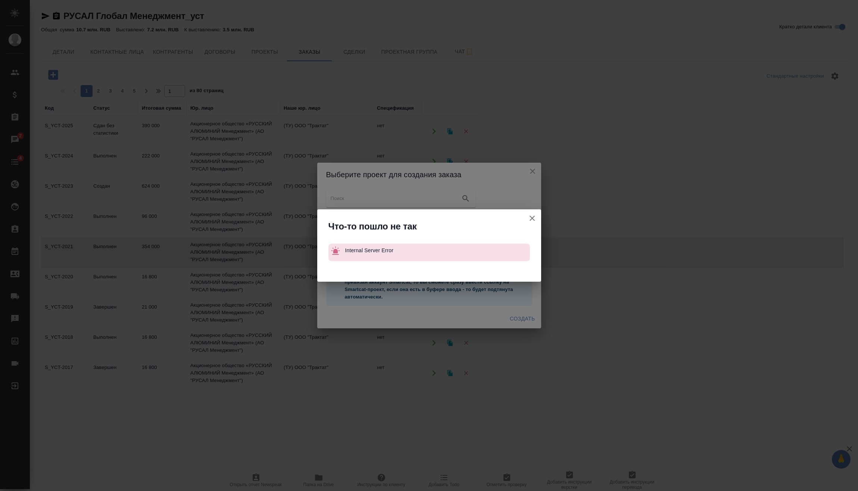
click at [531, 213] on button "Кратко детали клиента" at bounding box center [532, 218] width 18 height 18
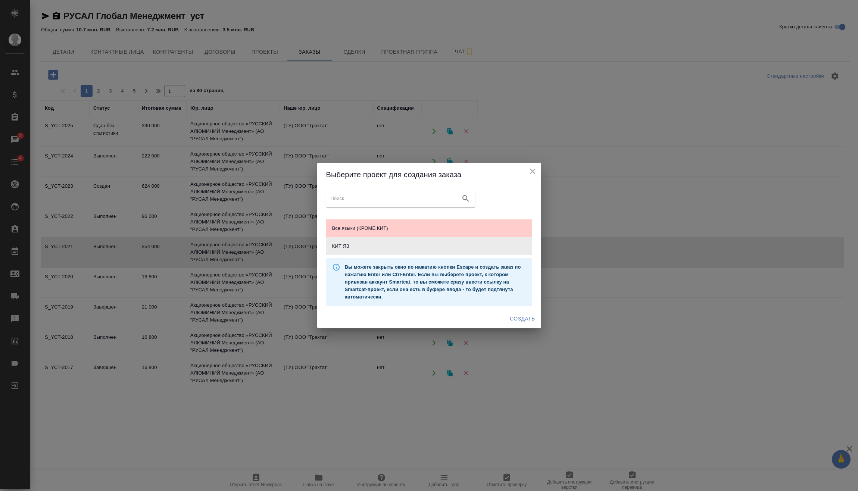
click at [536, 169] on icon "close" at bounding box center [532, 171] width 9 height 9
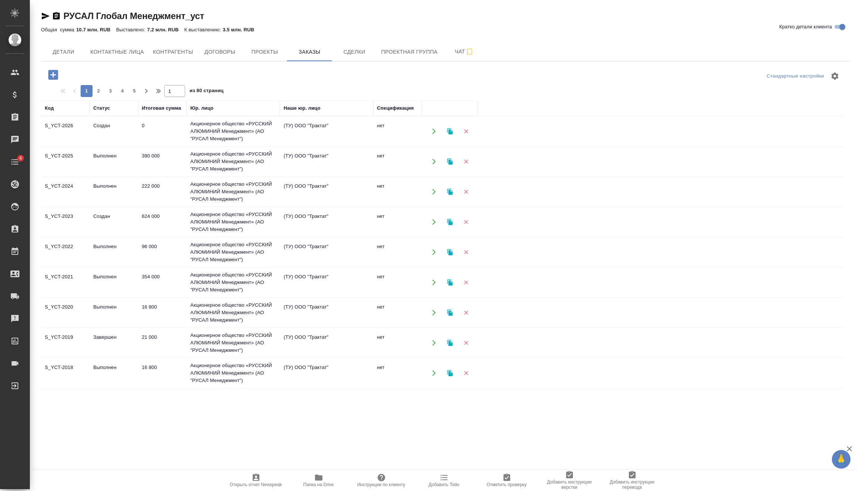
click at [156, 128] on td "0" at bounding box center [162, 131] width 49 height 26
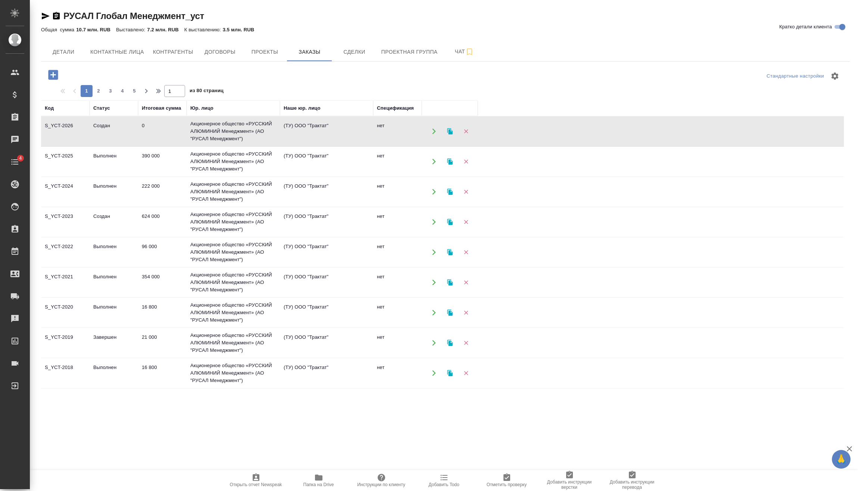
click at [156, 128] on td "0" at bounding box center [162, 131] width 49 height 26
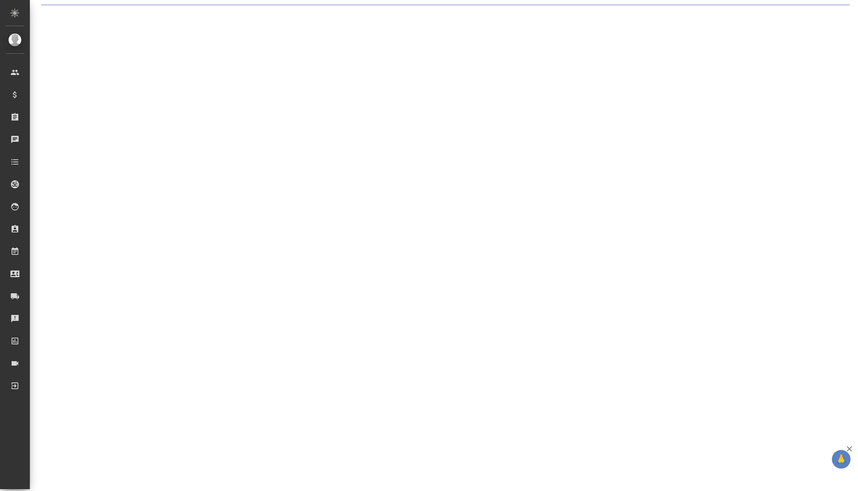
select select "RU"
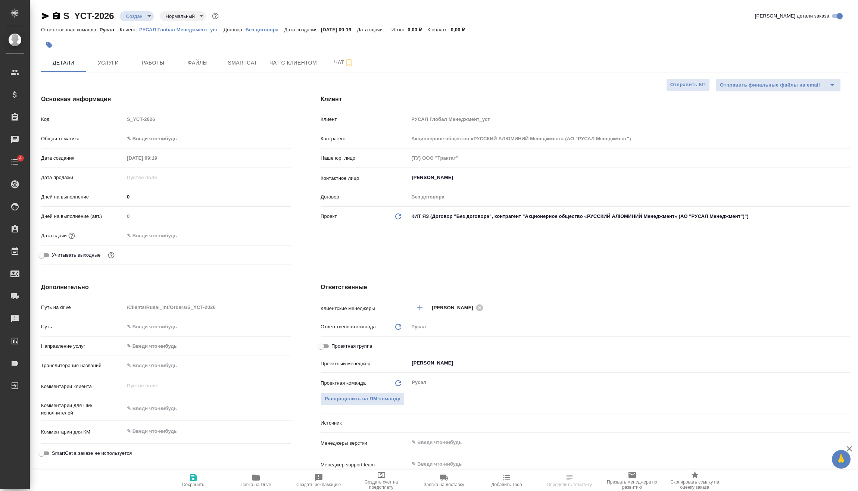
type textarea "x"
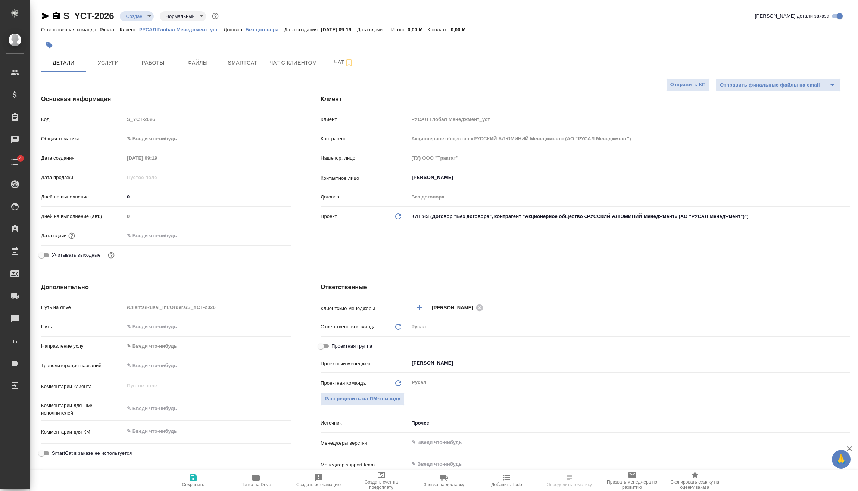
type textarea "x"
click at [179, 139] on body "🙏 .cls-1 fill:#fff; AWATERA [PERSON_NAME] Спецификации Заказы Чаты 4 Todo Проек…" at bounding box center [429, 245] width 858 height 491
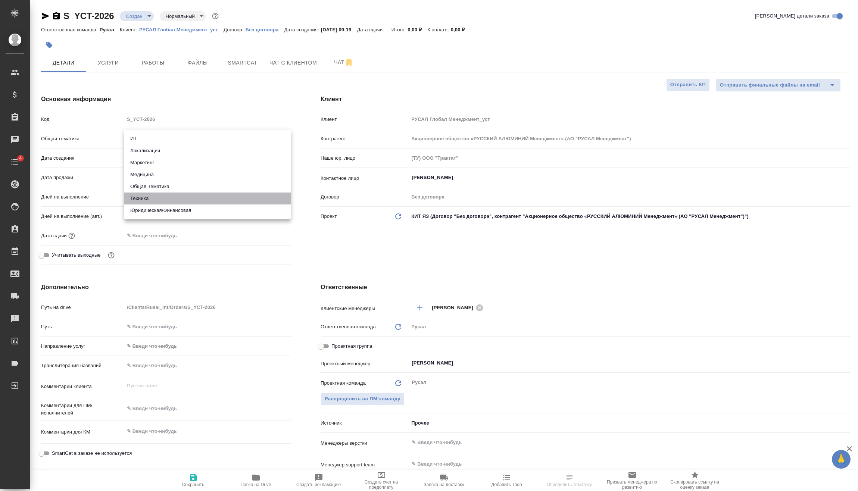
click at [147, 196] on li "Техника" at bounding box center [207, 199] width 166 height 12
type input "tech"
type textarea "x"
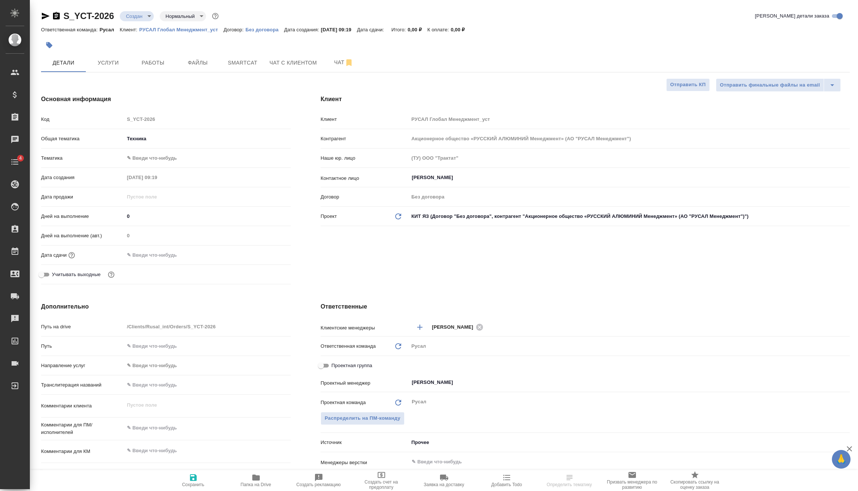
click at [162, 159] on body "🙏 .cls-1 fill:#fff; AWATERA [PERSON_NAME] Спецификации Заказы Чаты 4 Todo Проек…" at bounding box center [429, 245] width 858 height 491
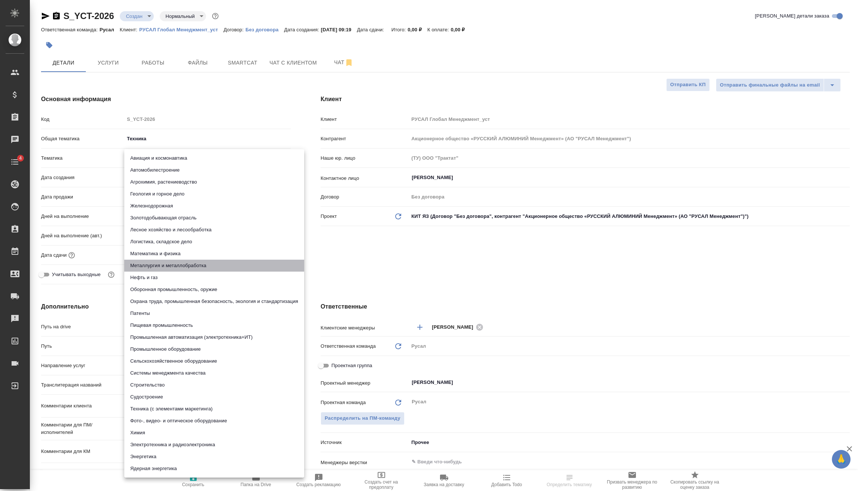
click at [173, 261] on li "Металлургия и металлобработка" at bounding box center [214, 266] width 180 height 12
type textarea "x"
type input "60014e23f7d9dc5f480a3cf8"
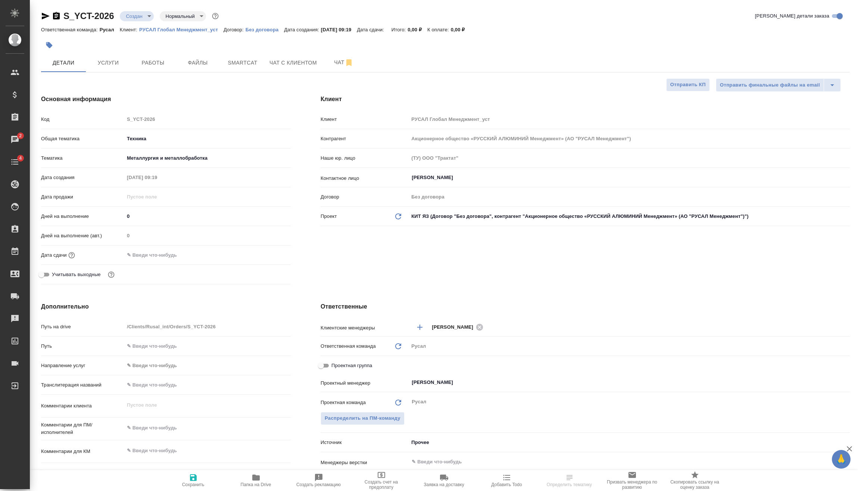
drag, startPoint x: 155, startPoint y: 254, endPoint x: 202, endPoint y: 261, distance: 47.6
click at [155, 254] on input "text" at bounding box center [156, 255] width 65 height 11
click at [279, 252] on div at bounding box center [278, 254] width 26 height 9
click at [274, 252] on div at bounding box center [278, 254] width 26 height 9
click at [271, 255] on icon "button" at bounding box center [269, 254] width 9 height 9
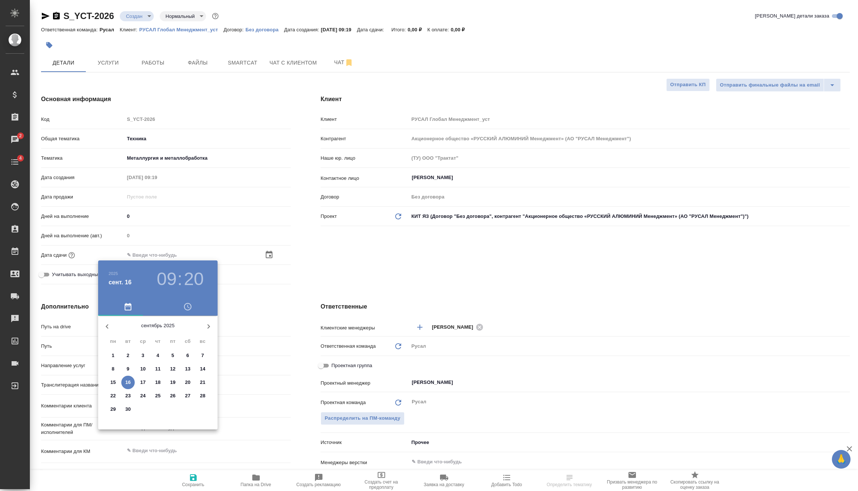
click at [168, 272] on h3 "09" at bounding box center [167, 279] width 20 height 21
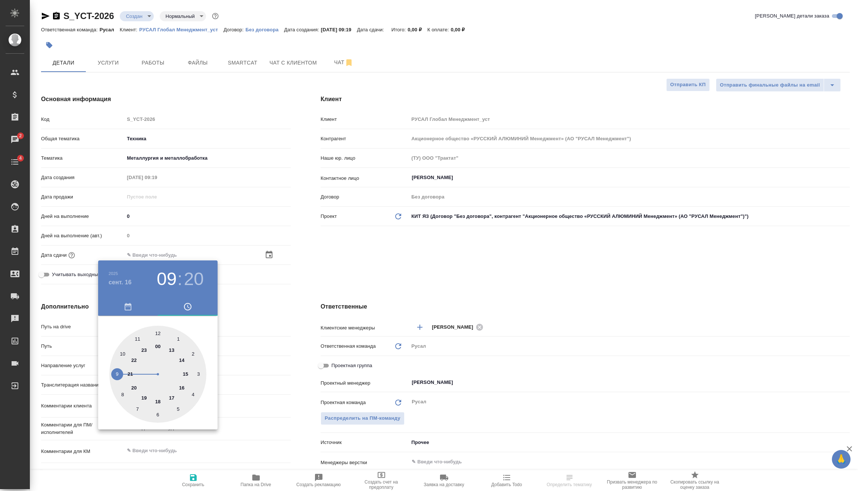
click at [123, 354] on div at bounding box center [157, 374] width 97 height 97
type input "[DATE] 10:20"
type textarea "x"
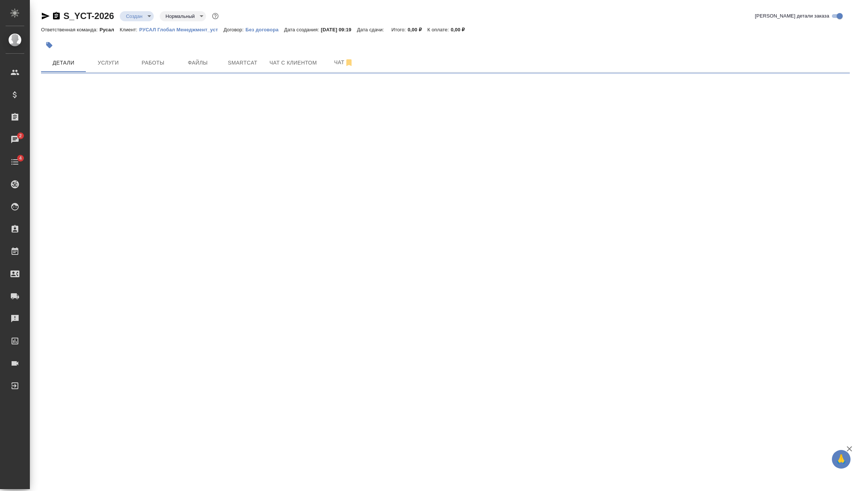
select select "RU"
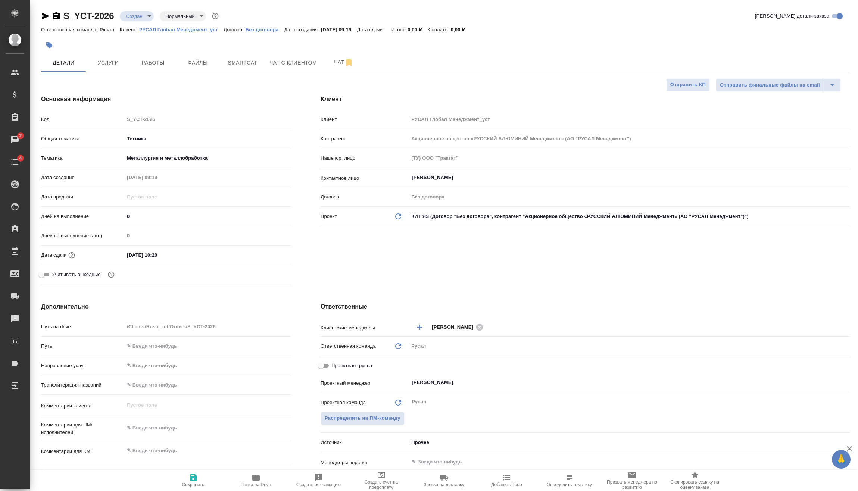
type textarea "x"
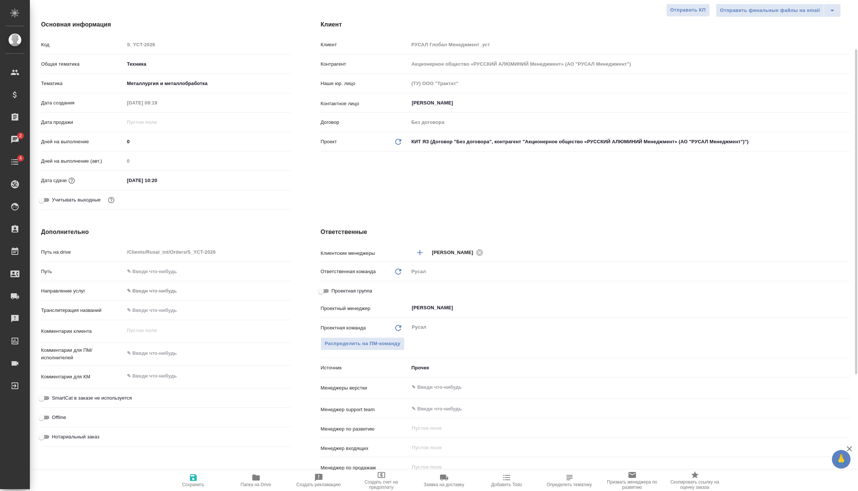
type textarea "x"
click at [160, 351] on textarea at bounding box center [208, 353] width 166 height 13
type textarea "x"
type textarea "1"
type textarea "x"
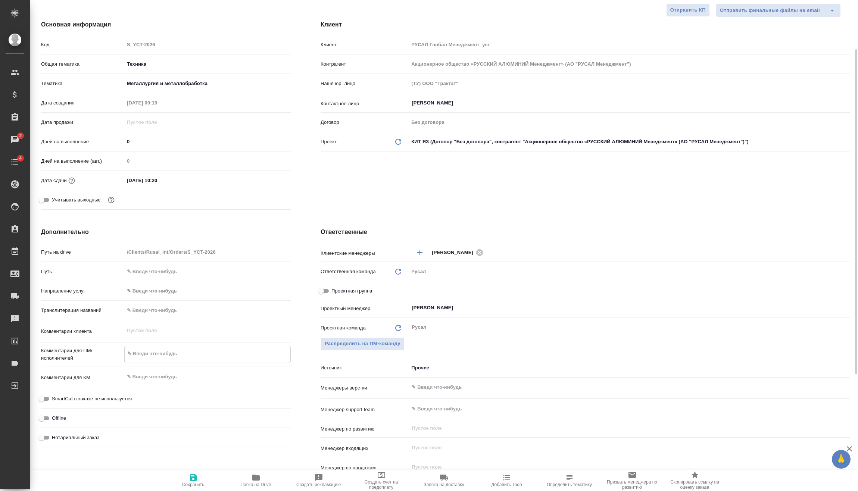
type textarea "x"
type textarea "15"
type textarea "x"
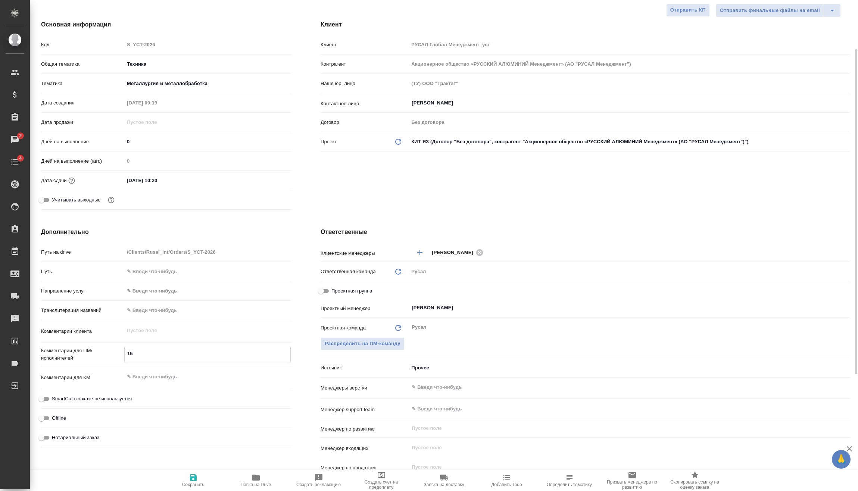
type textarea "x"
type textarea "15."
type textarea "x"
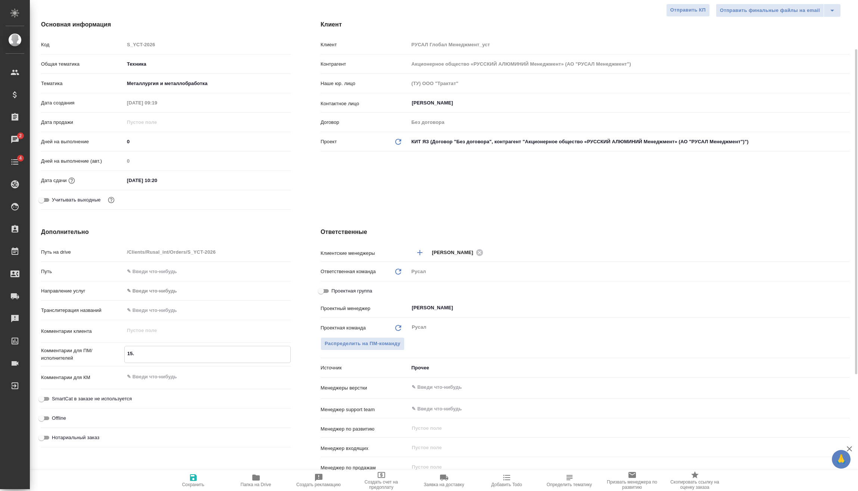
type textarea "15.0"
type textarea "x"
type textarea "15.09"
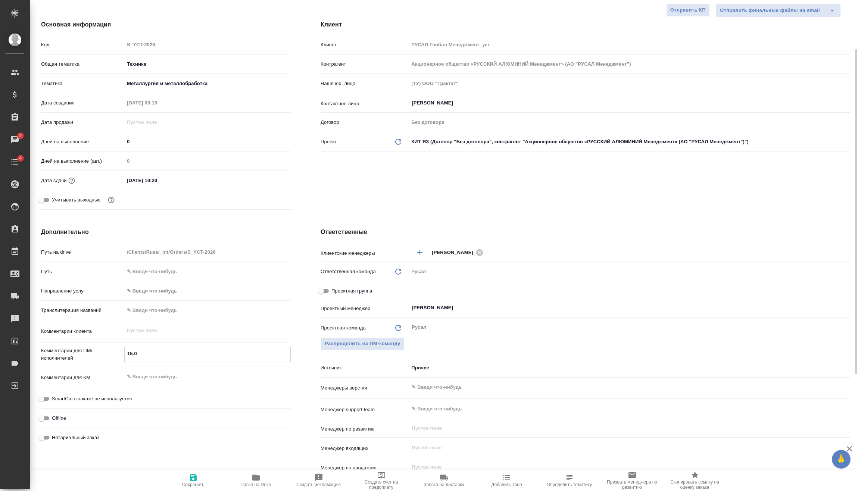
type textarea "x"
type textarea "15.09"
type textarea "x"
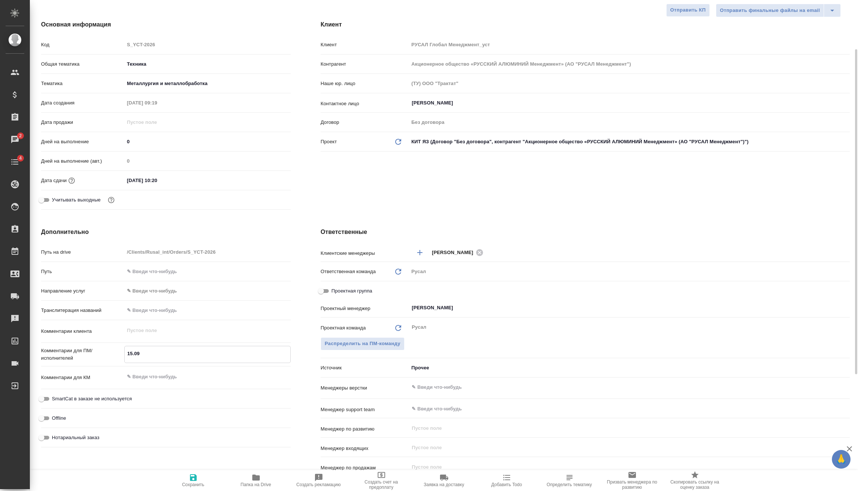
type textarea "x"
type textarea "15.09 М"
type textarea "x"
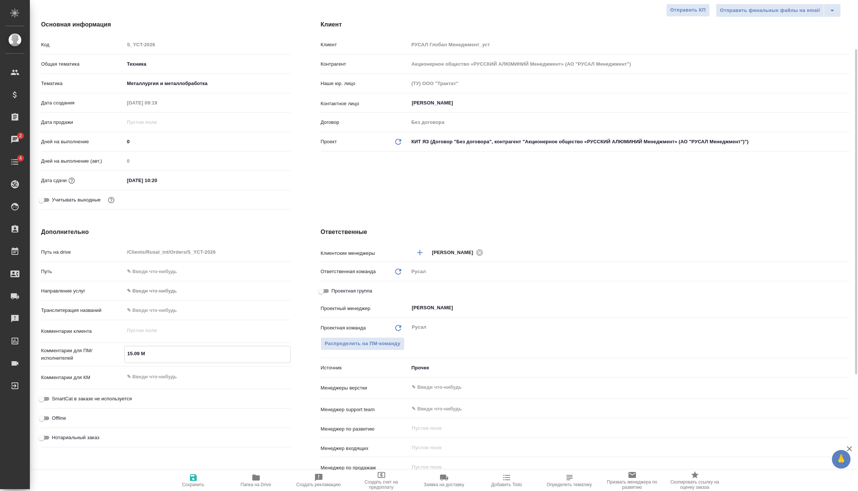
type textarea "x"
type textarea "15.09 Ми"
type textarea "x"
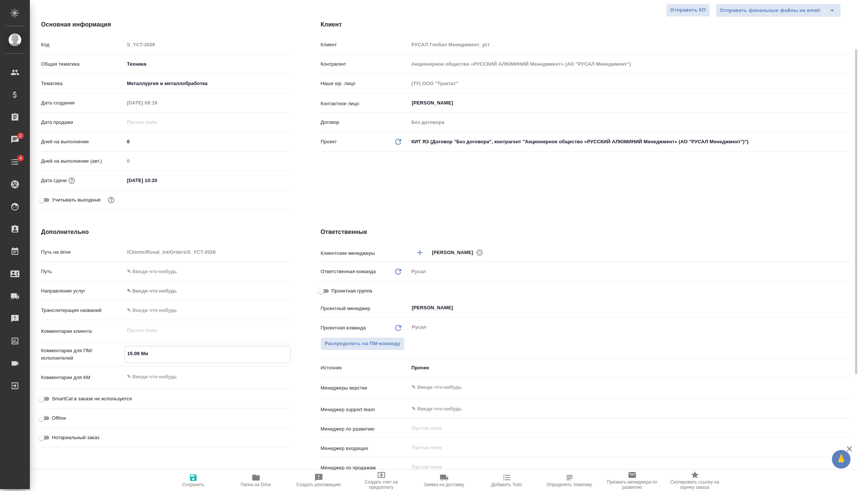
type textarea "15.09 М"
type textarea "x"
type textarea "15.09"
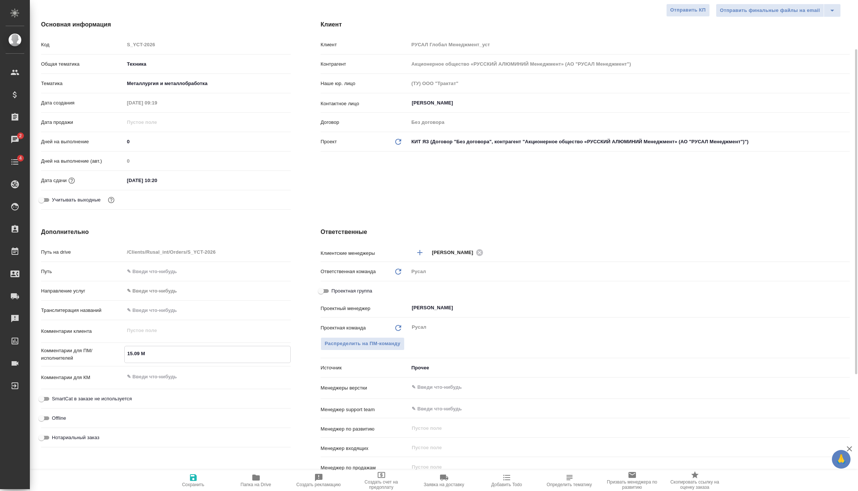
type textarea "x"
type textarea "15.09 М"
type textarea "x"
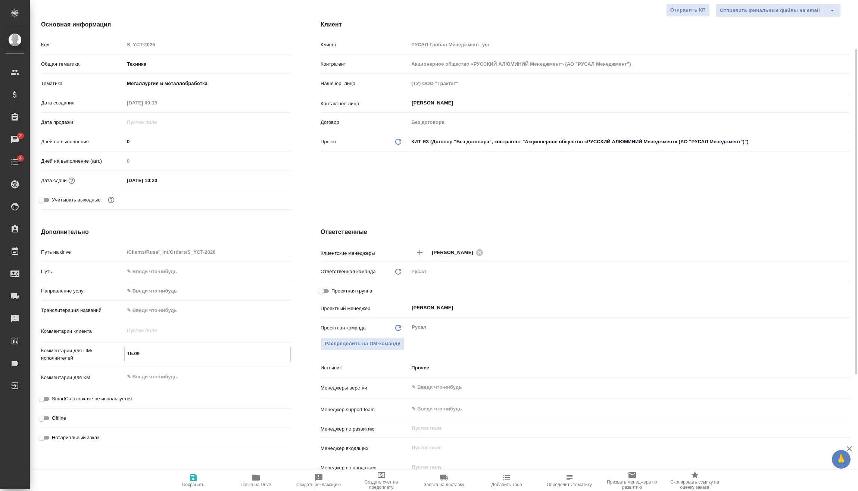
type textarea "x"
type textarea "15.09 Ми"
type textarea "x"
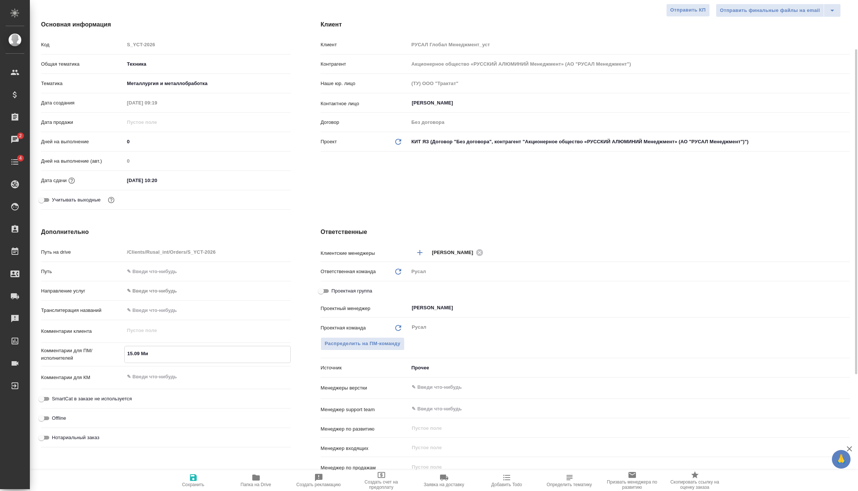
type textarea "x"
type textarea "15.09 Мир"
type textarea "x"
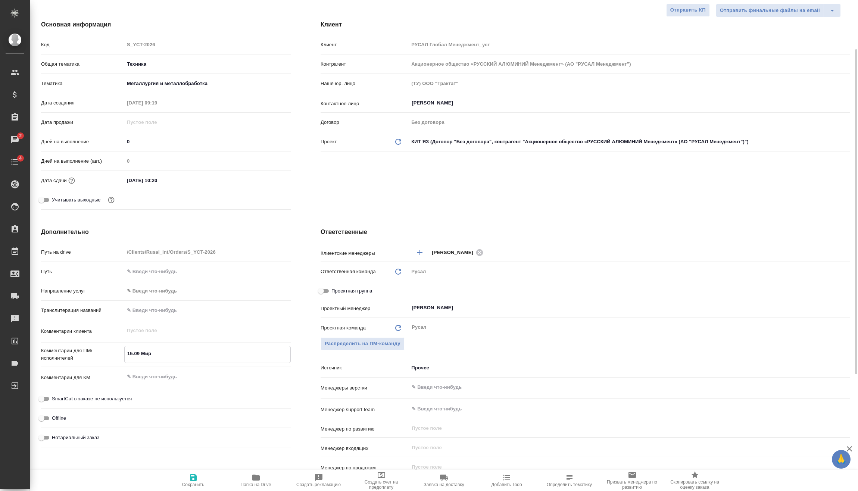
type textarea "15.09 Миро"
type textarea "x"
type textarea "15.09 [PERSON_NAME]"
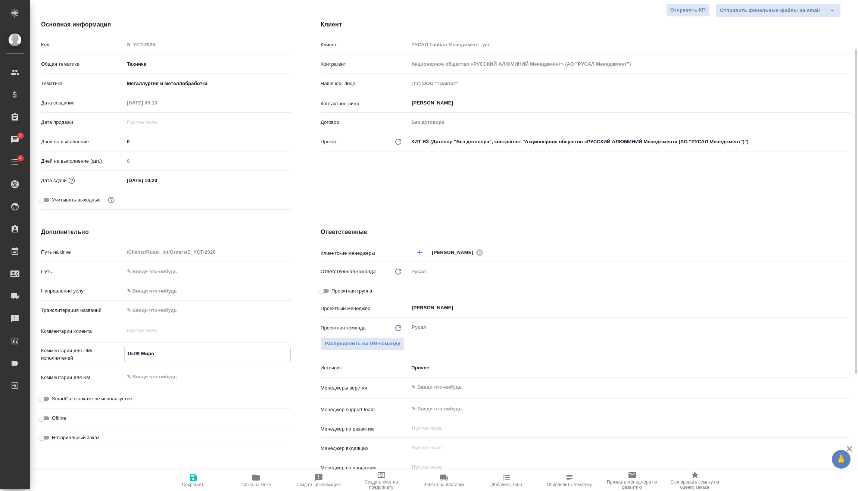
type textarea "x"
type textarea "15.09 Мироши"
type textarea "x"
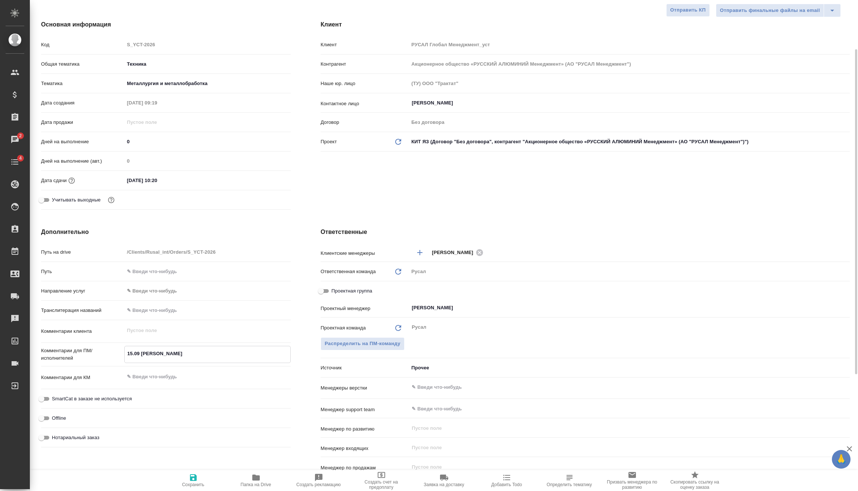
type textarea "x"
type textarea "15.09 Мирошин"
type textarea "x"
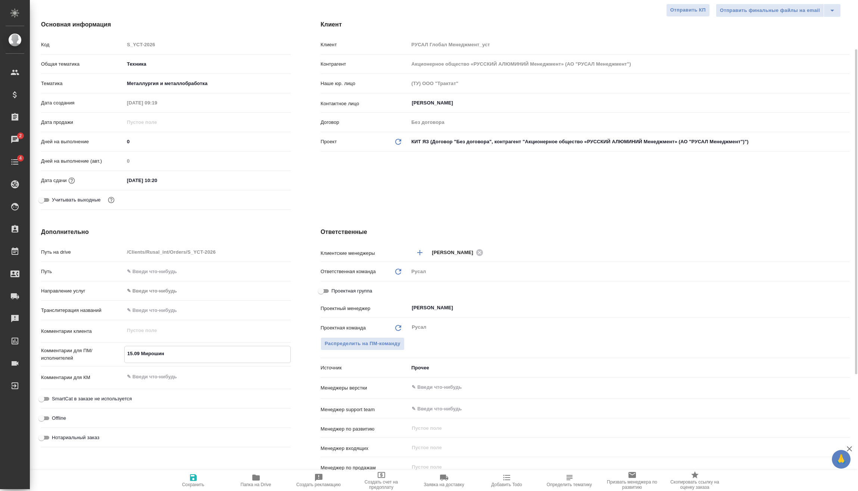
type textarea "x"
type textarea "15.09 [PERSON_NAME]"
type textarea "x"
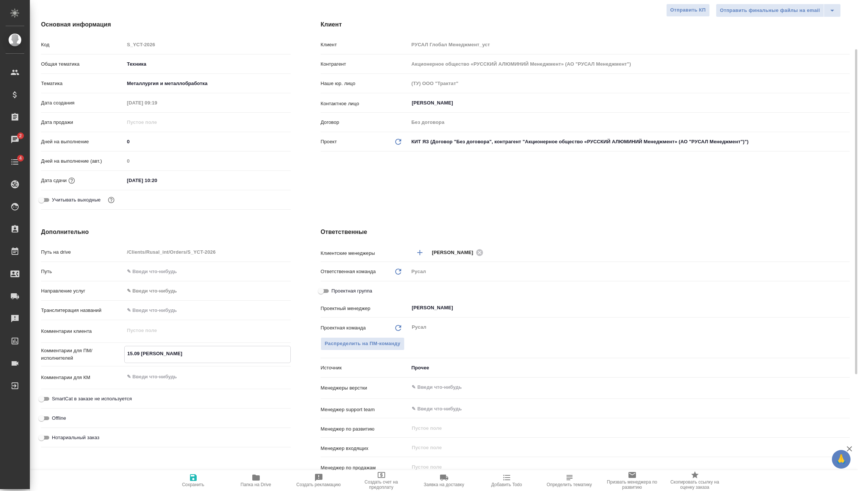
type textarea "15.09 [PERSON_NAME]"
type textarea "x"
type textarea "15.09 [PERSON_NAME] о"
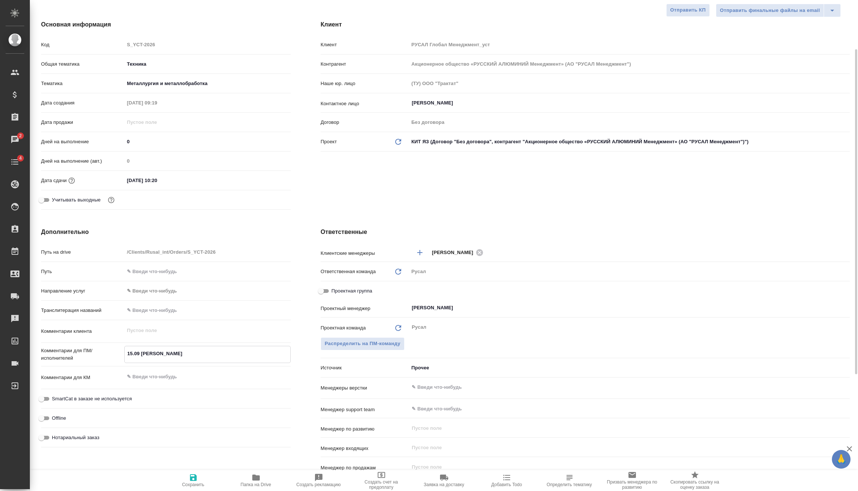
type textarea "x"
type textarea "15.09 [PERSON_NAME] он"
type textarea "x"
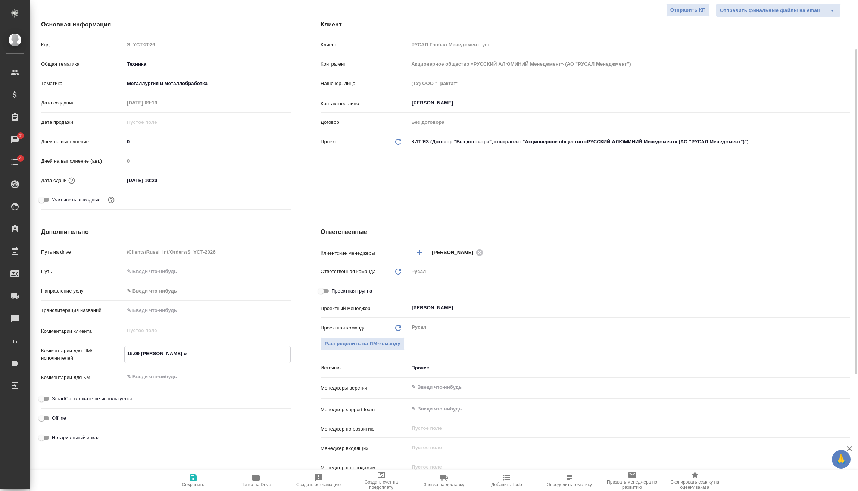
type textarea "x"
type textarea "15.09 [PERSON_NAME] онл"
type textarea "x"
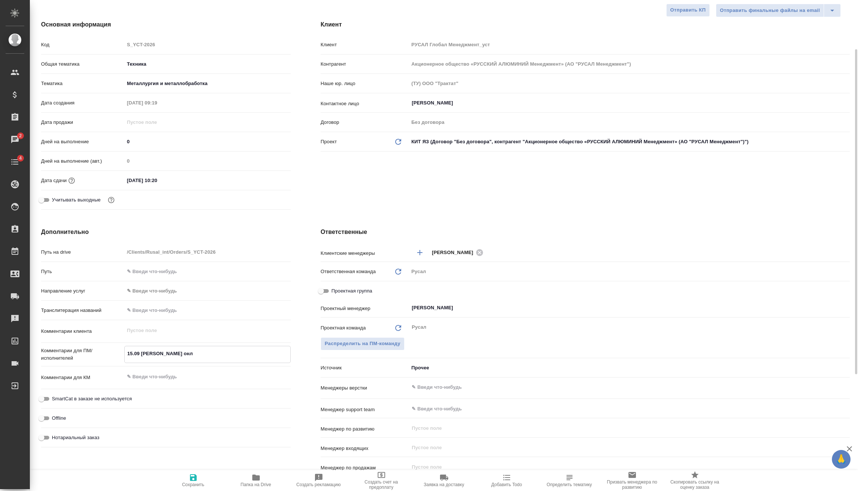
type textarea "x"
type textarea "15.09 [PERSON_NAME] онла"
type textarea "x"
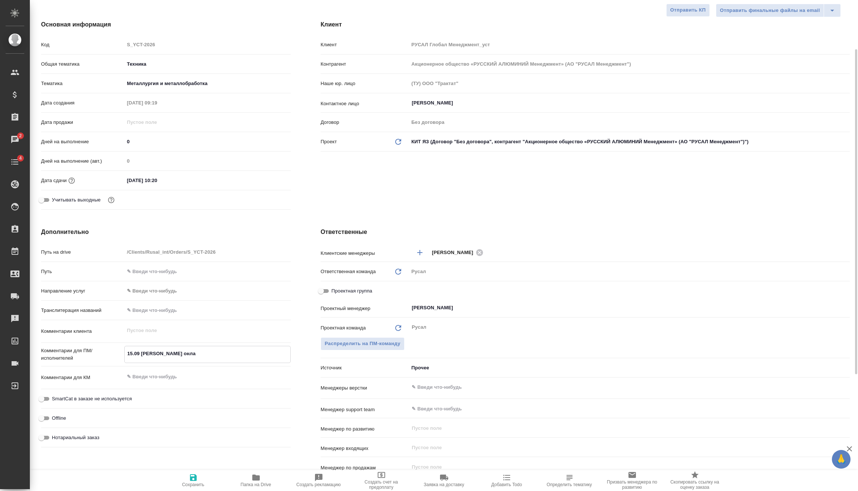
type textarea "15.09 [PERSON_NAME]"
type textarea "x"
type textarea "15.09 [PERSON_NAME] онлайн"
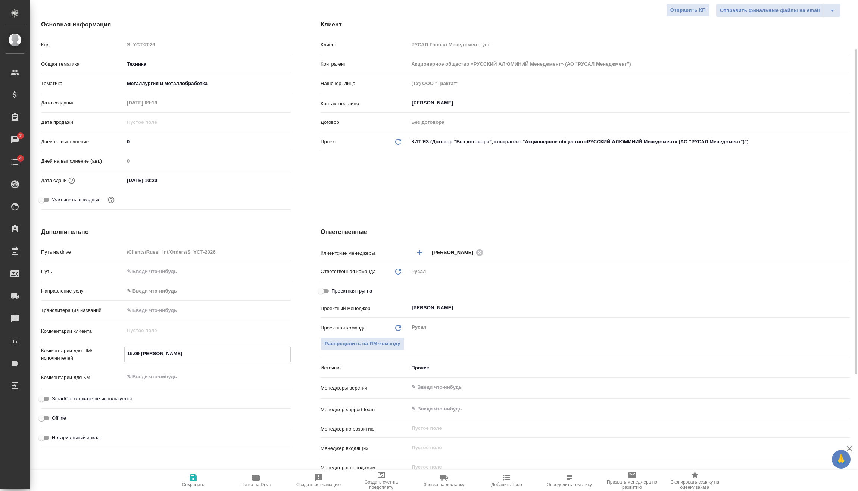
type textarea "x"
type textarea "15.09 [PERSON_NAME] онлайн"
type textarea "x"
click at [192, 481] on icon "button" at bounding box center [193, 477] width 7 height 7
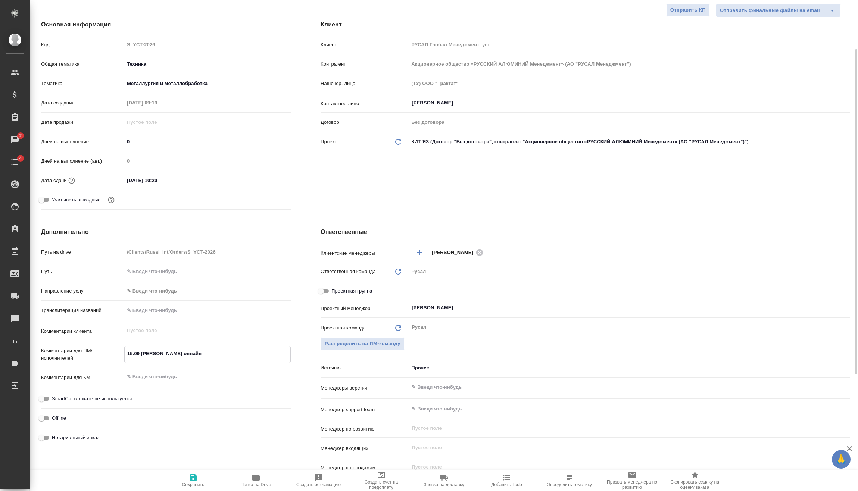
type textarea "x"
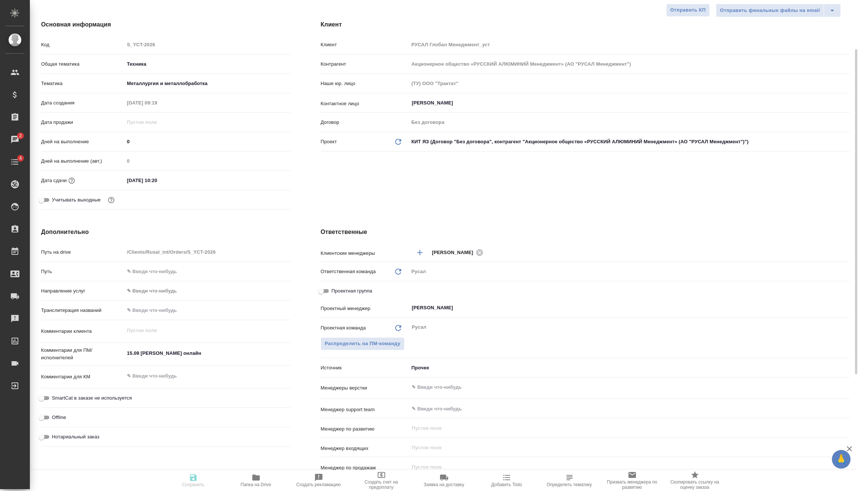
type textarea "x"
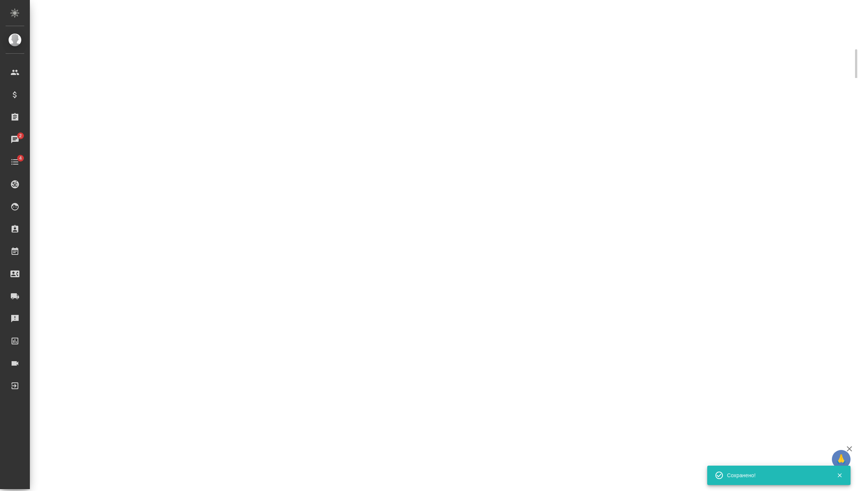
select select "RU"
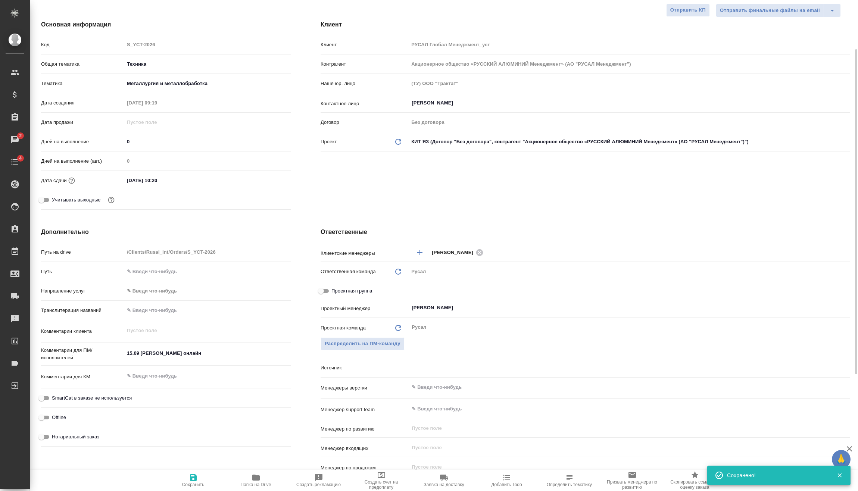
type textarea "x"
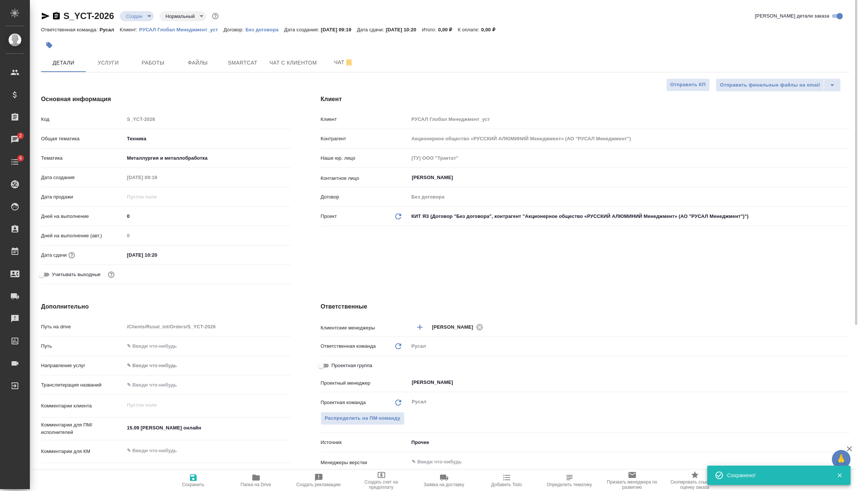
click at [111, 52] on div at bounding box center [310, 45] width 539 height 16
click at [116, 61] on span "Услуги" at bounding box center [108, 62] width 36 height 9
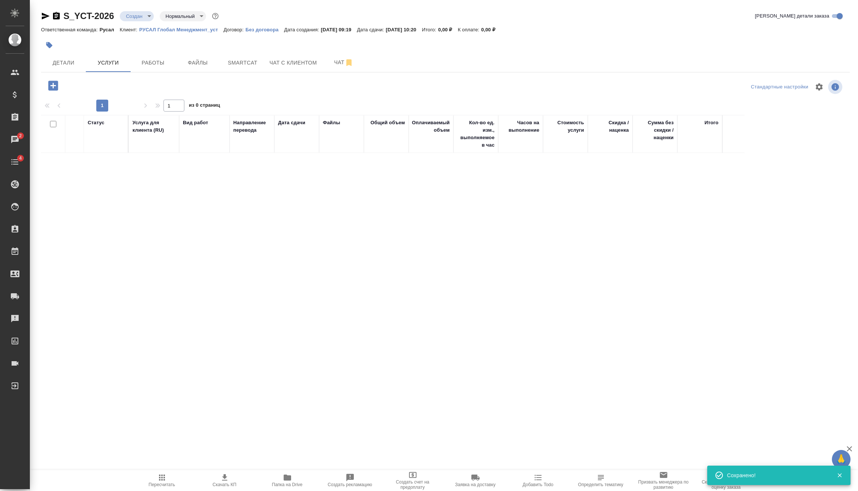
click at [54, 86] on icon "button" at bounding box center [53, 85] width 13 height 13
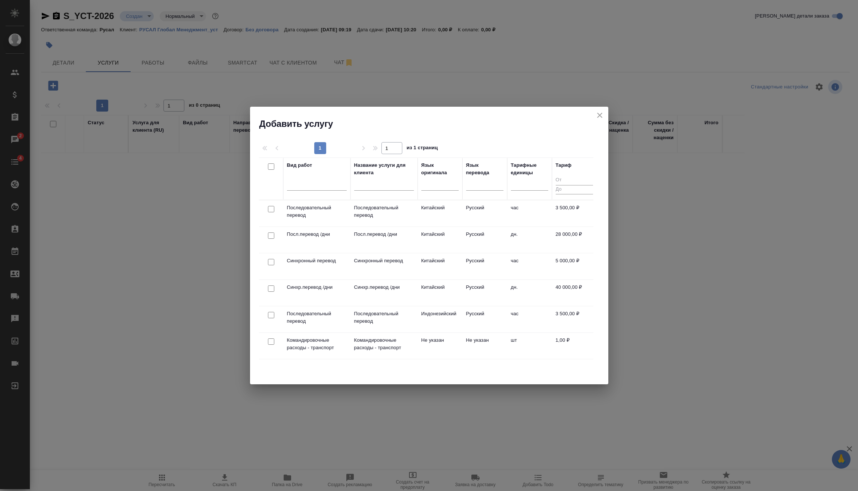
click at [271, 206] on div at bounding box center [271, 209] width 17 height 10
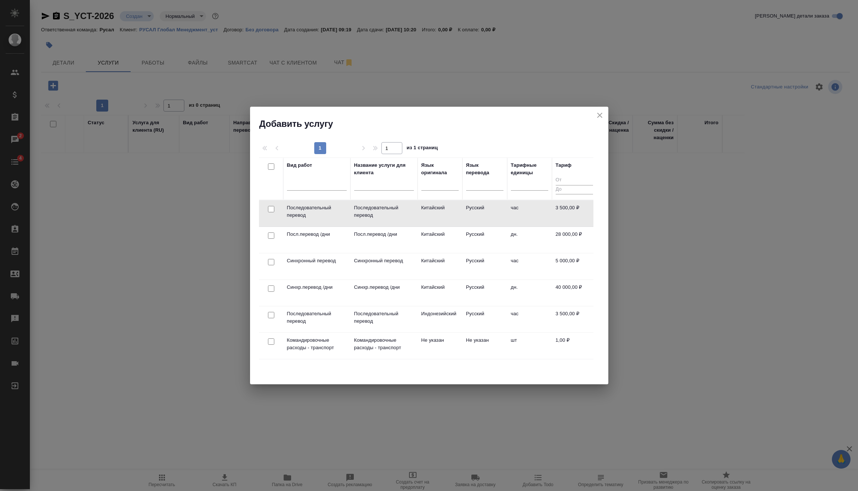
click at [272, 209] on input "checkbox" at bounding box center [271, 209] width 6 height 6
checkbox input "true"
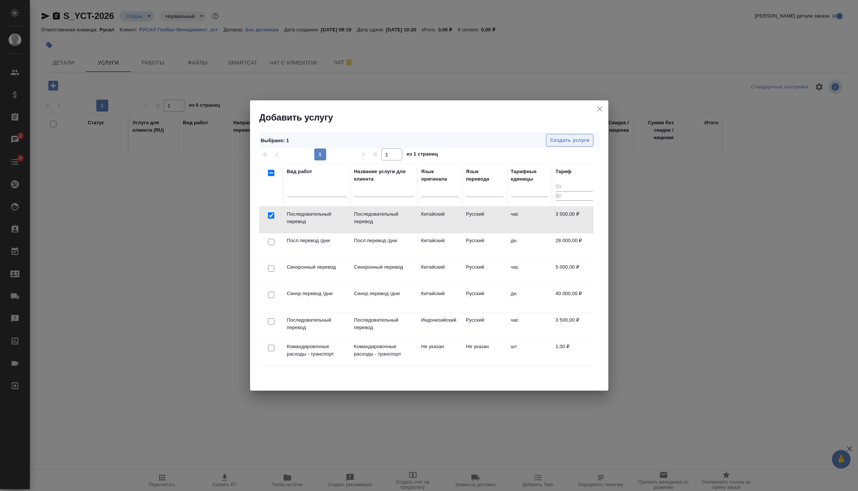
click at [584, 138] on span "Создать услуги" at bounding box center [569, 140] width 39 height 9
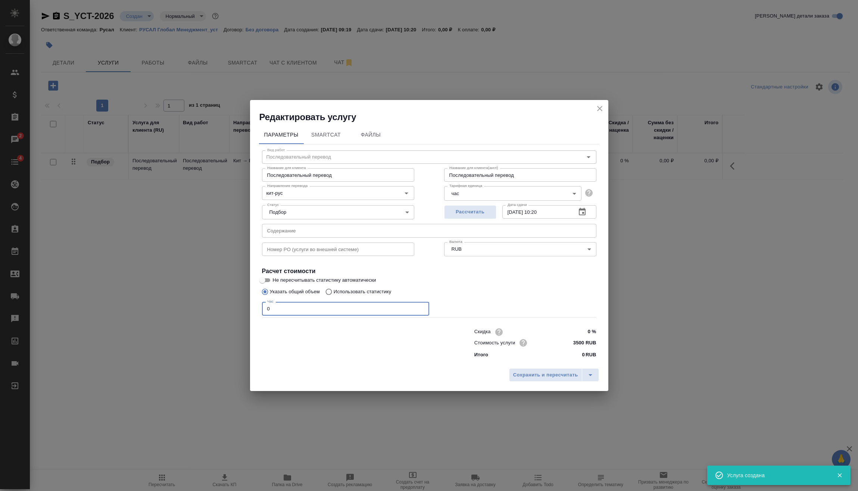
drag, startPoint x: 342, startPoint y: 311, endPoint x: 162, endPoint y: 320, distance: 180.1
click at [218, 318] on div "Редактировать услугу Параметры SmartCat Файлы Вид работ Последовательный перево…" at bounding box center [429, 245] width 858 height 491
type input "2"
click at [536, 371] on span "Сохранить и пересчитать" at bounding box center [545, 375] width 65 height 9
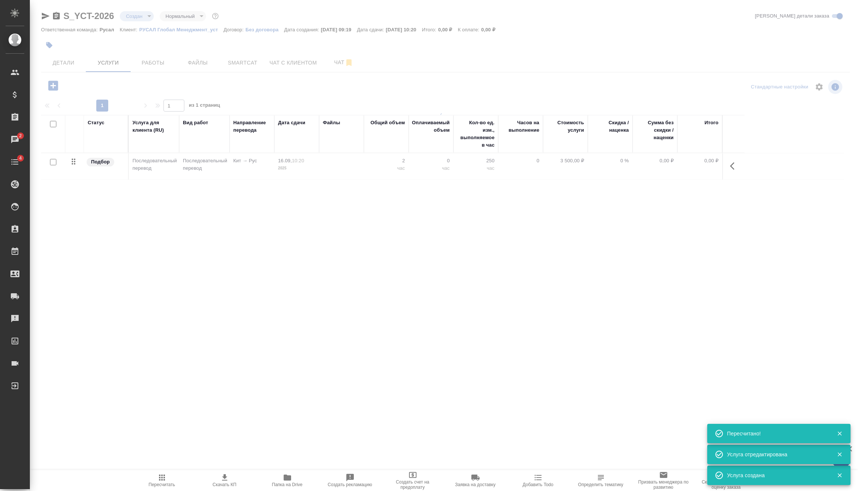
type input "urgent"
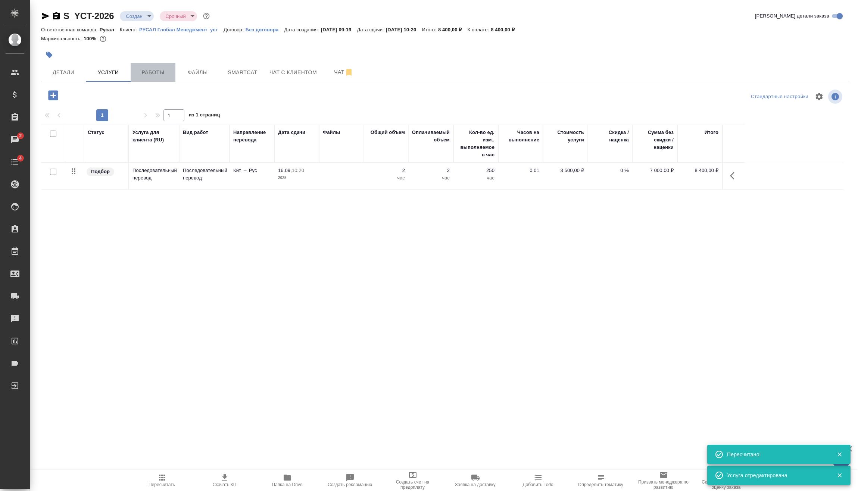
click at [146, 69] on span "Работы" at bounding box center [153, 72] width 36 height 9
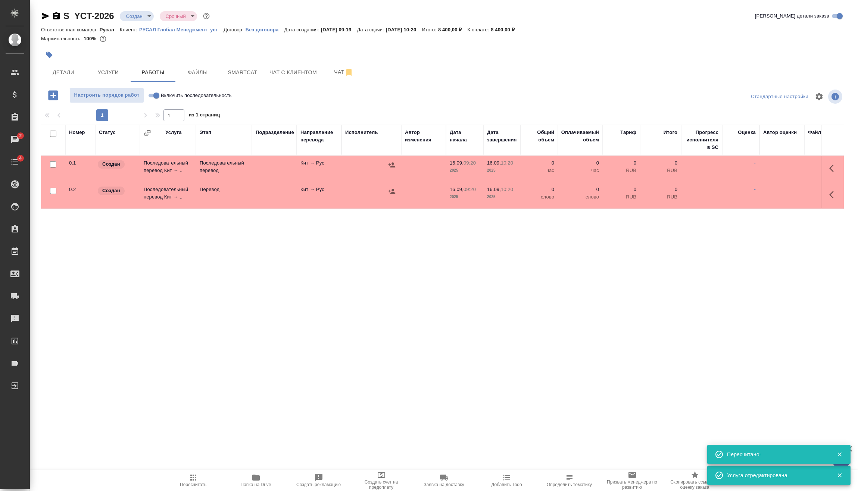
click at [140, 12] on body "🙏 .cls-1 fill:#fff; AWATERA [PERSON_NAME] Спецификации Заказы 2 Чаты 4 Todo Про…" at bounding box center [429, 245] width 858 height 491
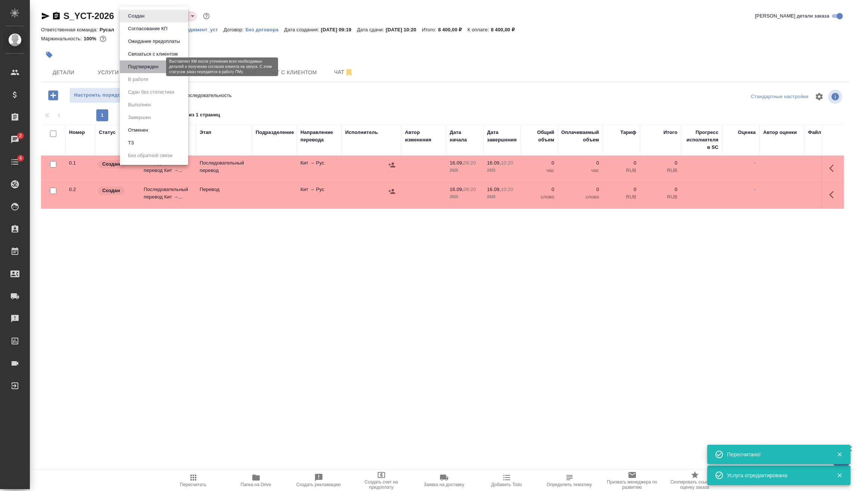
click at [146, 63] on button "Подтвержден" at bounding box center [143, 67] width 35 height 8
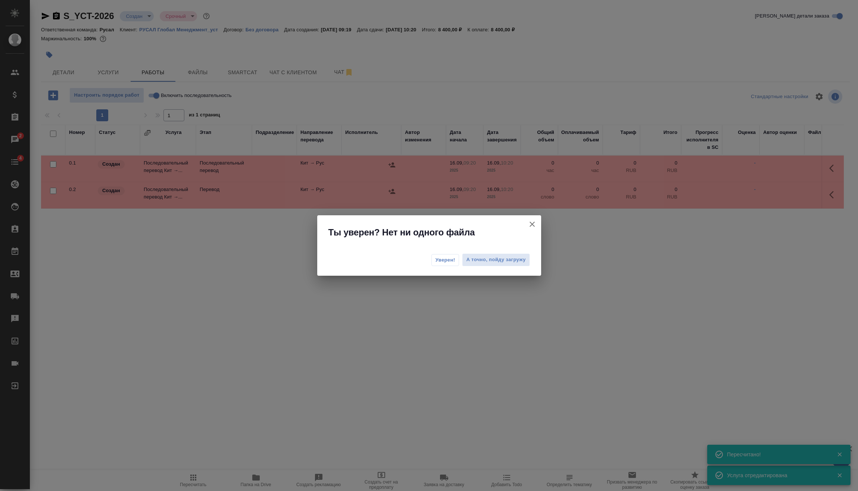
click at [452, 260] on span "Уверен!" at bounding box center [446, 259] width 20 height 7
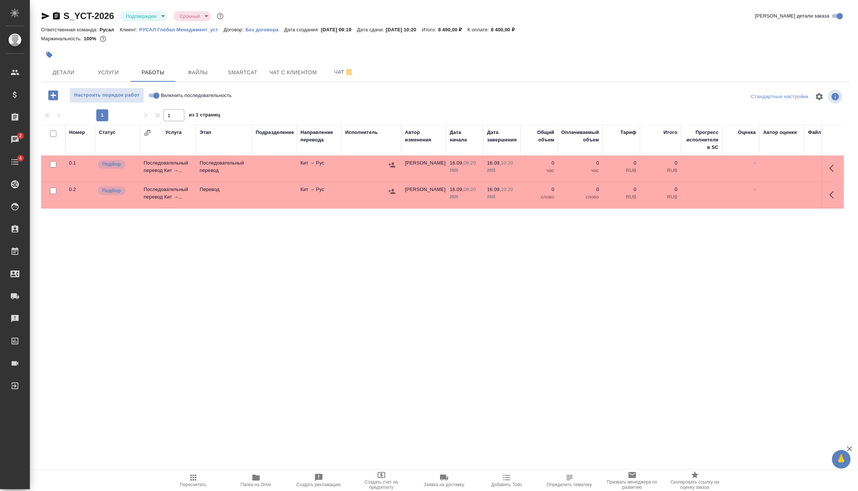
click at [156, 94] on input "Включить последовательность" at bounding box center [156, 95] width 27 height 9
checkbox input "true"
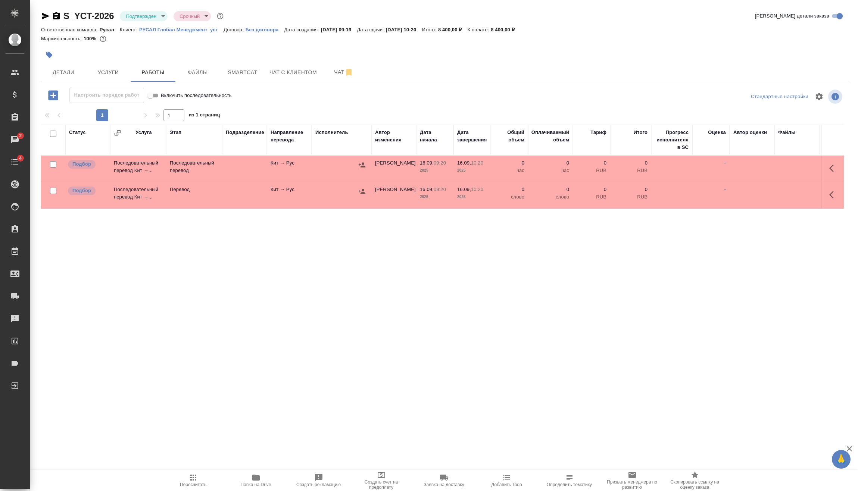
click at [53, 164] on input "checkbox" at bounding box center [53, 164] width 6 height 6
checkbox input "true"
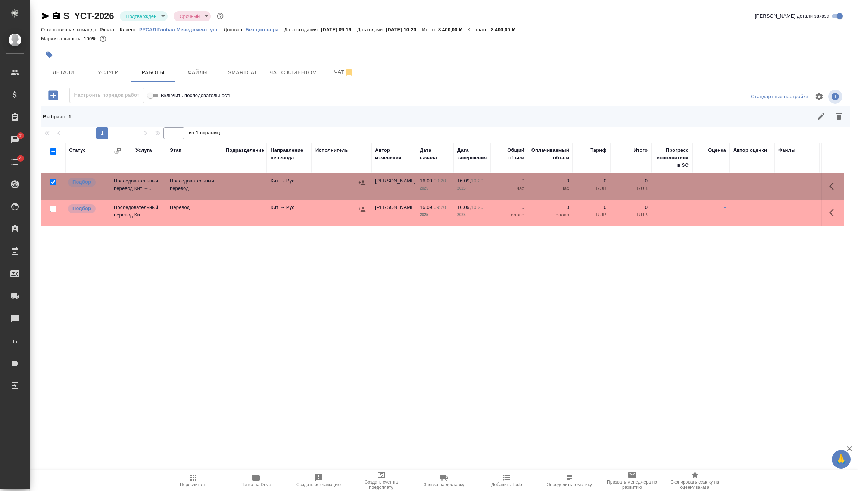
click at [52, 208] on input "checkbox" at bounding box center [53, 209] width 6 height 6
checkbox input "true"
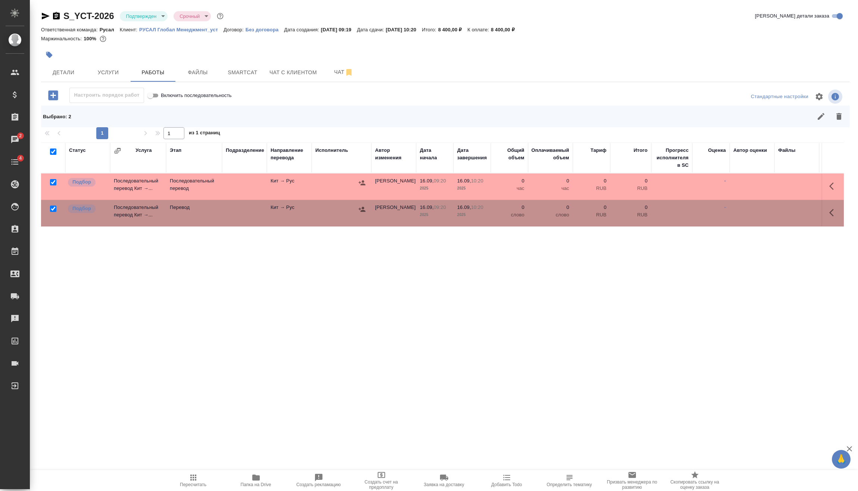
click at [52, 209] on input "checkbox" at bounding box center [53, 209] width 6 height 6
checkbox input "false"
click at [53, 183] on input "checkbox" at bounding box center [53, 182] width 6 height 6
checkbox input "false"
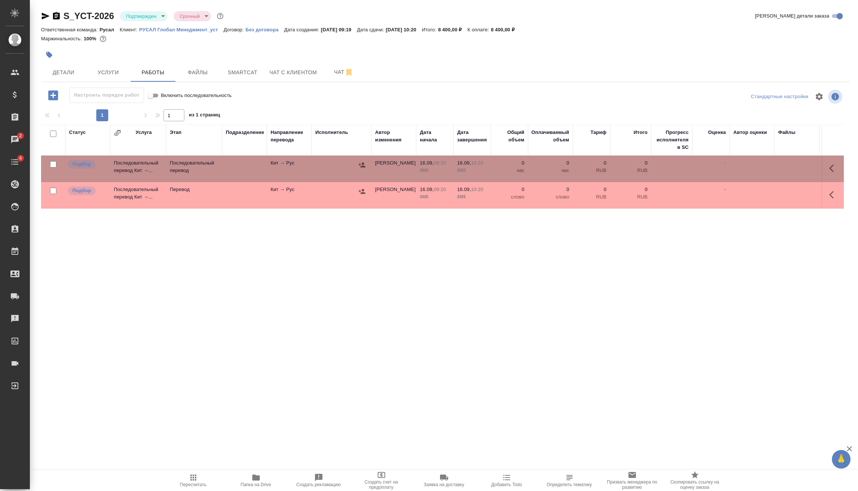
click at [55, 193] on input "checkbox" at bounding box center [53, 191] width 6 height 6
checkbox input "true"
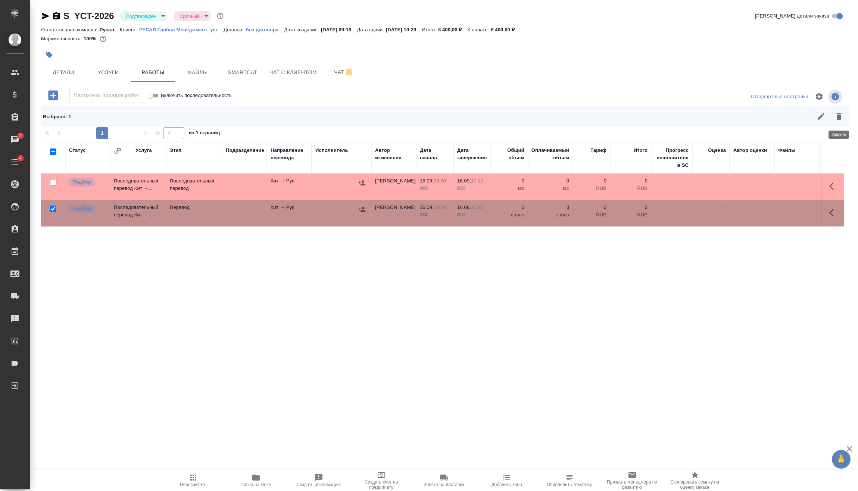
click at [839, 118] on icon "button" at bounding box center [838, 116] width 5 height 7
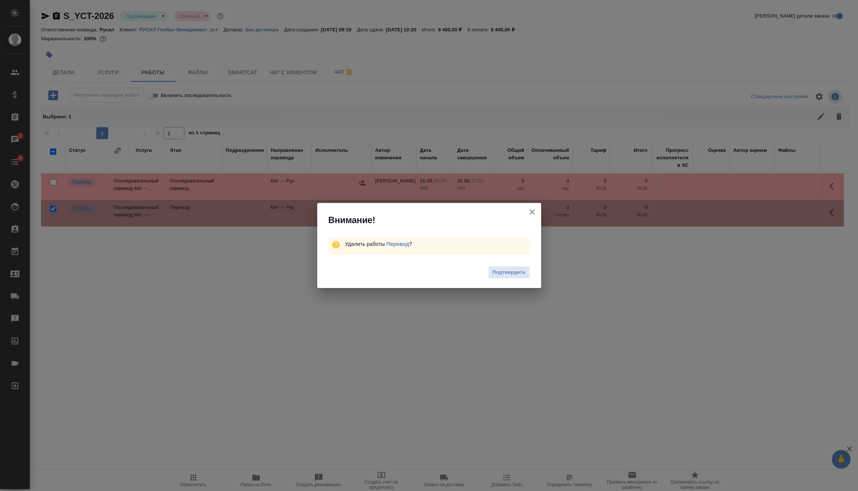
click at [523, 265] on div "Подтвердить" at bounding box center [429, 274] width 224 height 30
click at [517, 272] on span "Подтвердить" at bounding box center [508, 272] width 33 height 9
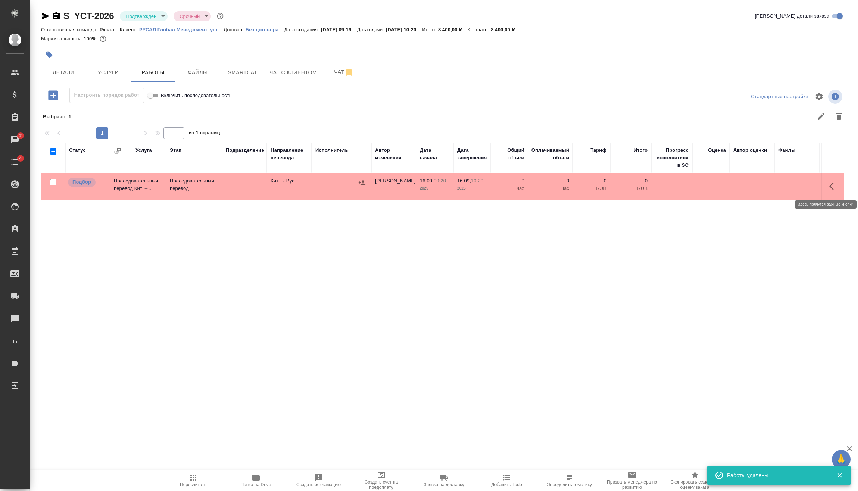
click at [836, 186] on icon "button" at bounding box center [833, 186] width 9 height 9
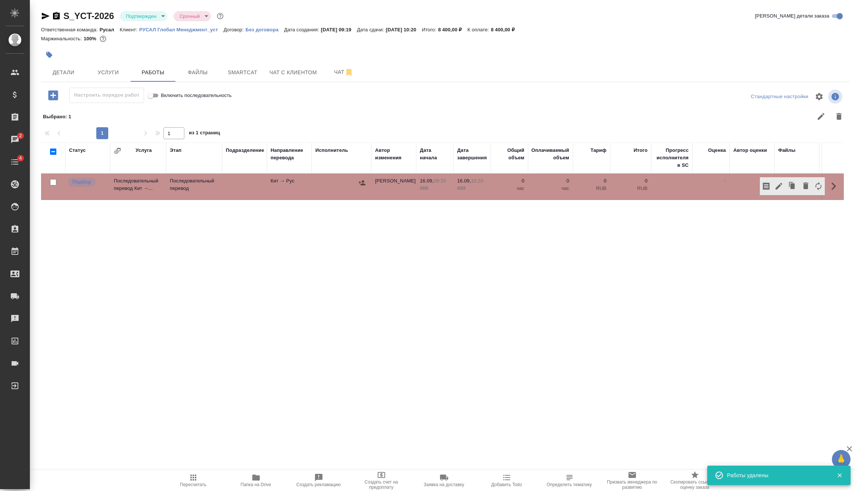
click at [779, 187] on icon "button" at bounding box center [779, 186] width 7 height 7
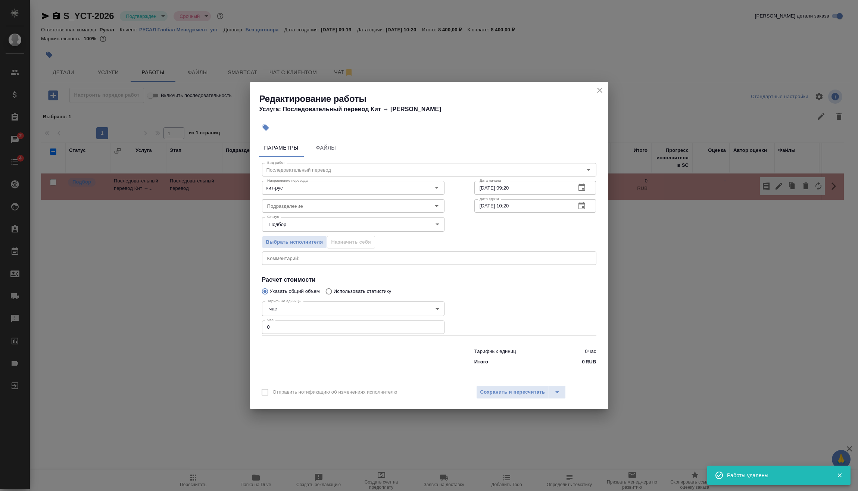
drag, startPoint x: 281, startPoint y: 329, endPoint x: 147, endPoint y: 339, distance: 134.3
click at [218, 330] on div "Редактирование работы Услуга: Последовательный перевод Кит → [PERSON_NAME] Файл…" at bounding box center [429, 245] width 858 height 491
type input "1"
click at [490, 395] on span "Сохранить и пересчитать" at bounding box center [512, 392] width 65 height 9
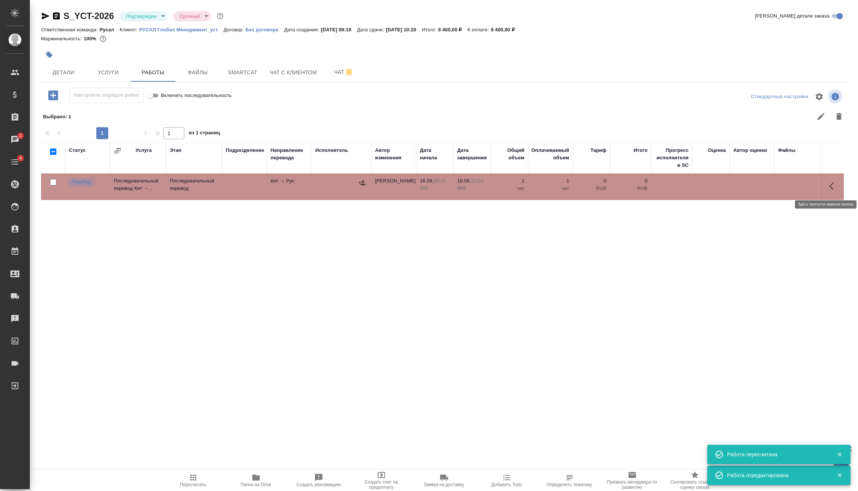
click at [836, 183] on icon "button" at bounding box center [833, 186] width 9 height 9
click at [781, 186] on icon "button" at bounding box center [778, 186] width 9 height 9
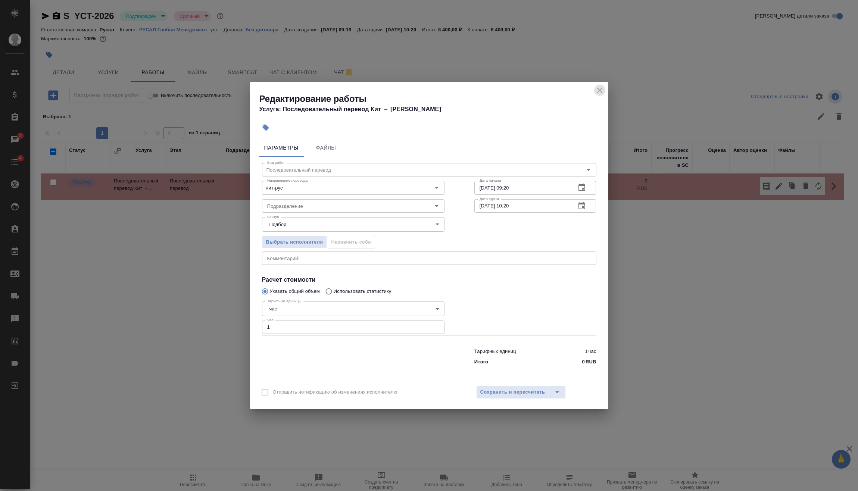
click at [599, 90] on icon "close" at bounding box center [599, 90] width 5 height 5
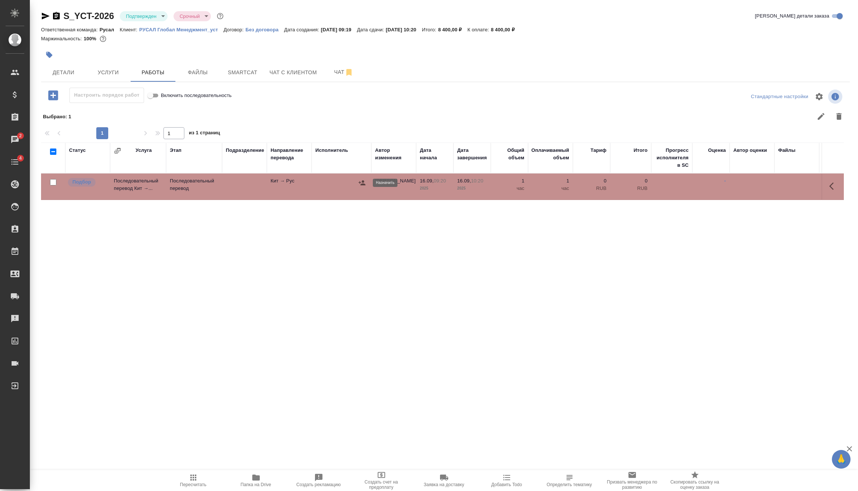
click at [362, 181] on icon "button" at bounding box center [361, 182] width 7 height 7
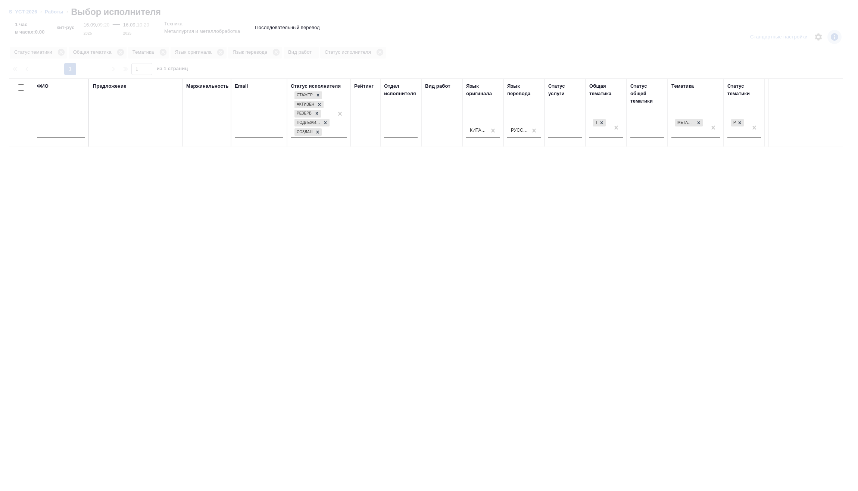
click at [43, 128] on div at bounding box center [61, 134] width 48 height 18
click at [48, 131] on input "text" at bounding box center [61, 132] width 48 height 9
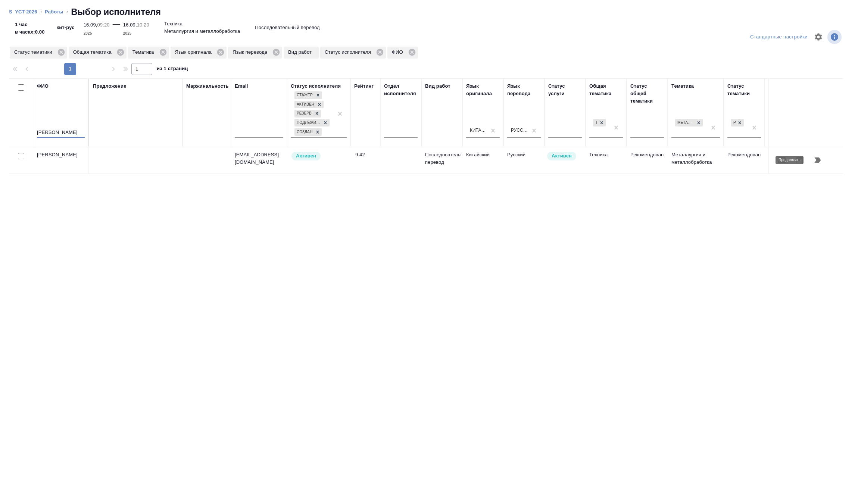
type input "[PERSON_NAME]"
click at [817, 160] on icon "button" at bounding box center [818, 160] width 6 height 5
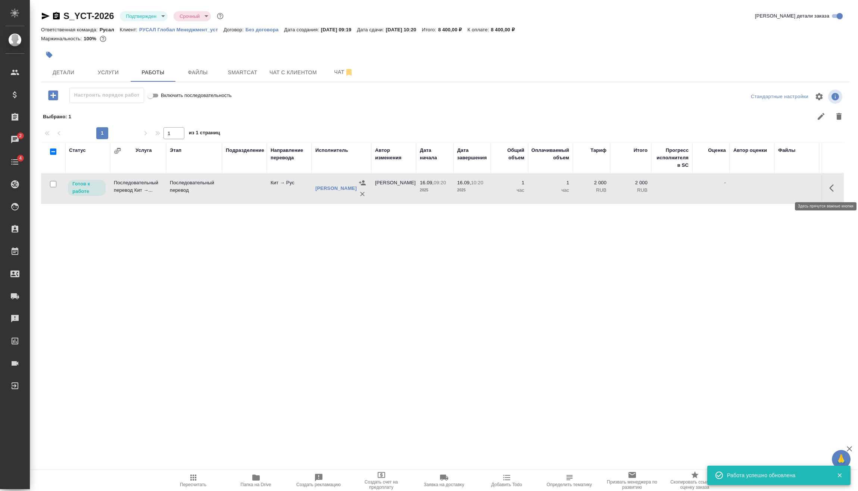
click at [834, 191] on icon "button" at bounding box center [833, 188] width 9 height 9
click at [782, 190] on icon "button" at bounding box center [778, 188] width 9 height 9
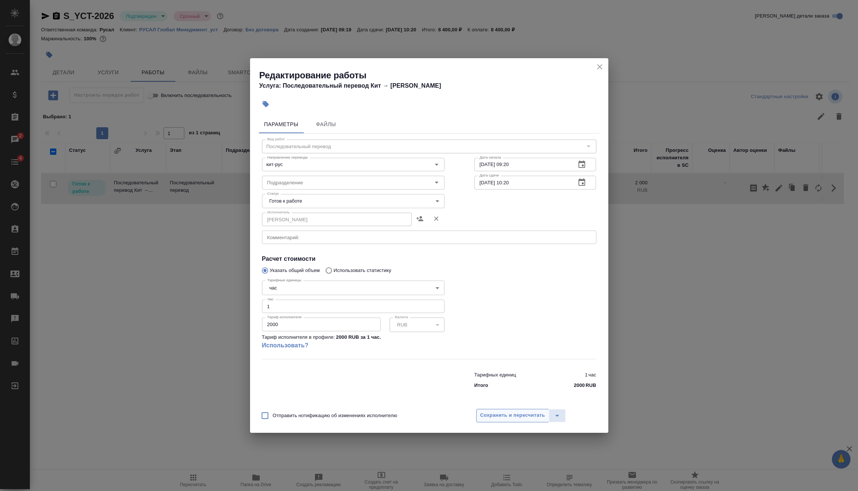
click at [515, 417] on span "Сохранить и пересчитать" at bounding box center [512, 415] width 65 height 9
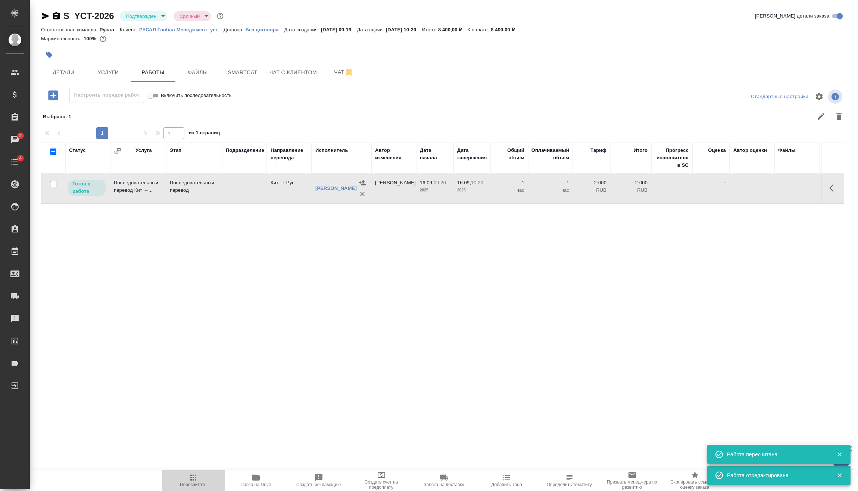
click at [198, 479] on span "Пересчитать" at bounding box center [193, 480] width 54 height 14
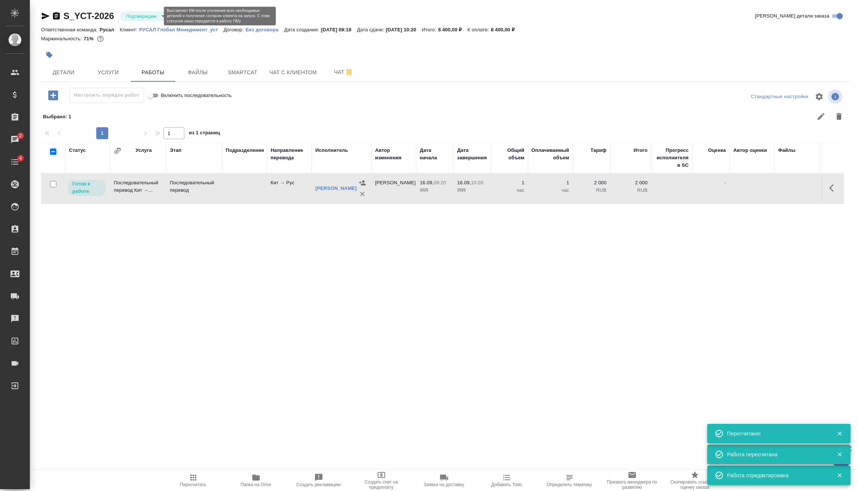
click at [150, 13] on body "🙏 .cls-1 fill:#fff; AWATERA [PERSON_NAME] Спецификации Заказы 2 Чаты 4 Todo Про…" at bounding box center [429, 245] width 858 height 491
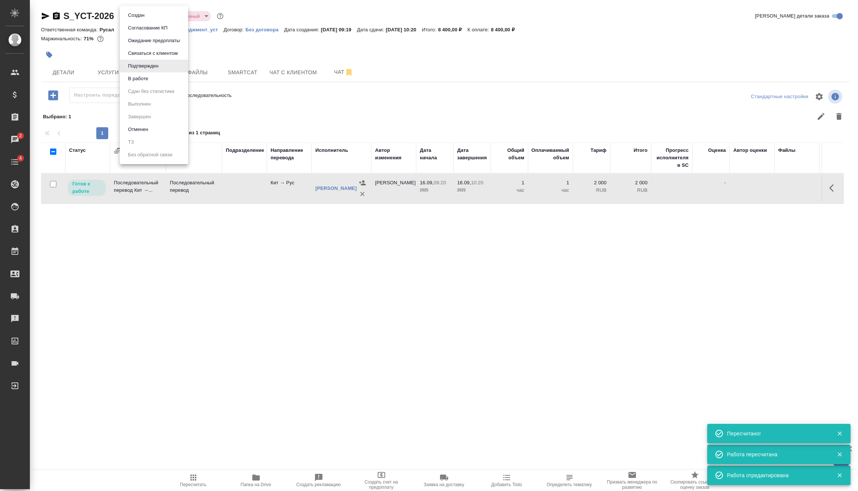
click at [165, 79] on li "В работе" at bounding box center [154, 78] width 68 height 13
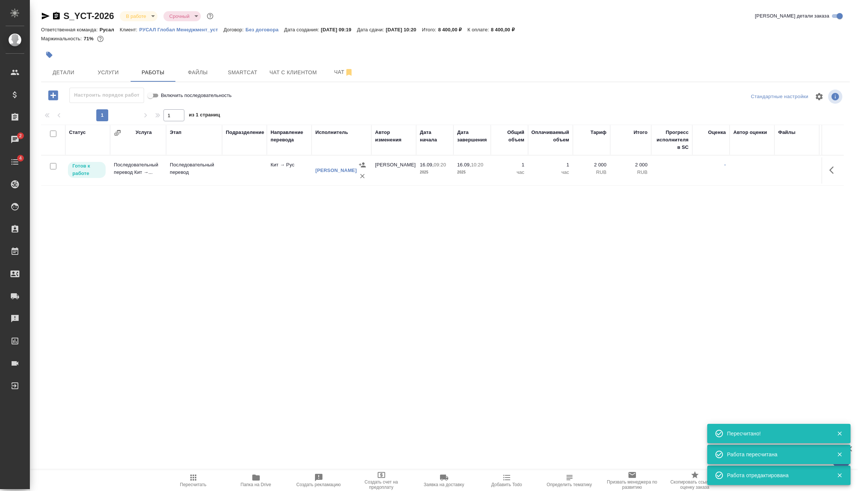
click at [147, 17] on body "🙏 .cls-1 fill:#fff; AWATERA [PERSON_NAME] Спецификации Заказы 2 Чаты 4 Todo Про…" at bounding box center [429, 245] width 858 height 491
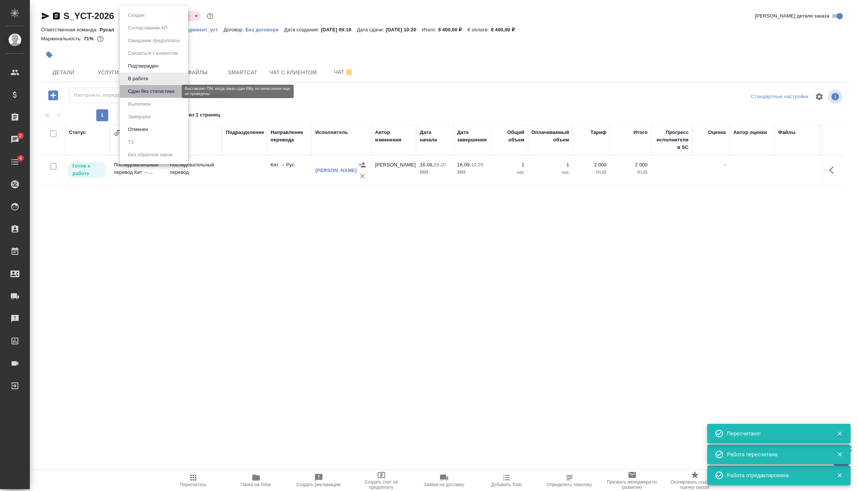
click at [156, 94] on button "Сдан без статистики" at bounding box center [151, 91] width 51 height 8
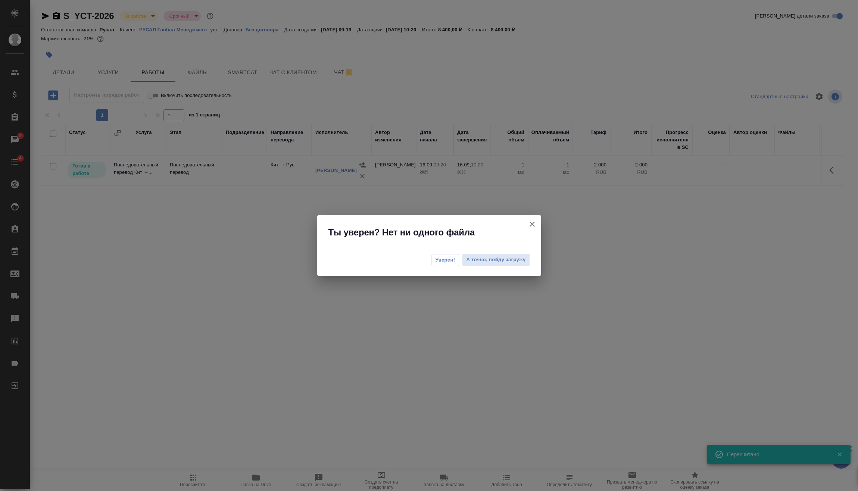
click at [438, 259] on span "Уверен!" at bounding box center [446, 259] width 20 height 7
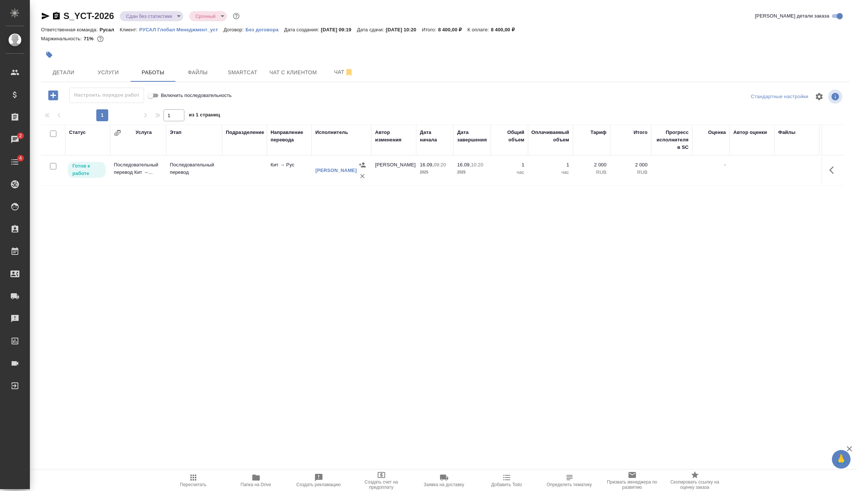
click at [55, 165] on input "checkbox" at bounding box center [53, 166] width 6 height 6
checkbox input "true"
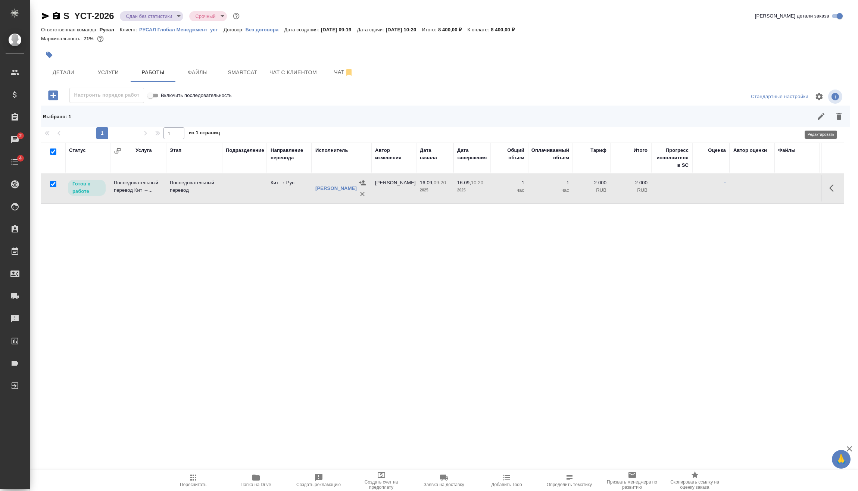
click at [820, 119] on icon "button" at bounding box center [821, 116] width 7 height 7
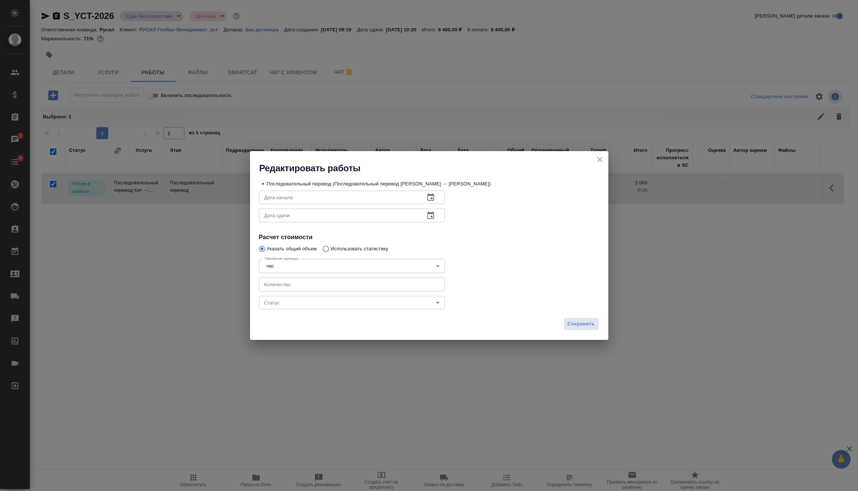
click at [323, 303] on body "🙏 .cls-1 fill:#fff; AWATERA [PERSON_NAME] Спецификации Заказы 2 Чаты 4 Todo Про…" at bounding box center [429, 245] width 858 height 491
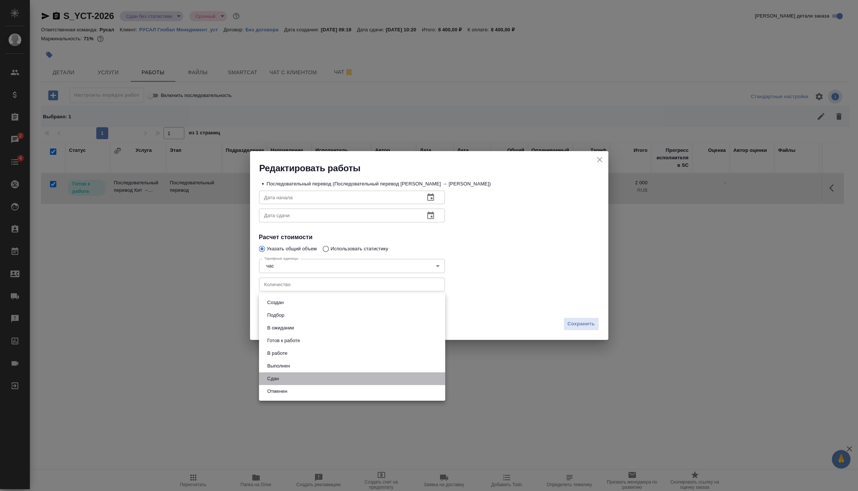
click at [286, 378] on li "Сдан" at bounding box center [352, 378] width 186 height 13
type input "closed"
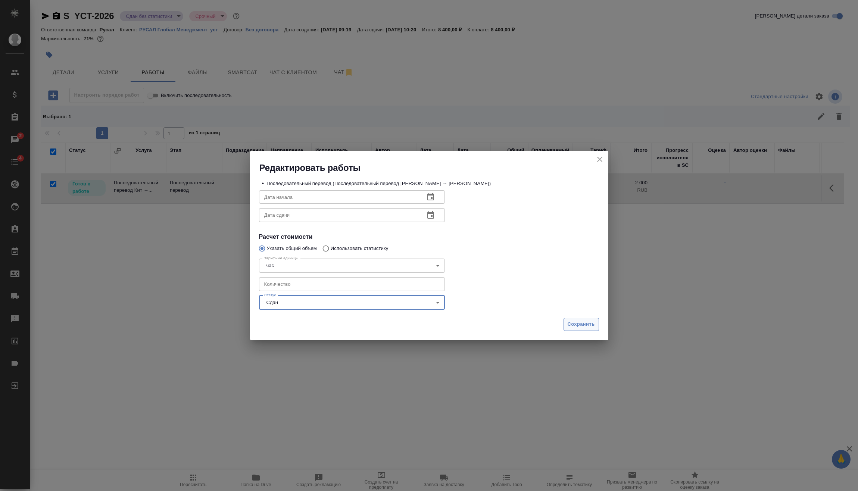
drag, startPoint x: 580, startPoint y: 317, endPoint x: 583, endPoint y: 321, distance: 5.4
click at [580, 318] on div "Сохранить" at bounding box center [429, 327] width 358 height 26
click at [584, 322] on span "Сохранить" at bounding box center [581, 324] width 27 height 9
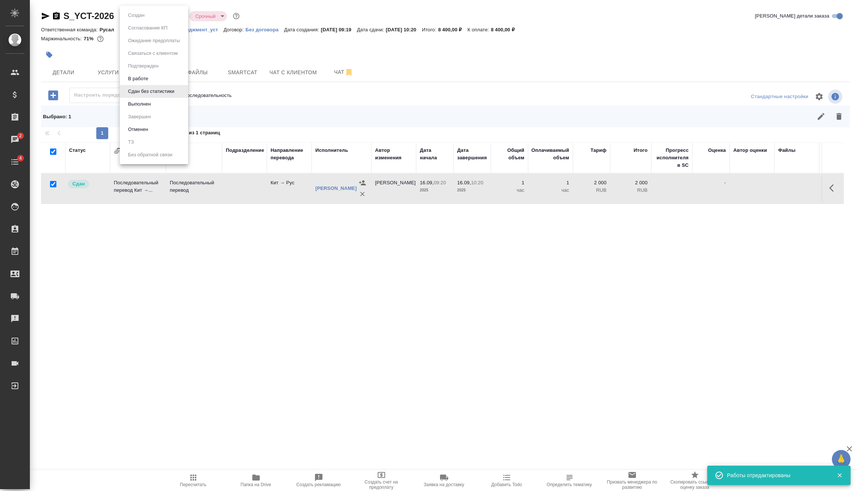
click at [152, 17] on body "🙏 .cls-1 fill:#fff; AWATERA [PERSON_NAME] Спецификации Заказы 2 Чаты 4 Todo Про…" at bounding box center [429, 245] width 858 height 491
click at [164, 106] on li "Выполнен" at bounding box center [154, 104] width 68 height 13
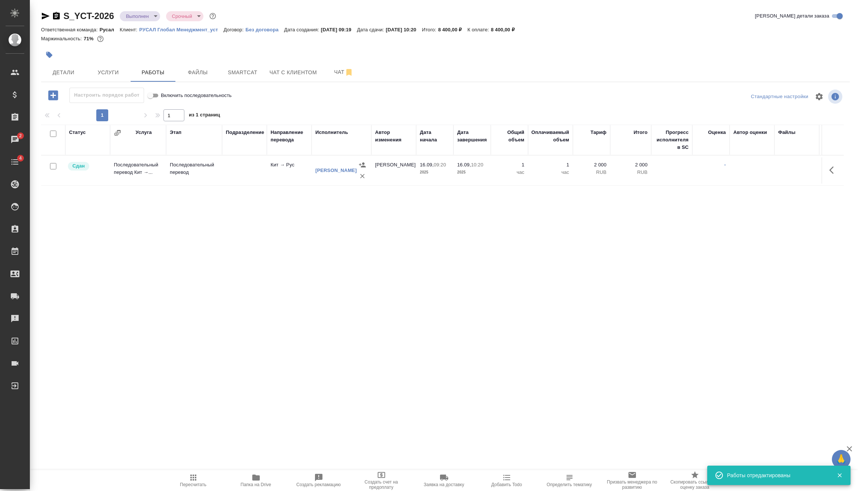
click at [152, 17] on body "🙏 .cls-1 fill:#fff; AWATERA [PERSON_NAME] Спецификации Заказы 2 Чаты 4 Todo Про…" at bounding box center [429, 245] width 858 height 491
click at [151, 112] on li "Завершен" at bounding box center [154, 116] width 68 height 13
click at [56, 16] on icon "button" at bounding box center [56, 15] width 7 height 7
drag, startPoint x: 59, startPoint y: 13, endPoint x: 46, endPoint y: 32, distance: 22.7
click at [59, 13] on icon "button" at bounding box center [56, 15] width 7 height 7
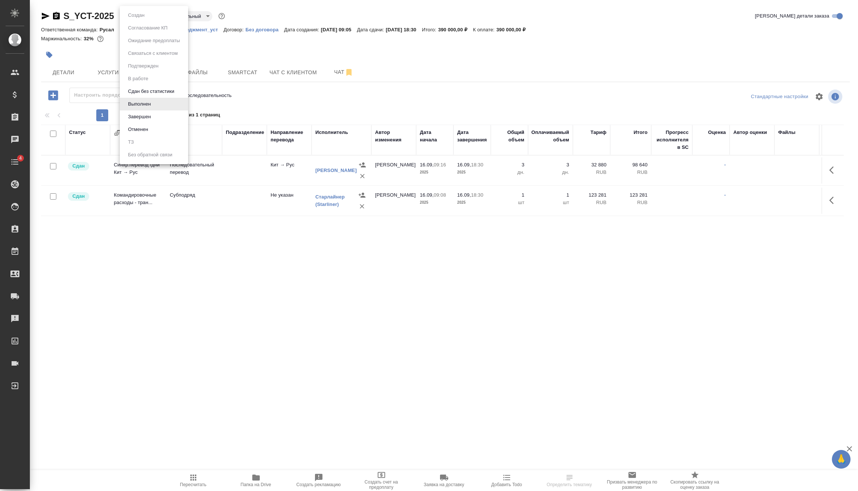
click at [154, 16] on body "🙏 .cls-1 fill:#fff; AWATERA Vasilev Evgeniy Клиенты Спецификации Заказы Чаты 4 …" at bounding box center [429, 245] width 858 height 491
click at [274, 104] on div at bounding box center [429, 245] width 858 height 491
